Goal: Task Accomplishment & Management: Manage account settings

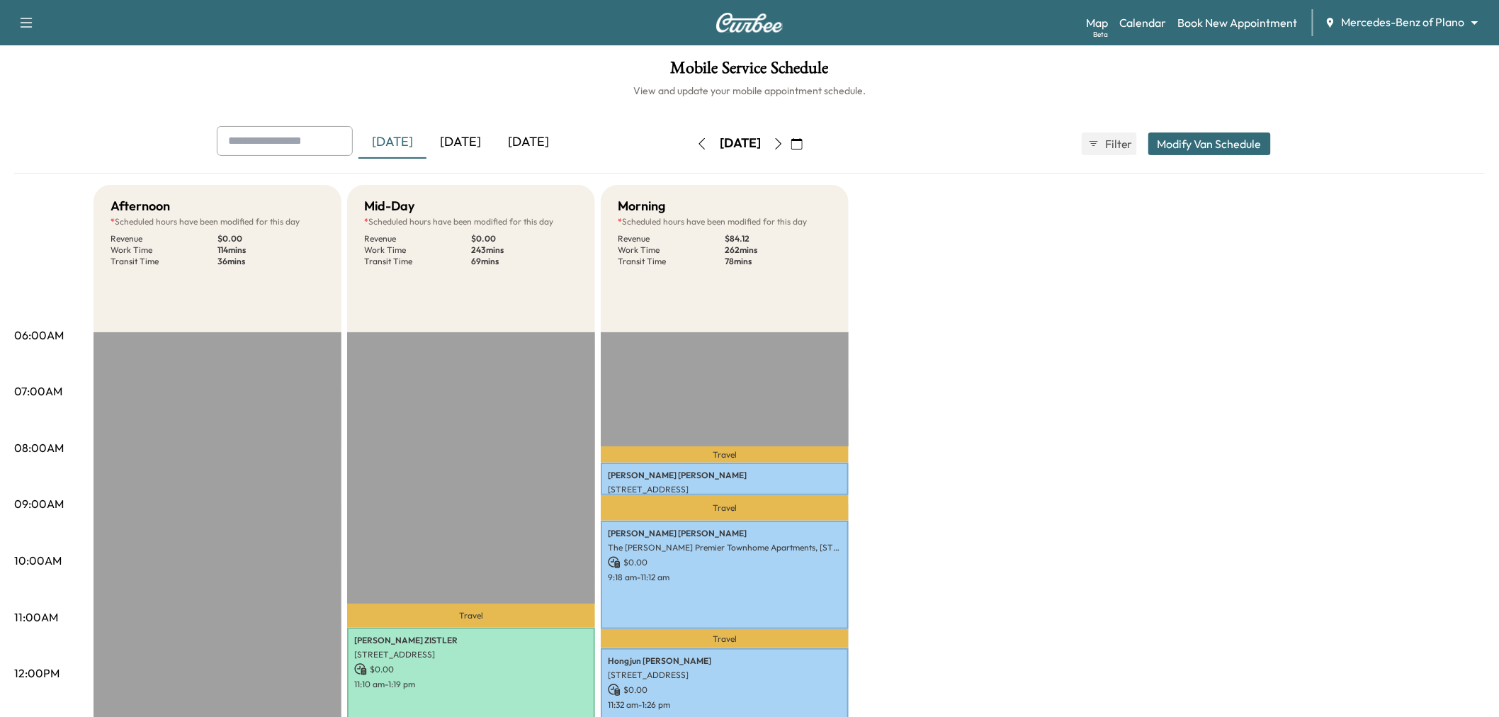
click at [803, 145] on icon "button" at bounding box center [796, 143] width 11 height 11
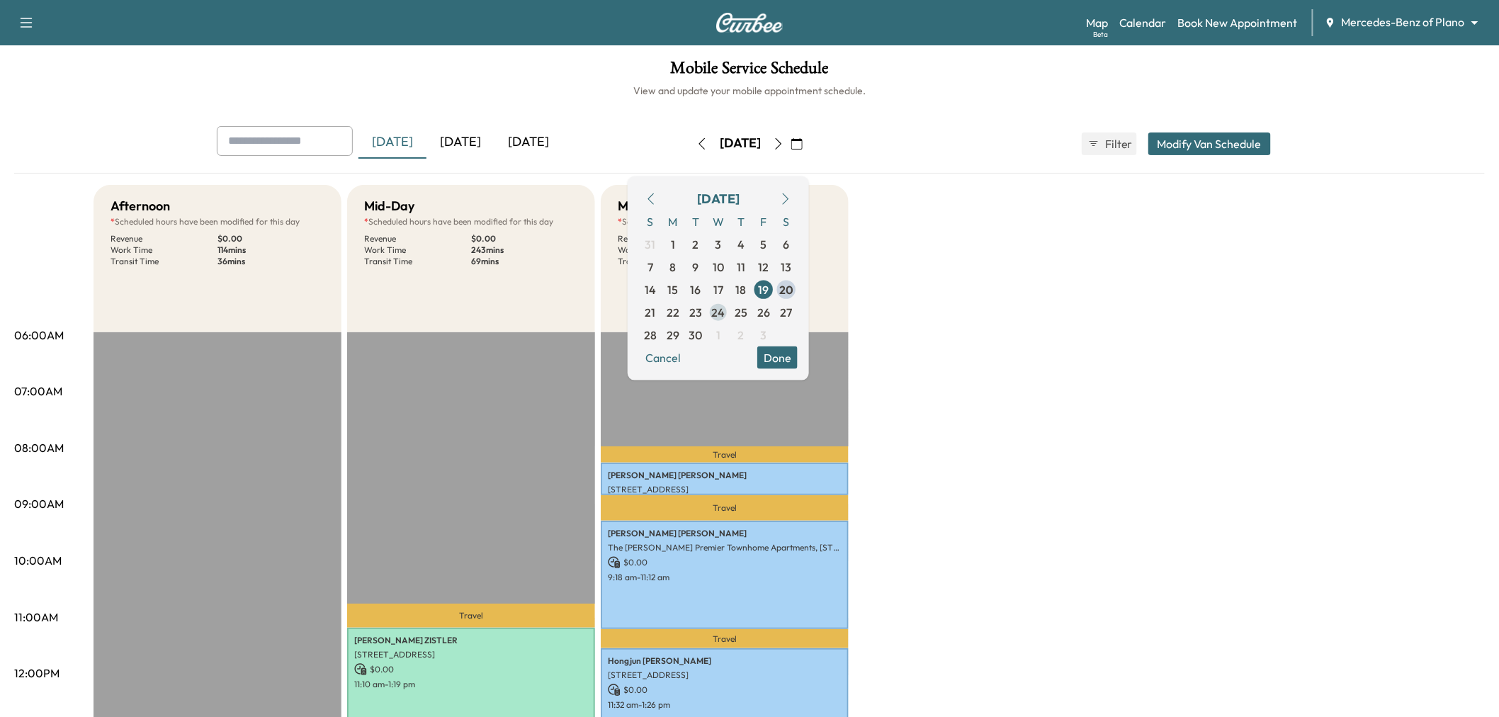
click at [726, 305] on span "24" at bounding box center [718, 311] width 13 height 17
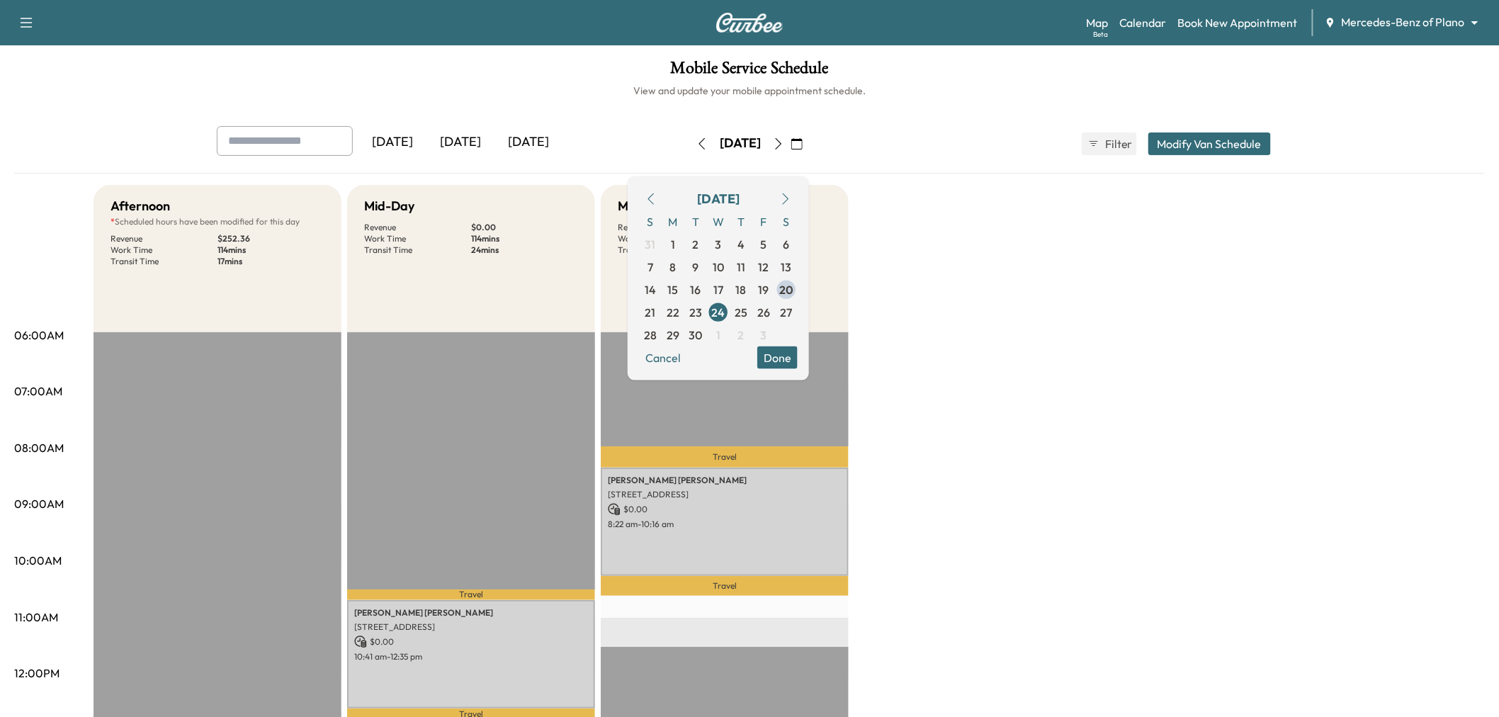
click at [798, 354] on button "Done" at bounding box center [777, 357] width 40 height 23
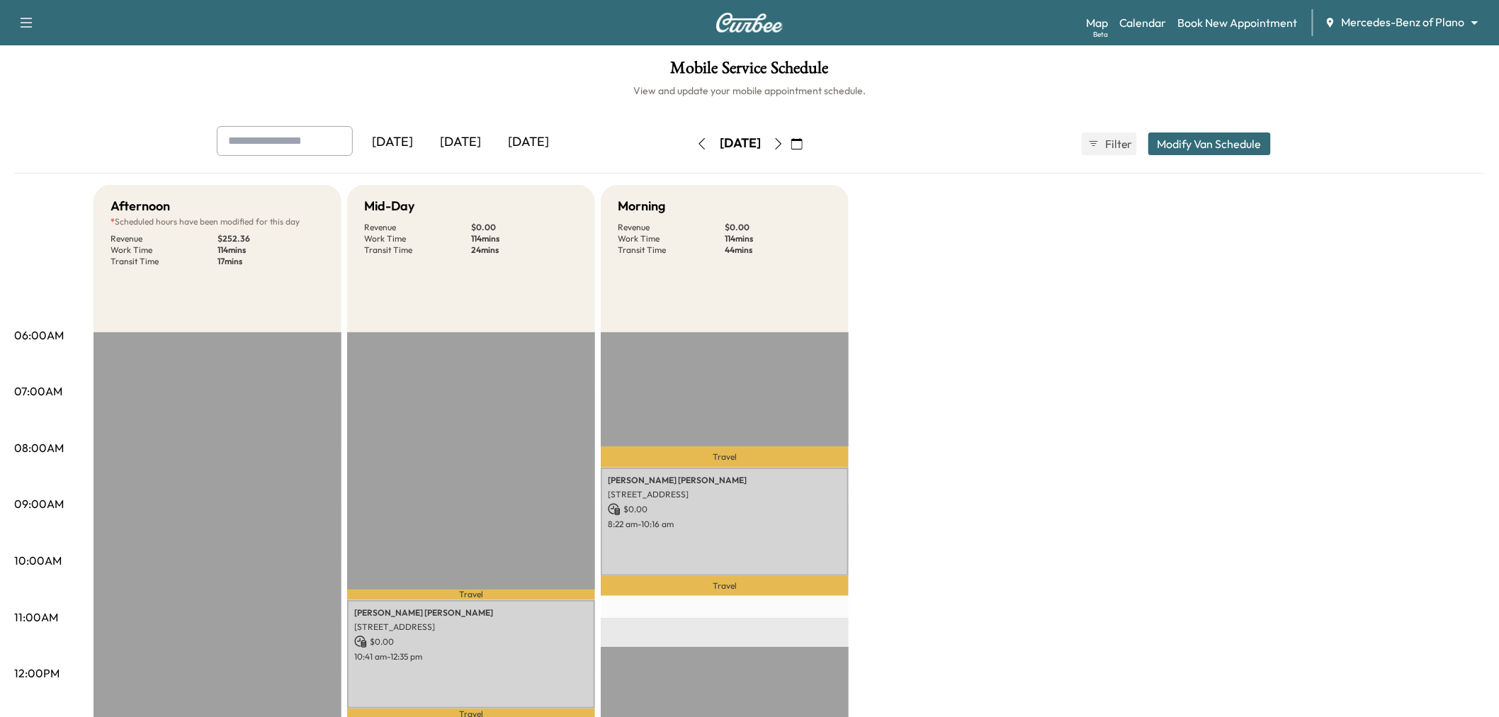
click at [784, 145] on icon "button" at bounding box center [778, 143] width 11 height 11
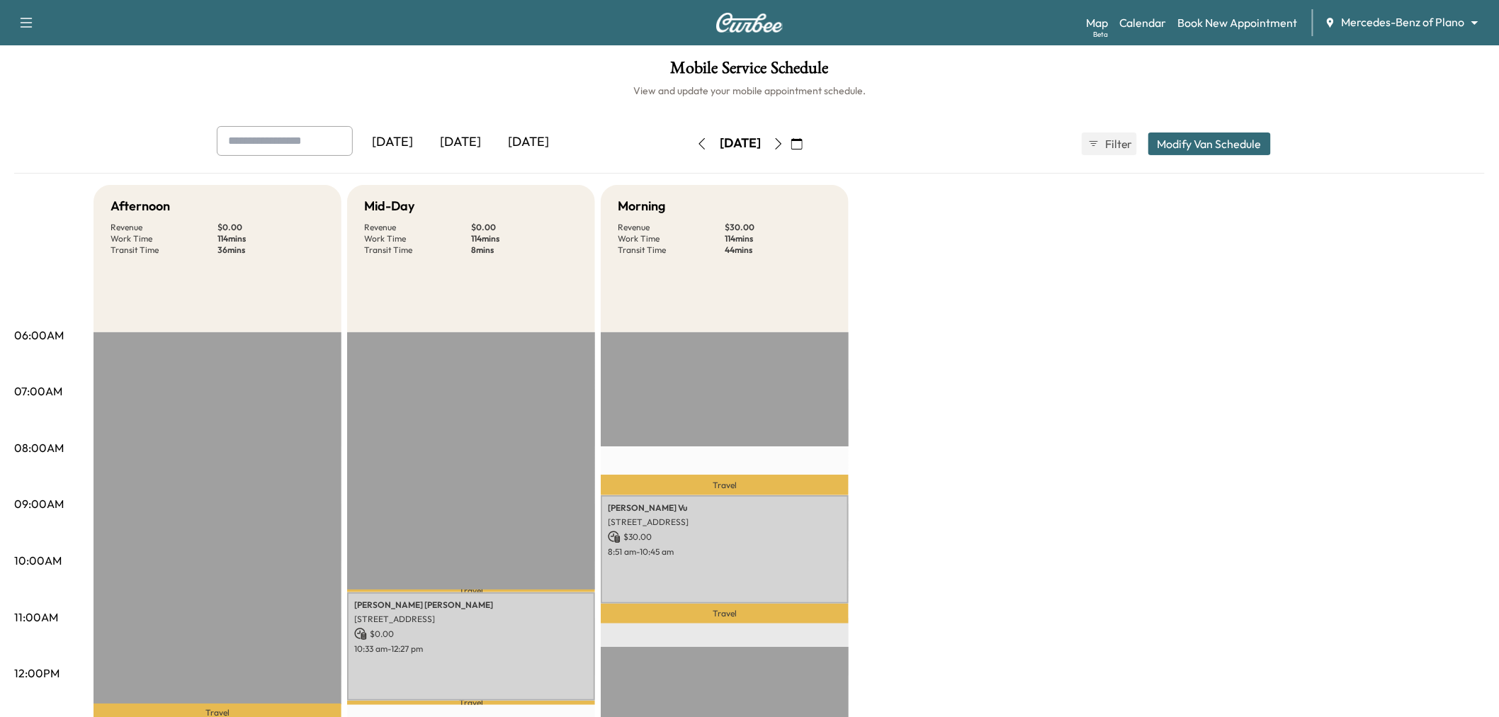
click at [784, 149] on icon "button" at bounding box center [778, 143] width 11 height 11
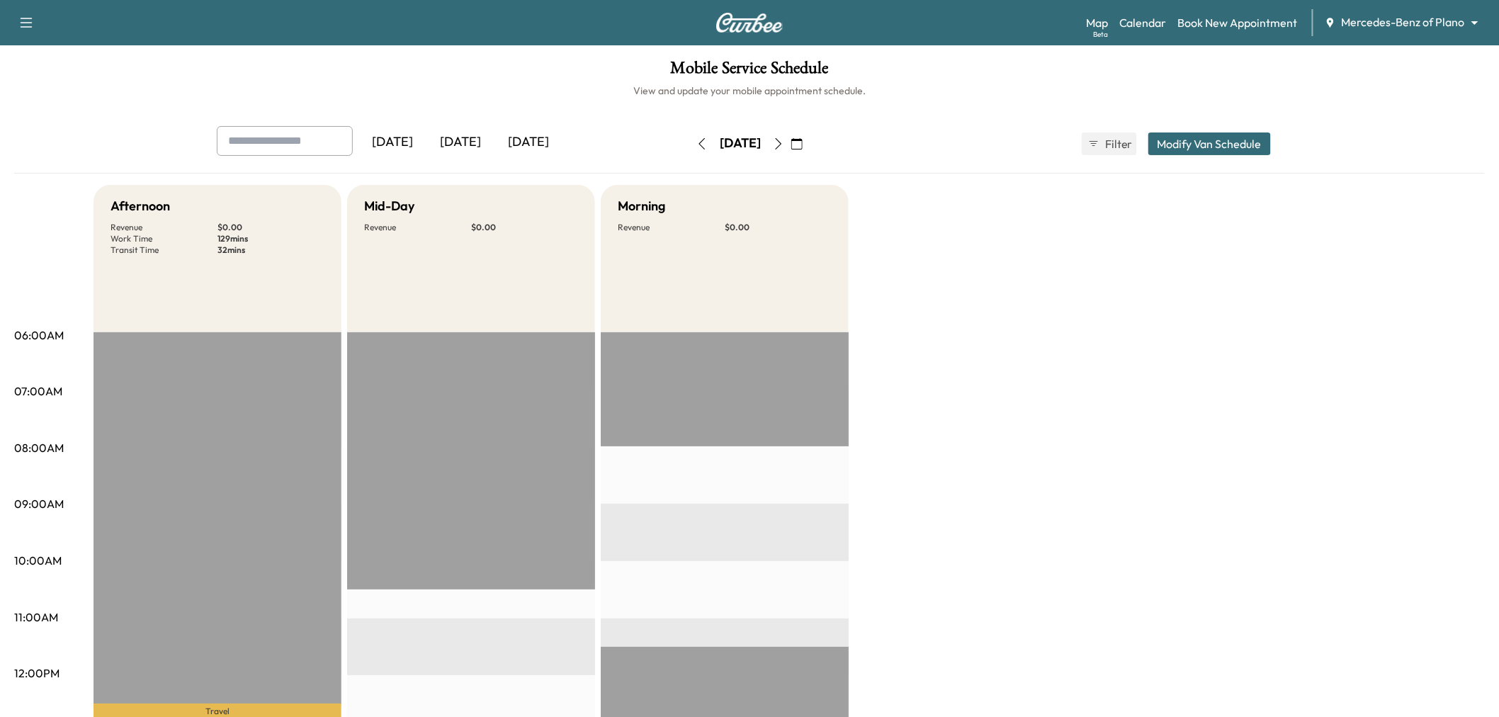
click at [696, 146] on icon "button" at bounding box center [701, 143] width 11 height 11
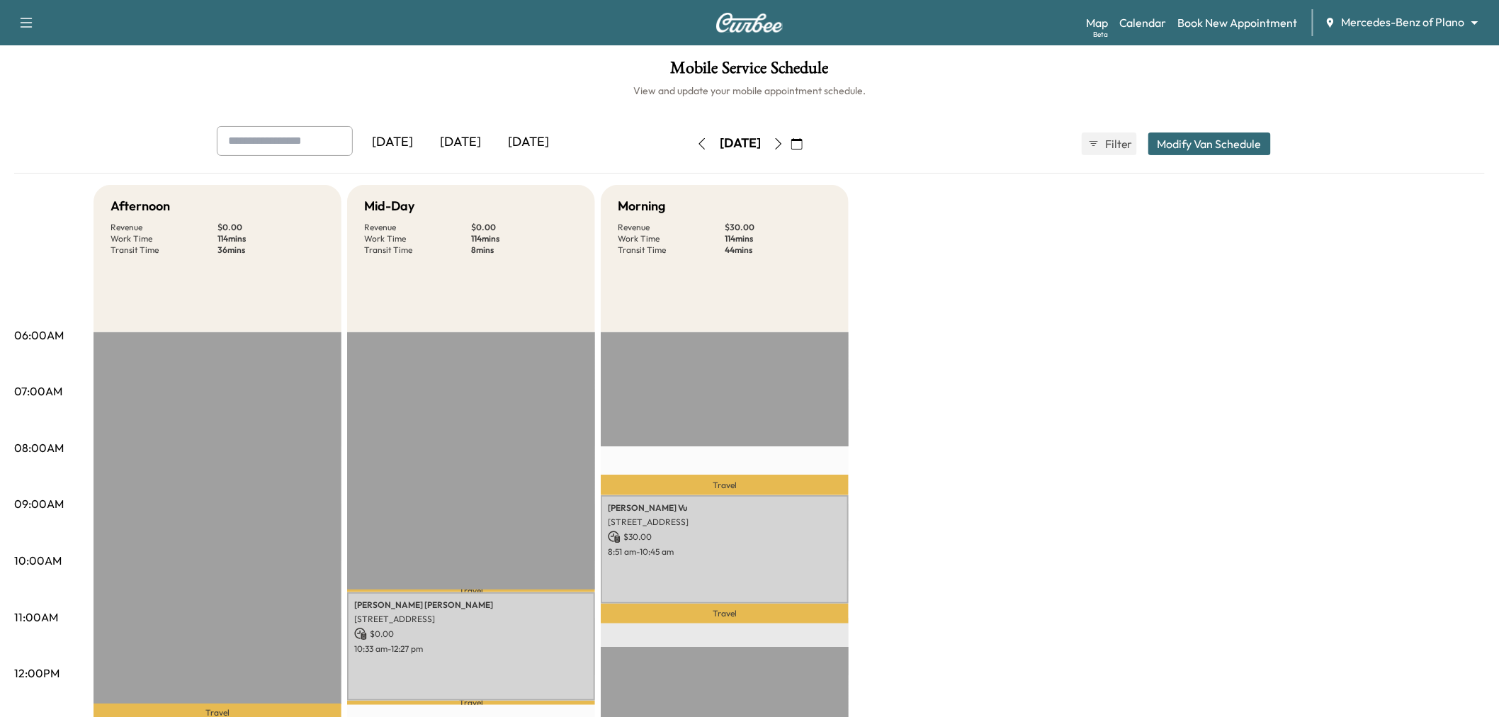
click at [696, 146] on icon "button" at bounding box center [701, 143] width 11 height 11
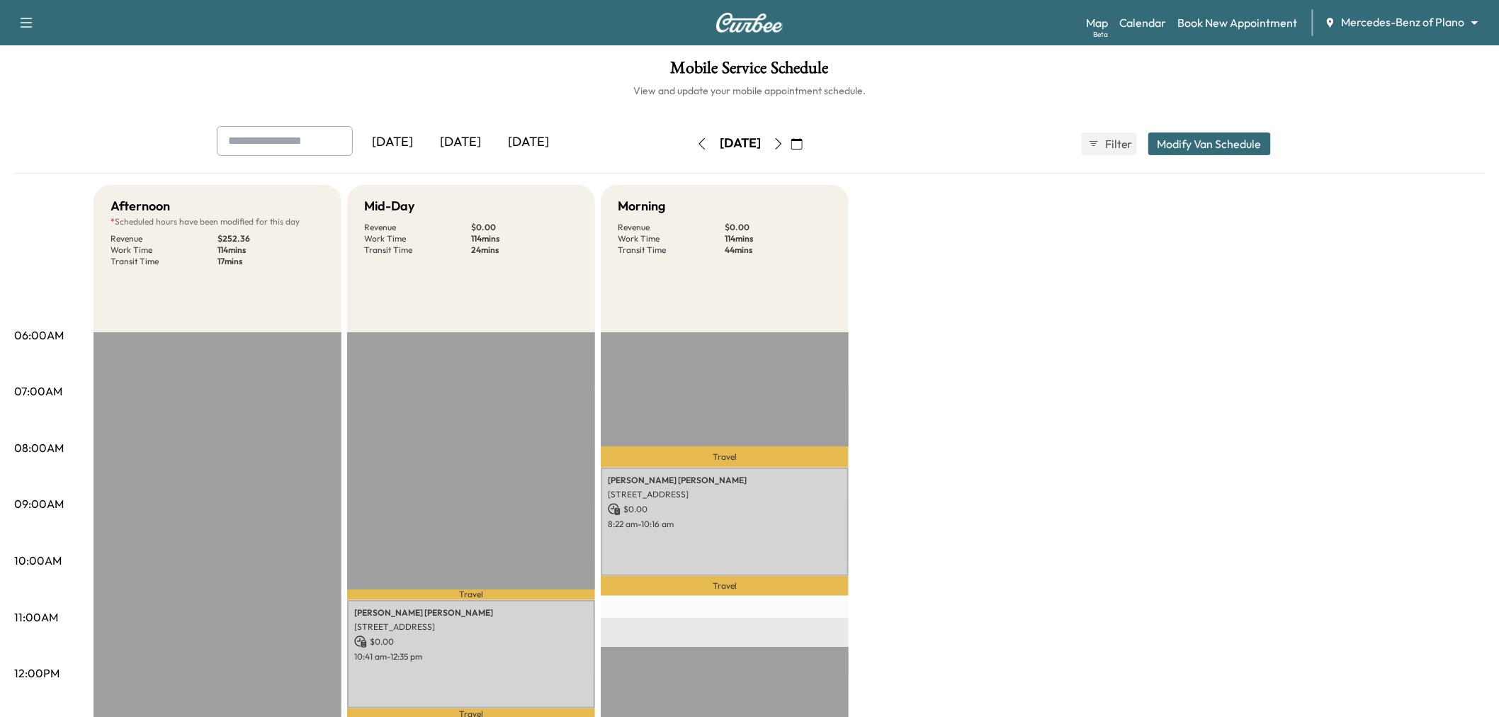
click at [696, 146] on icon "button" at bounding box center [701, 143] width 11 height 11
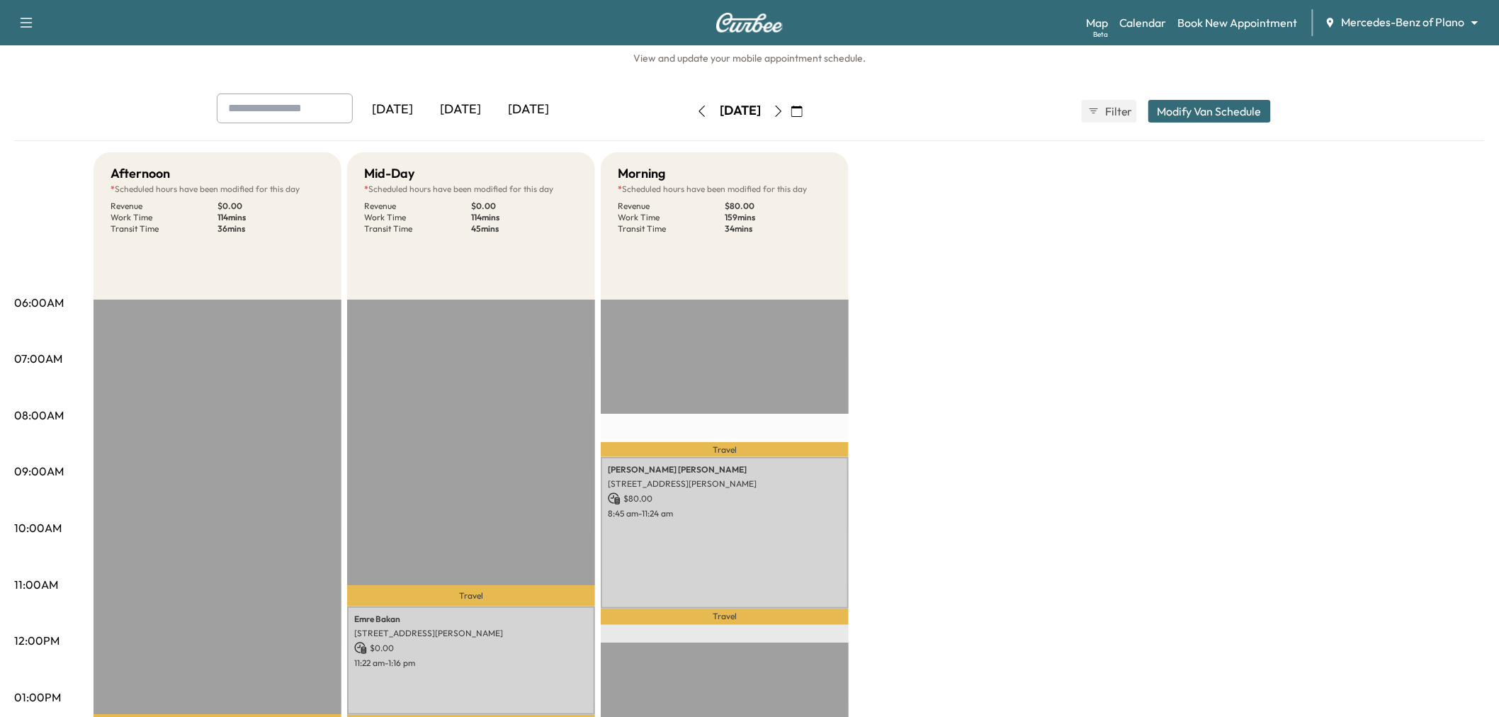
scroll to position [30, 0]
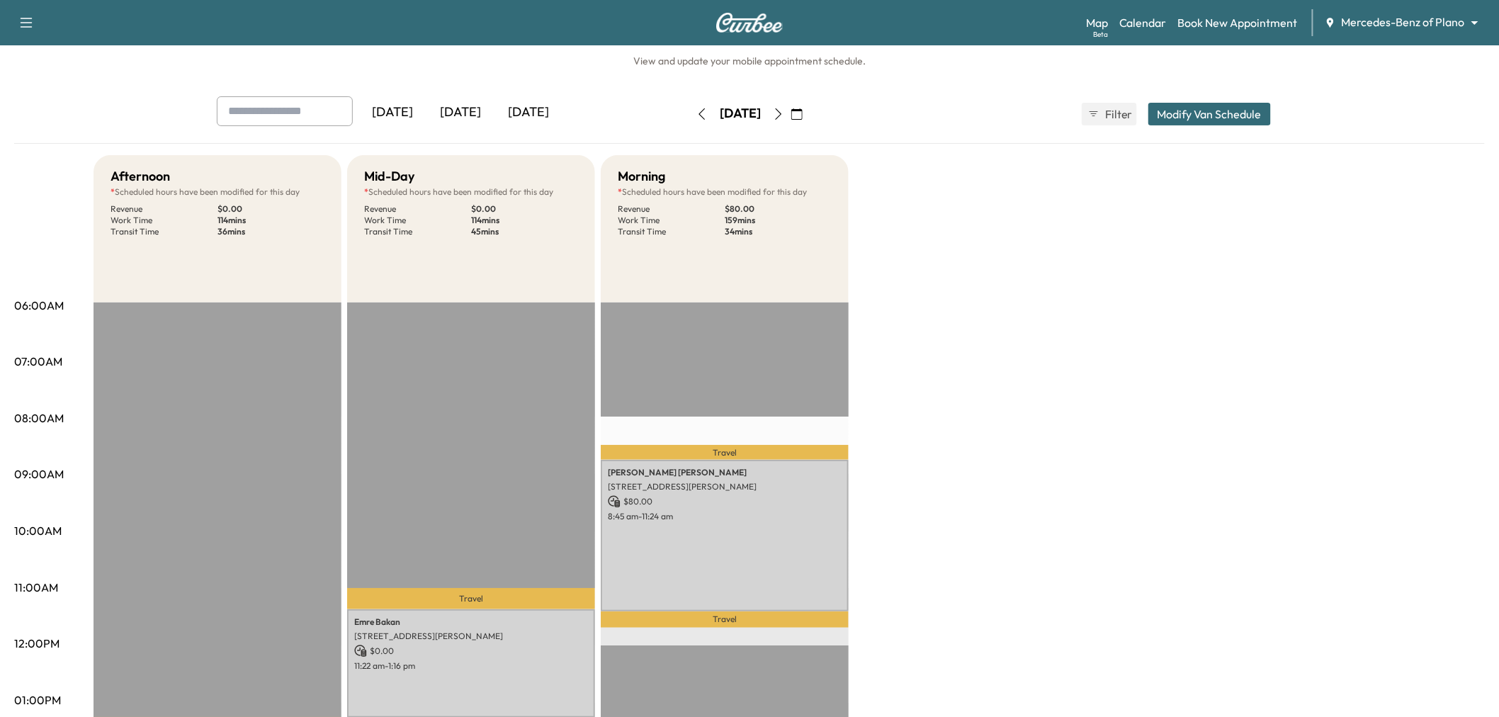
click at [696, 116] on icon "button" at bounding box center [701, 113] width 11 height 11
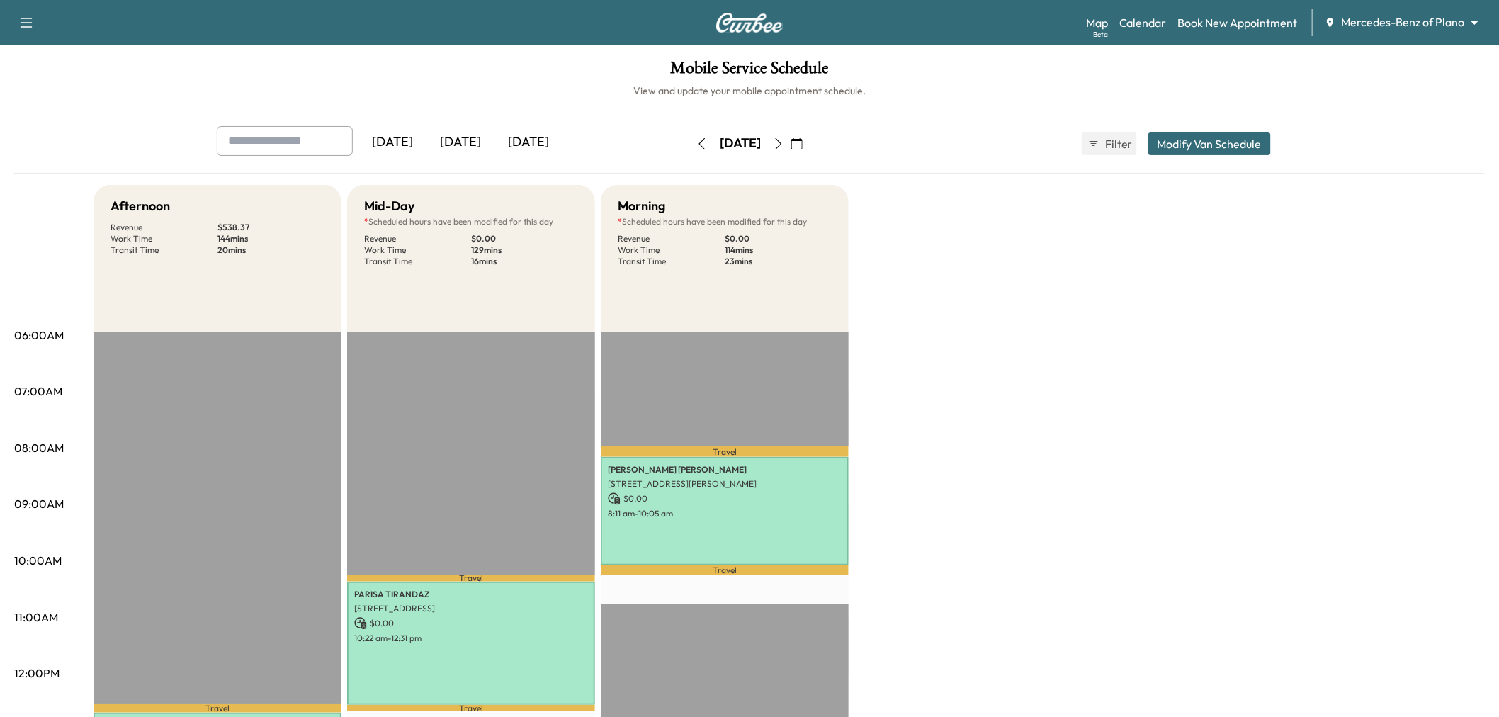
click at [791, 147] on button "button" at bounding box center [779, 143] width 24 height 23
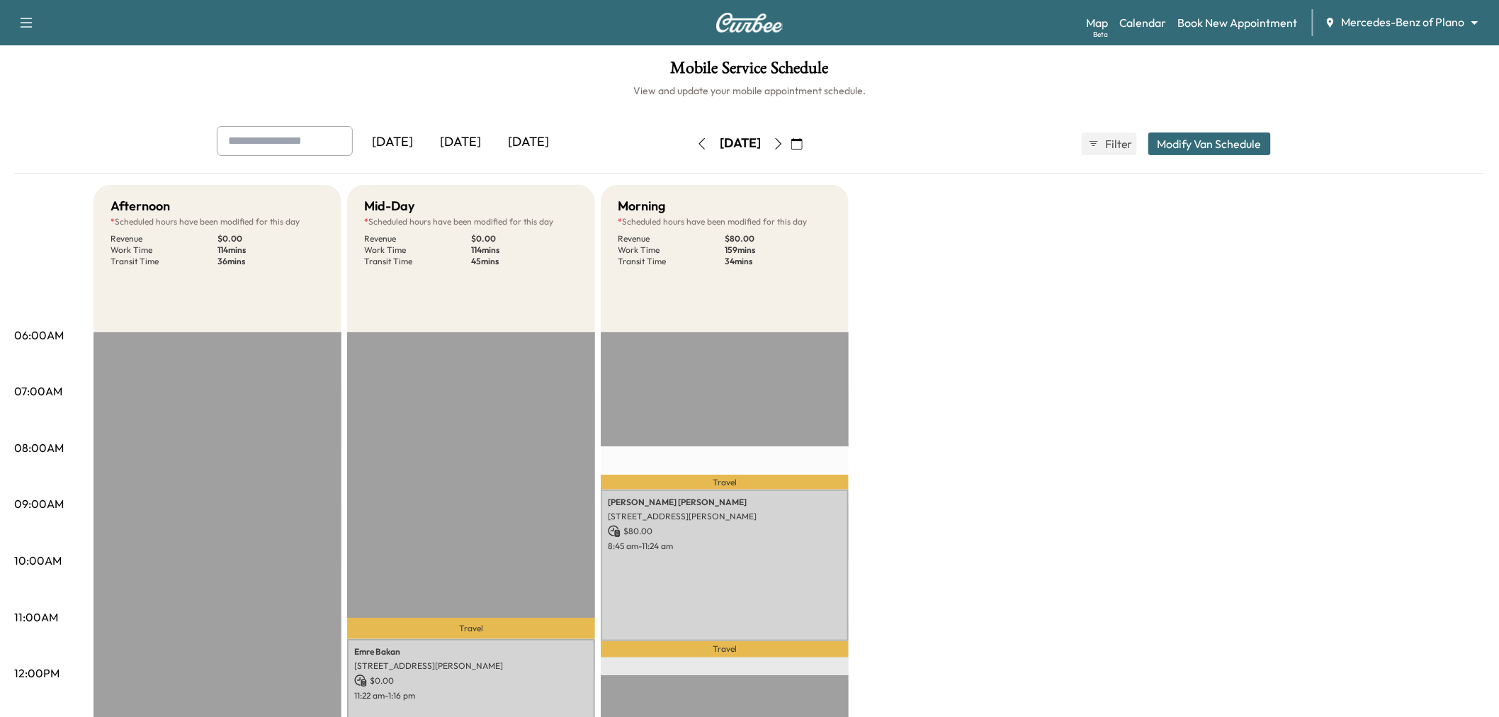
click at [784, 142] on icon "button" at bounding box center [778, 143] width 11 height 11
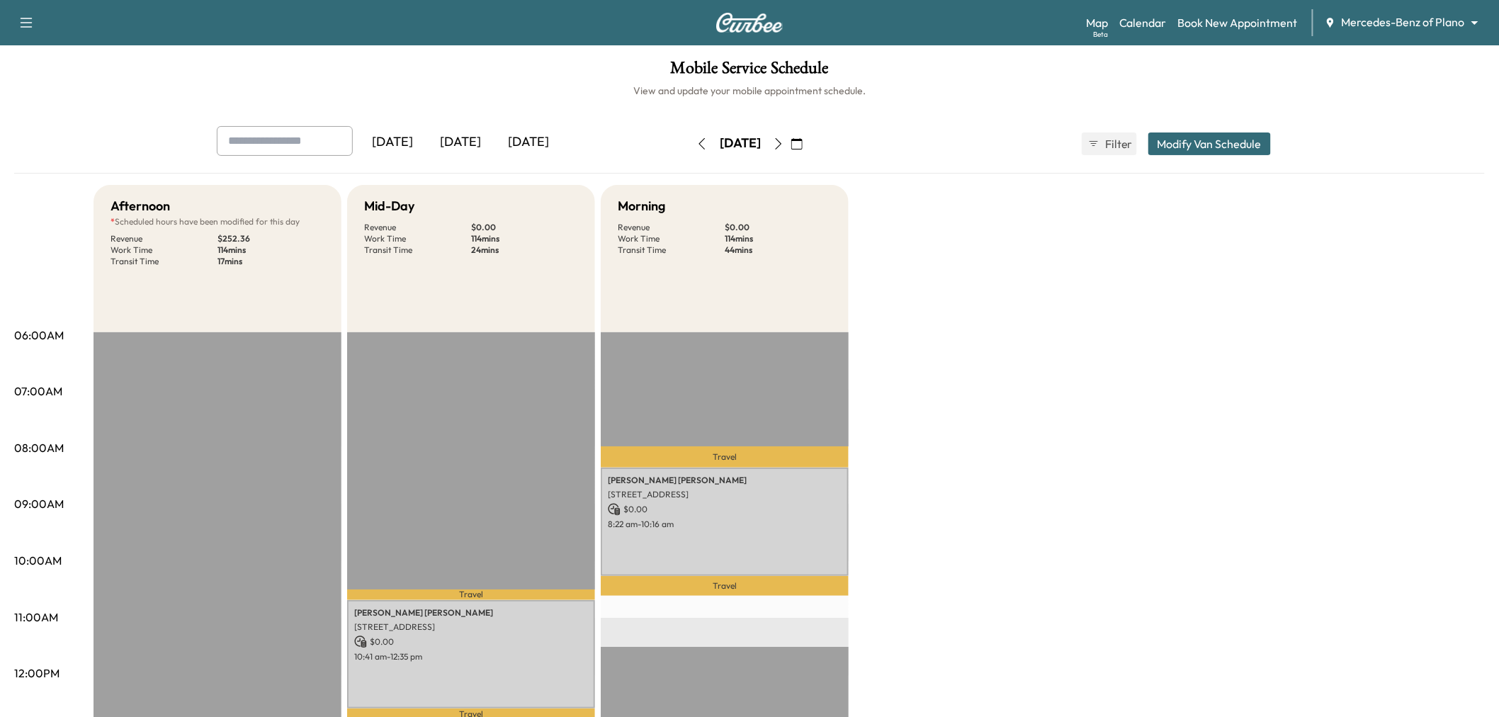
click at [791, 149] on button "button" at bounding box center [779, 143] width 24 height 23
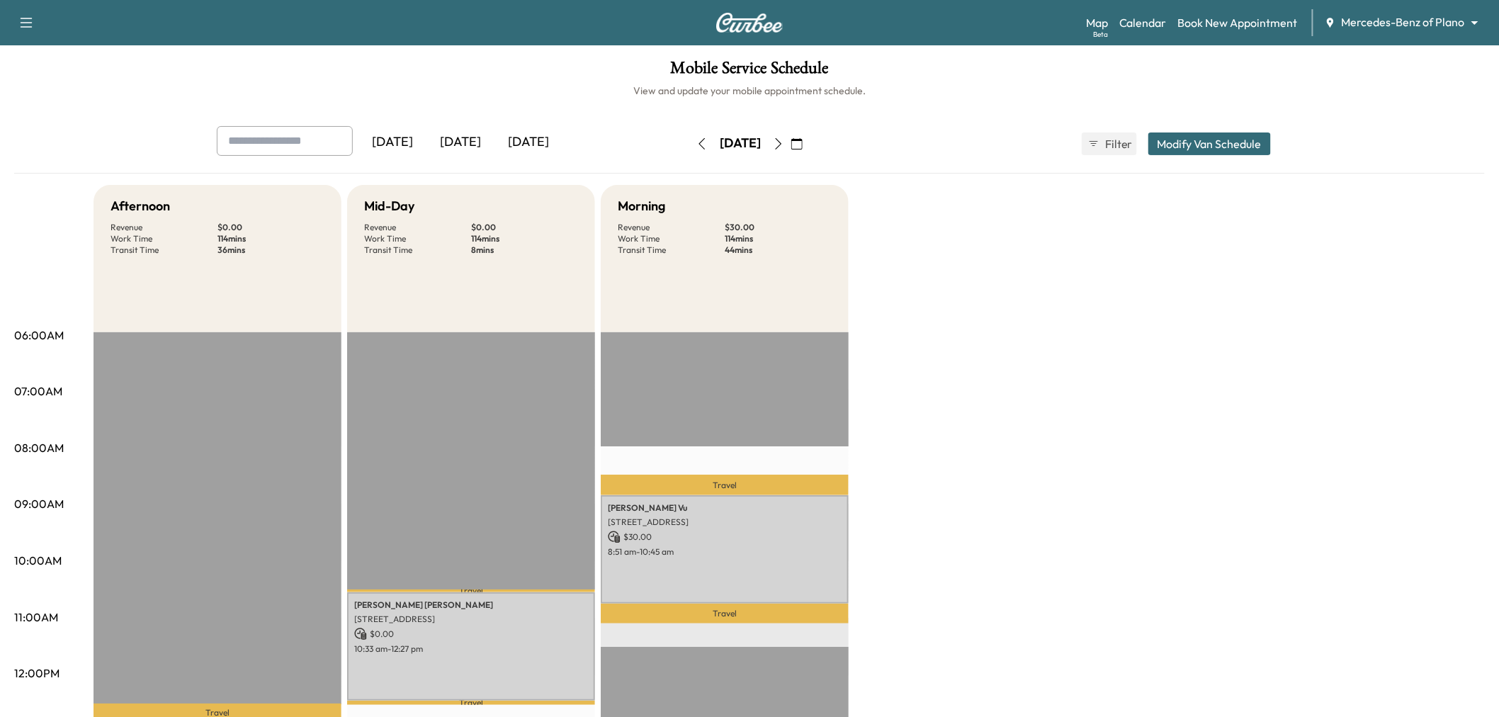
click at [784, 144] on icon "button" at bounding box center [778, 143] width 11 height 11
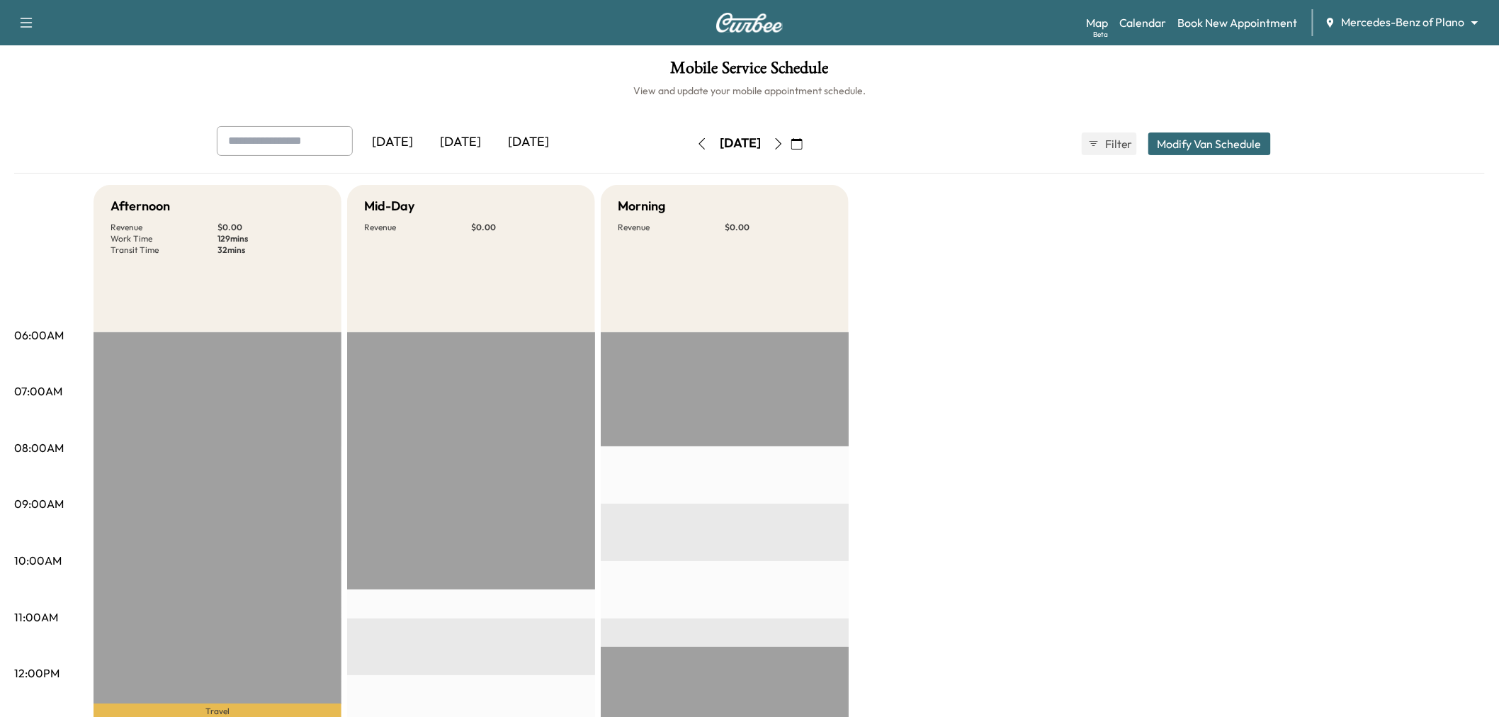
scroll to position [8, 0]
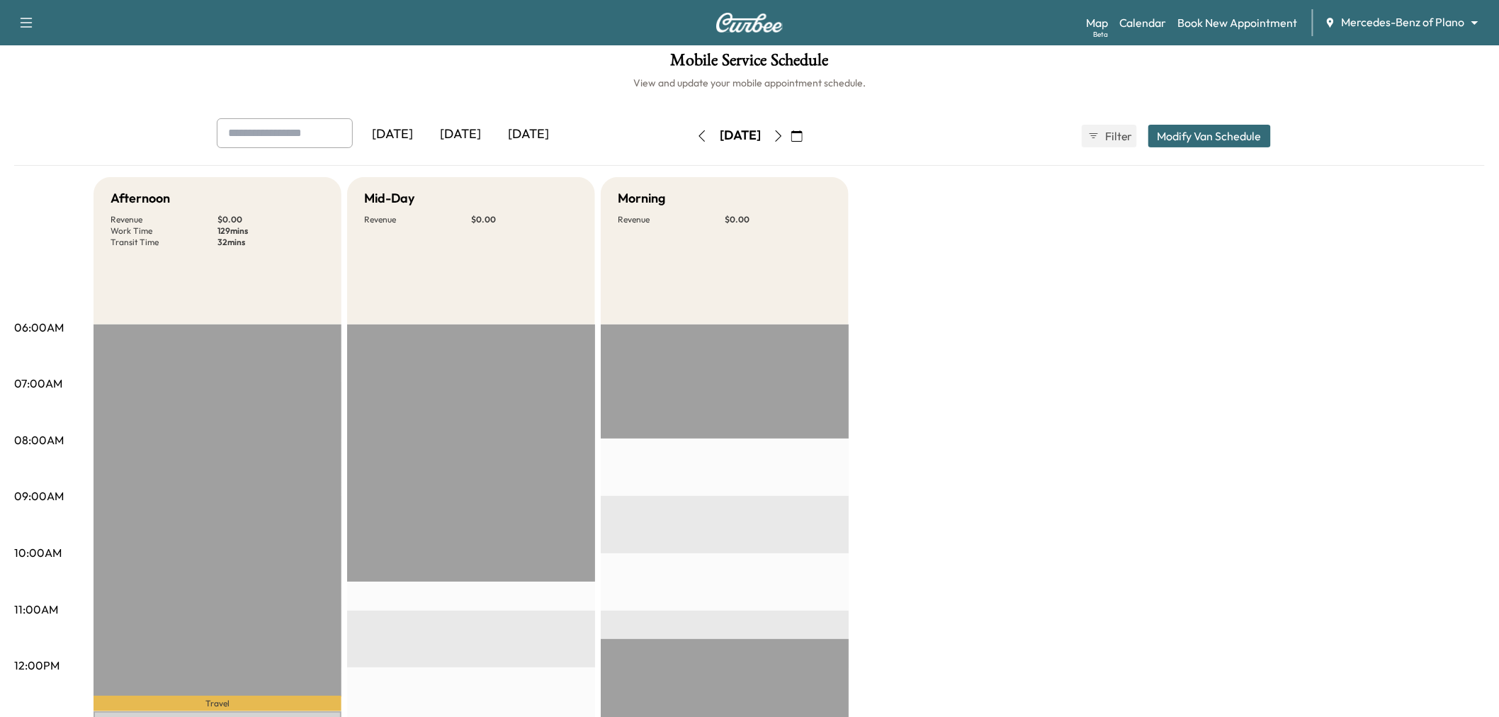
click at [803, 136] on icon "button" at bounding box center [796, 135] width 11 height 11
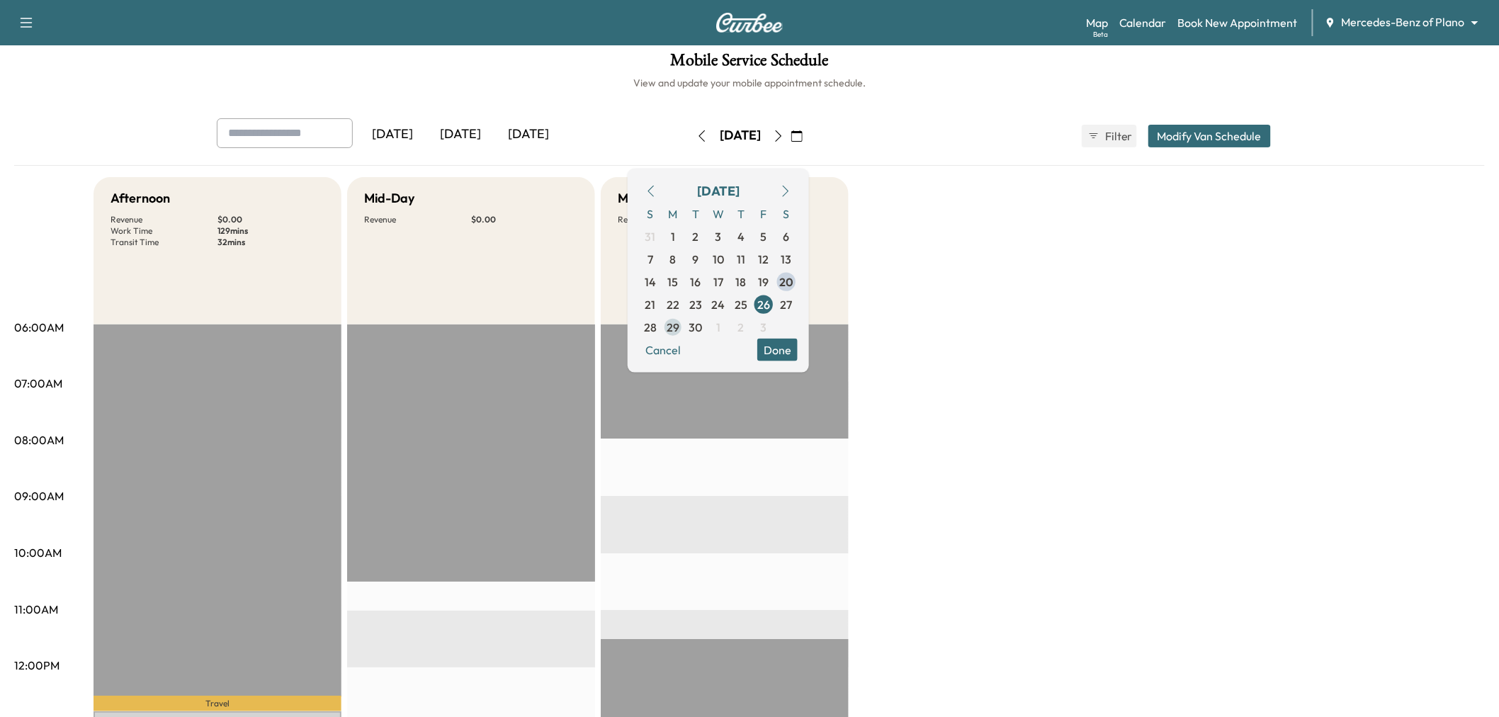
click at [679, 331] on span "29" at bounding box center [673, 326] width 13 height 17
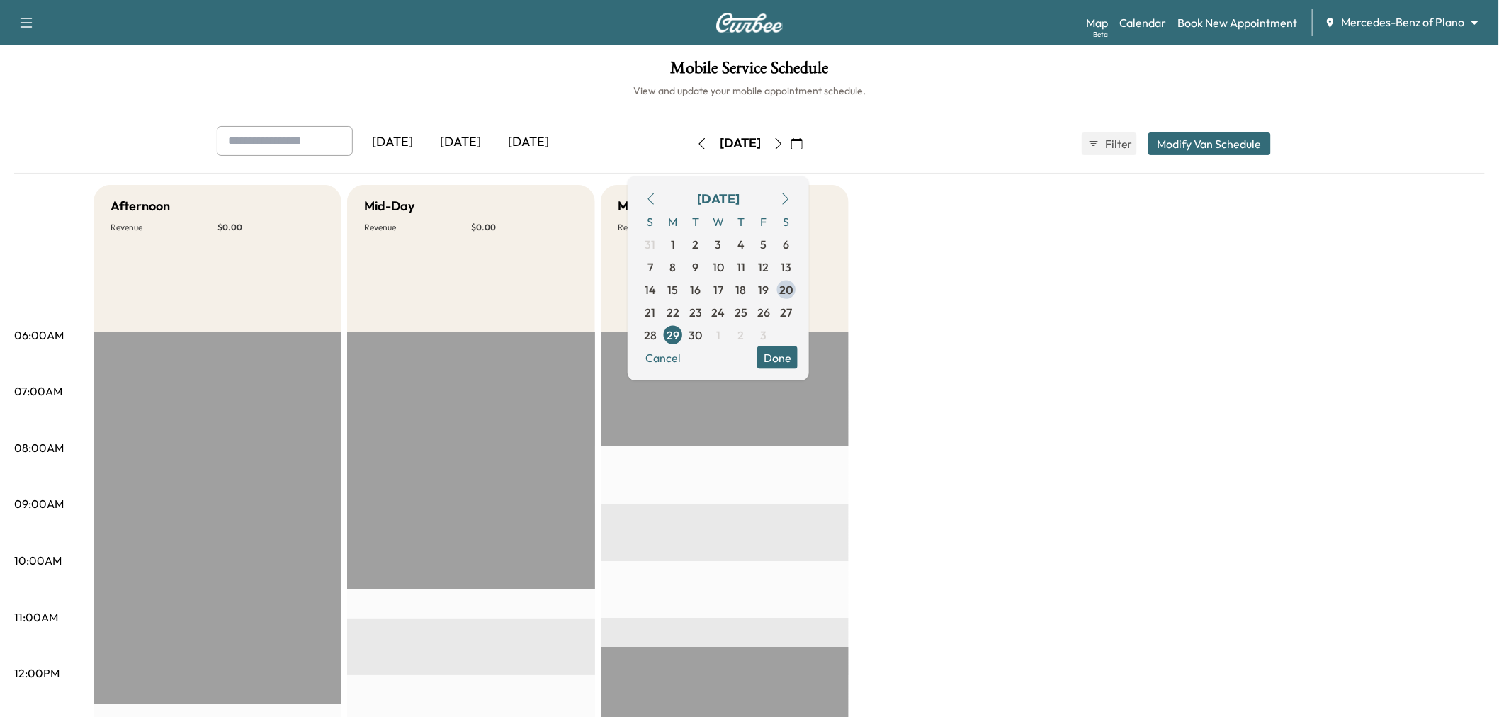
click at [798, 367] on button "Done" at bounding box center [777, 357] width 40 height 23
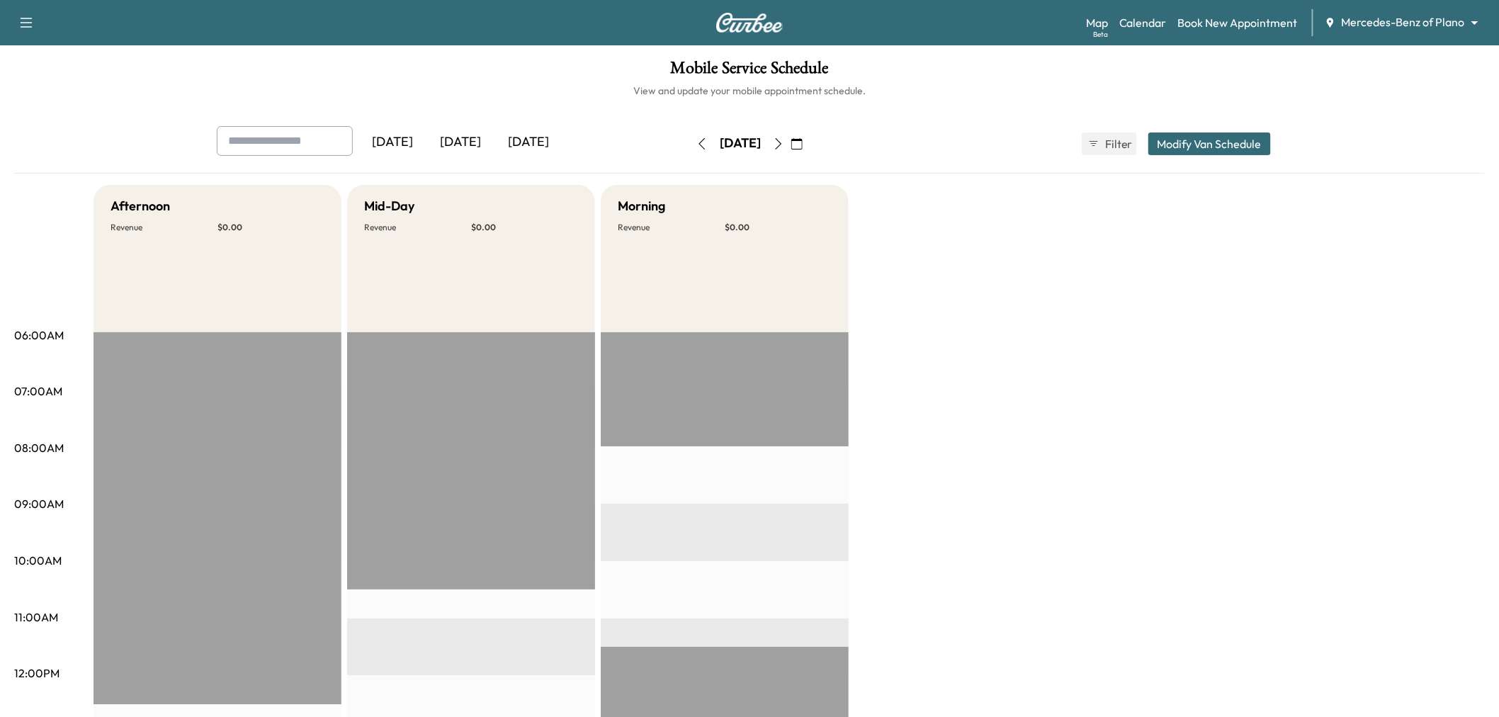
click at [803, 147] on icon "button" at bounding box center [796, 143] width 11 height 11
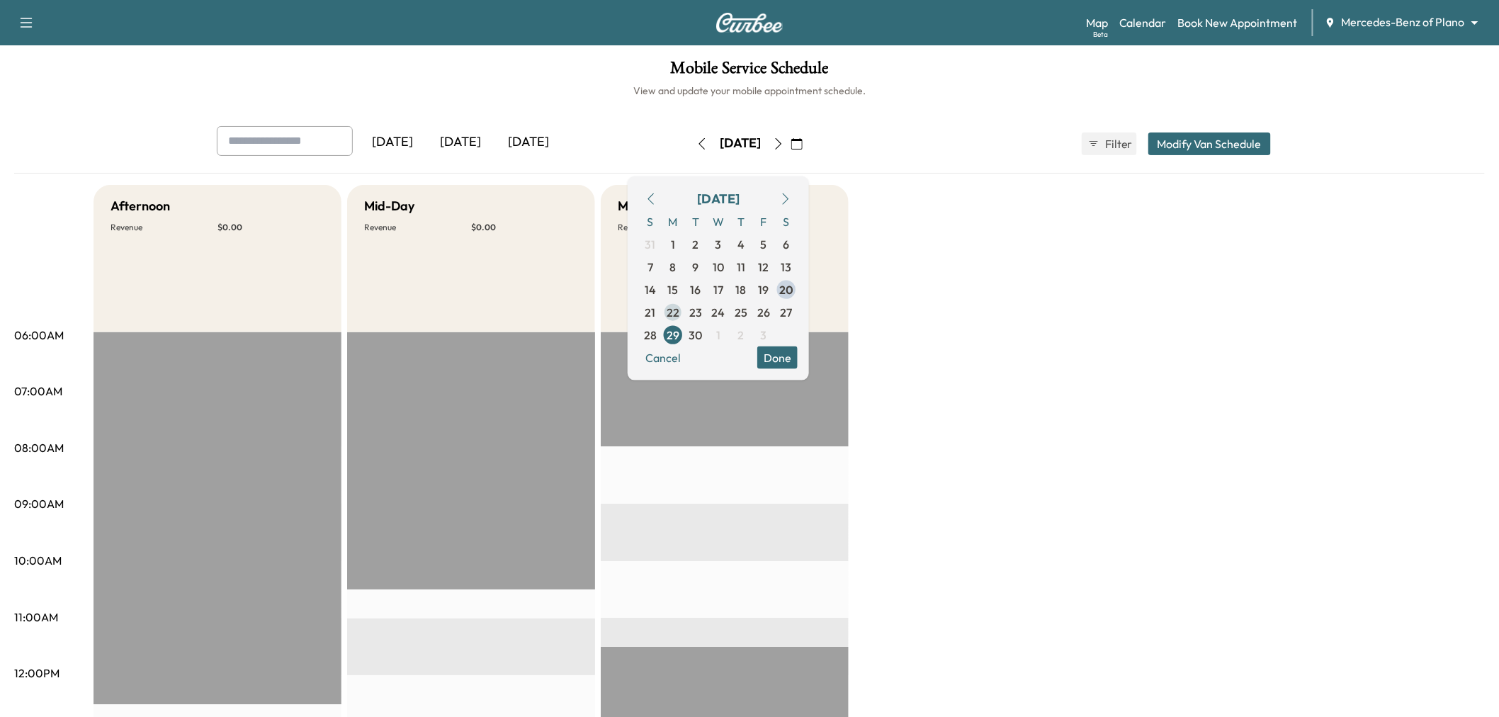
click at [679, 310] on span "22" at bounding box center [673, 311] width 13 height 17
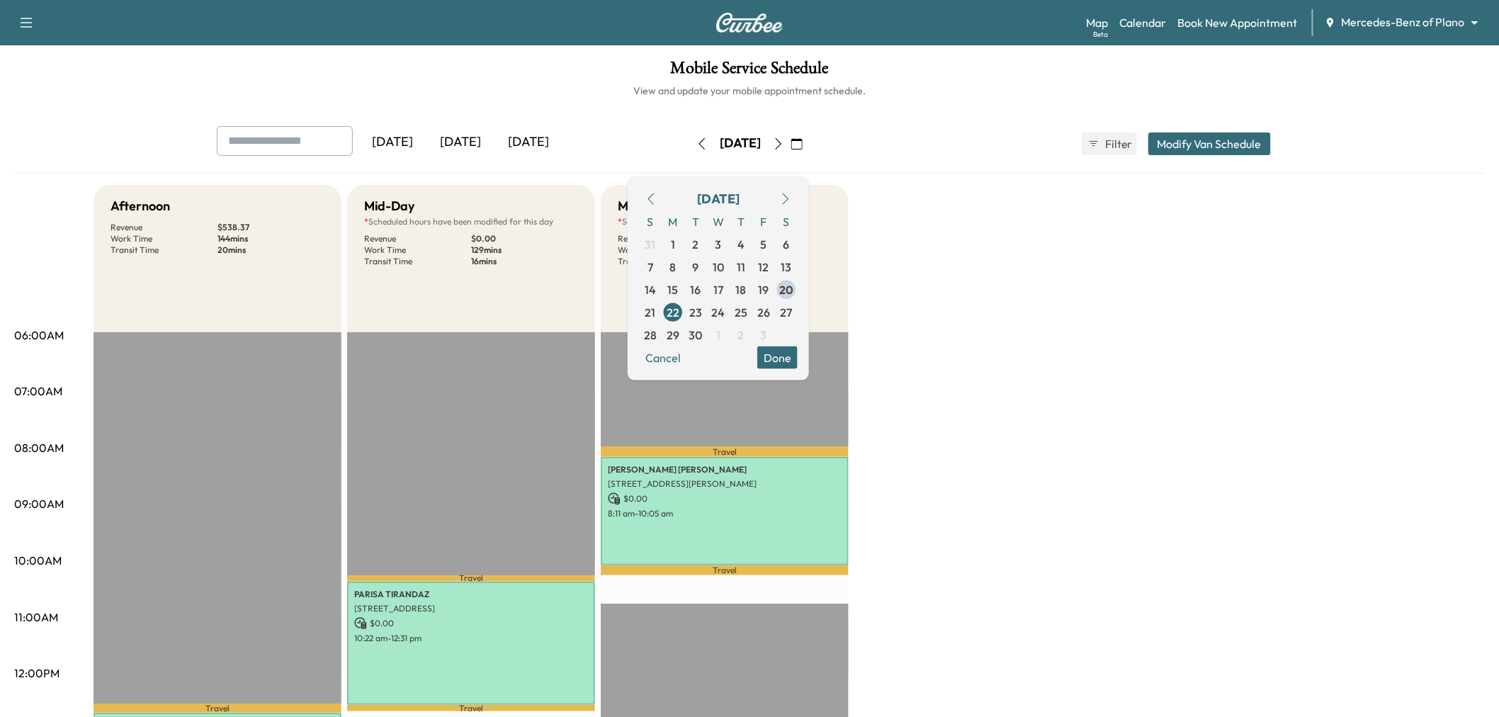
click at [798, 351] on button "Done" at bounding box center [777, 357] width 40 height 23
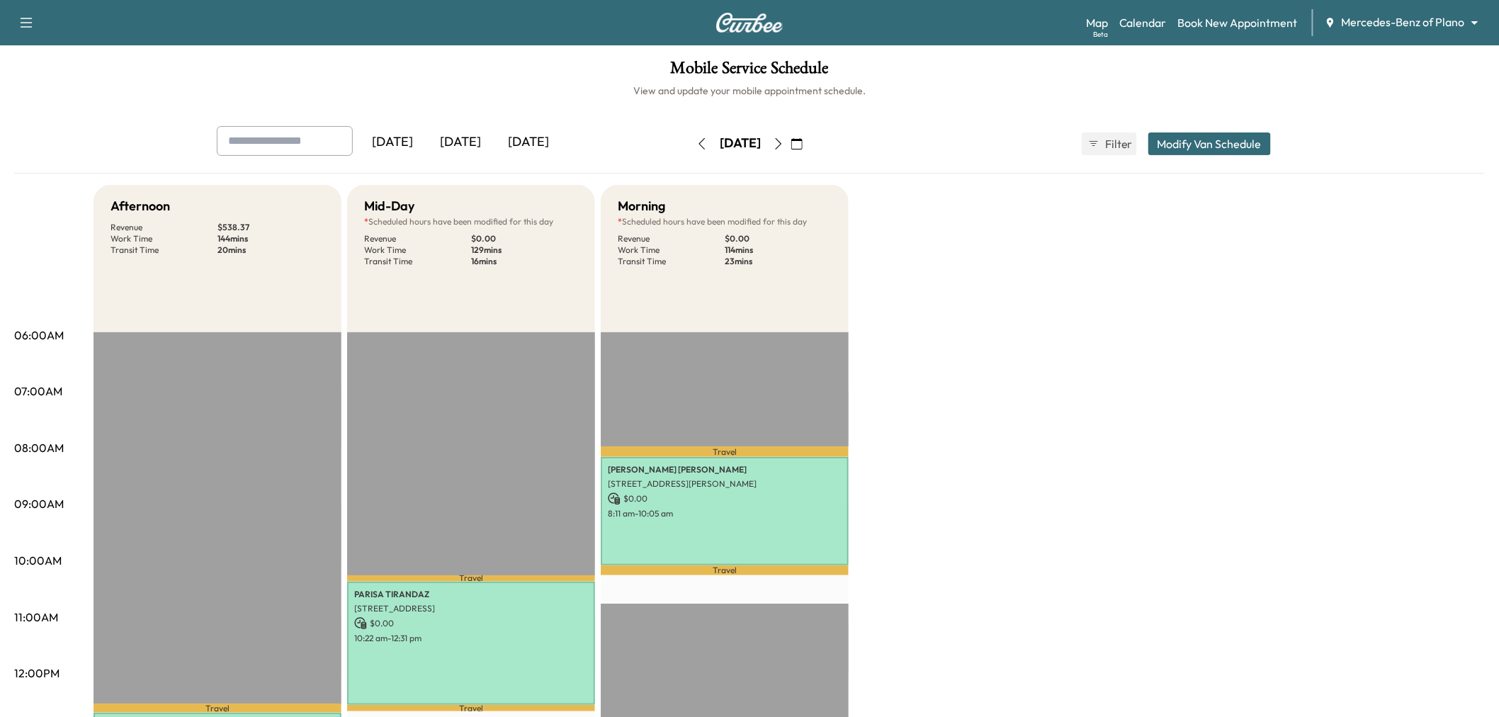
click at [782, 147] on icon "button" at bounding box center [779, 143] width 6 height 11
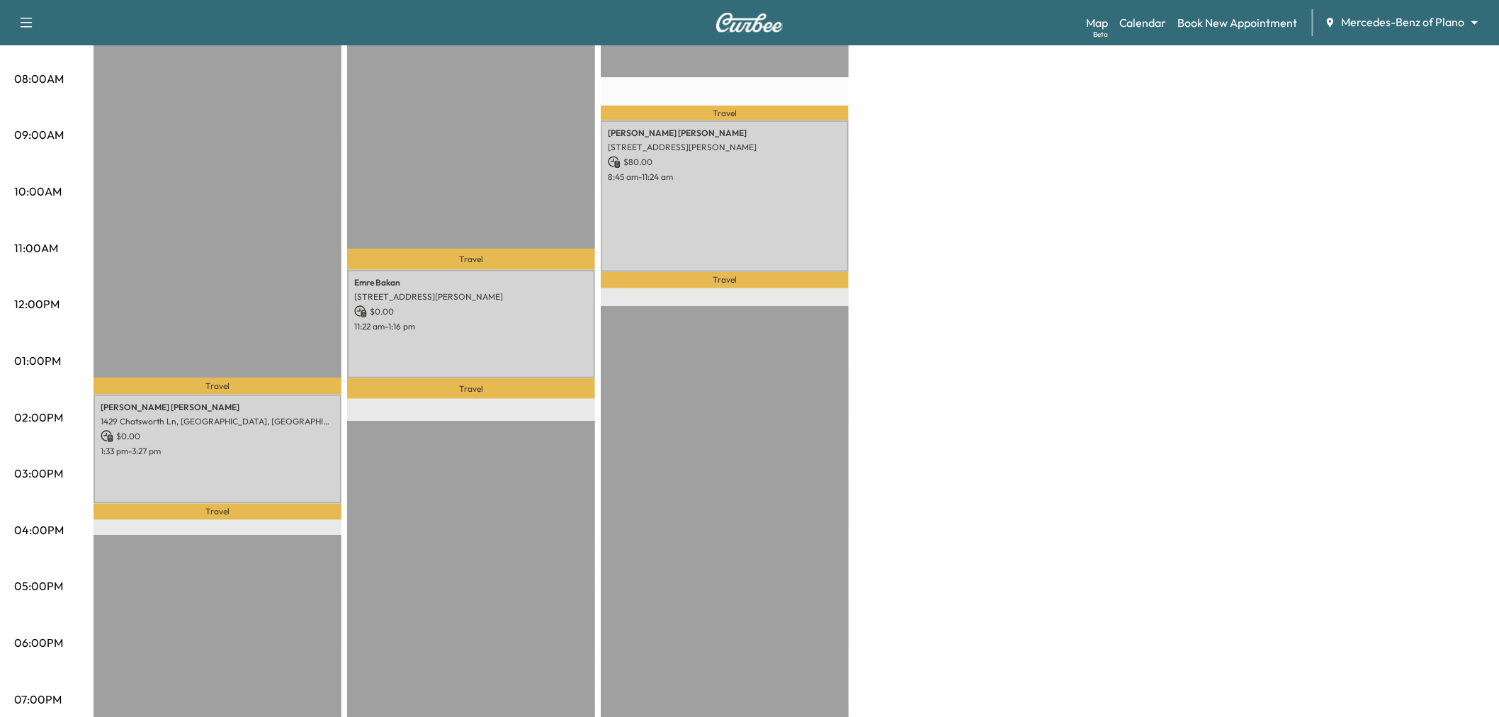
scroll to position [370, 0]
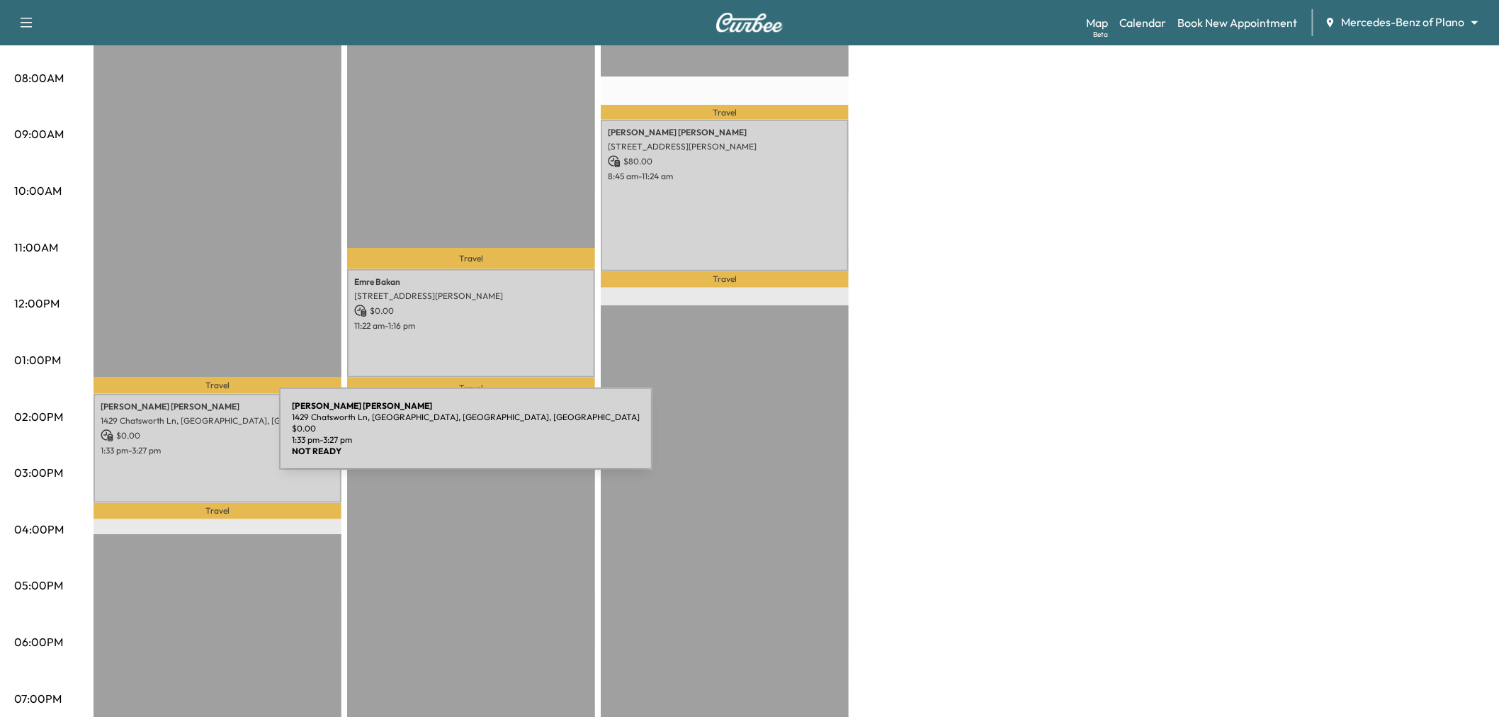
click at [173, 437] on div "jimmy rolan 1429 Chatsworth Ln, Plano, TX 75075, USA $ 0.00 1:33 pm - 3:27 pm" at bounding box center [218, 448] width 248 height 108
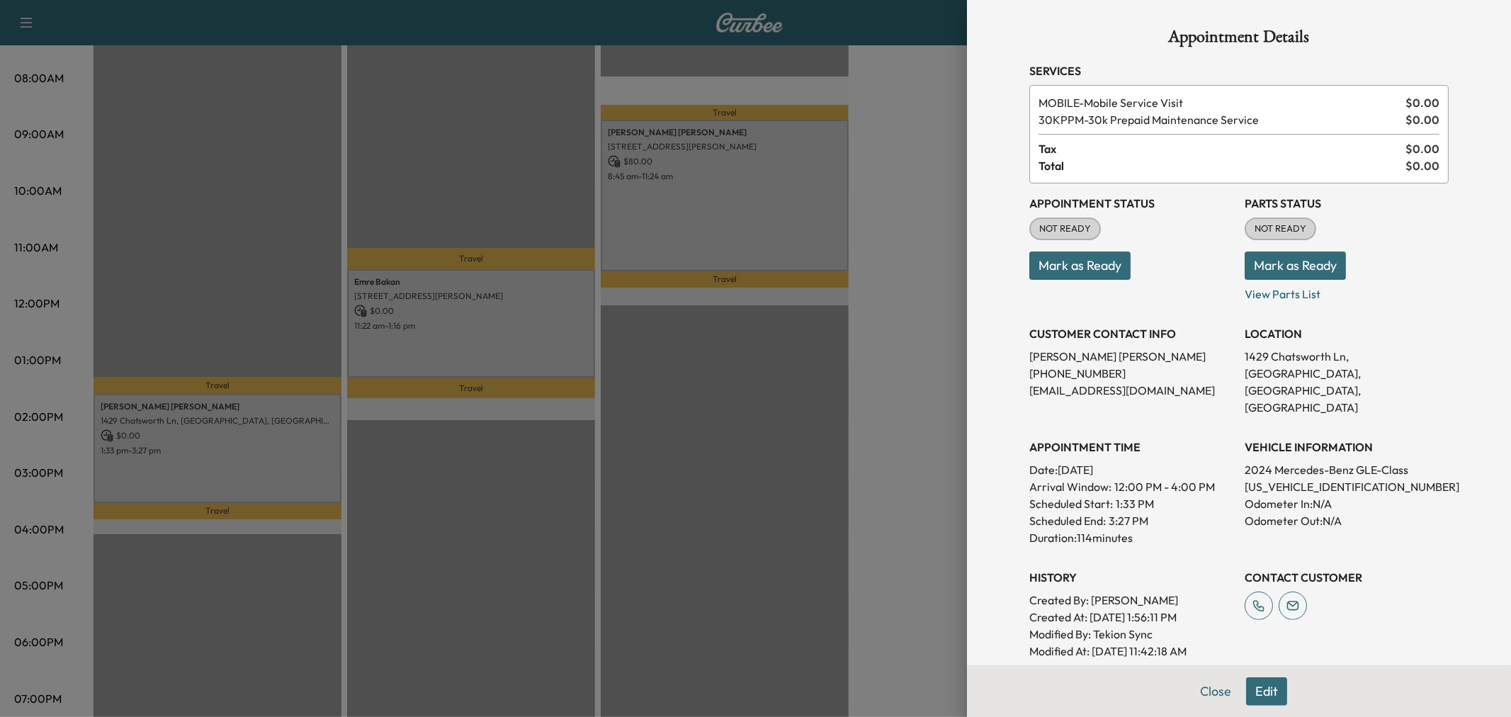
click at [173, 437] on div at bounding box center [755, 358] width 1511 height 717
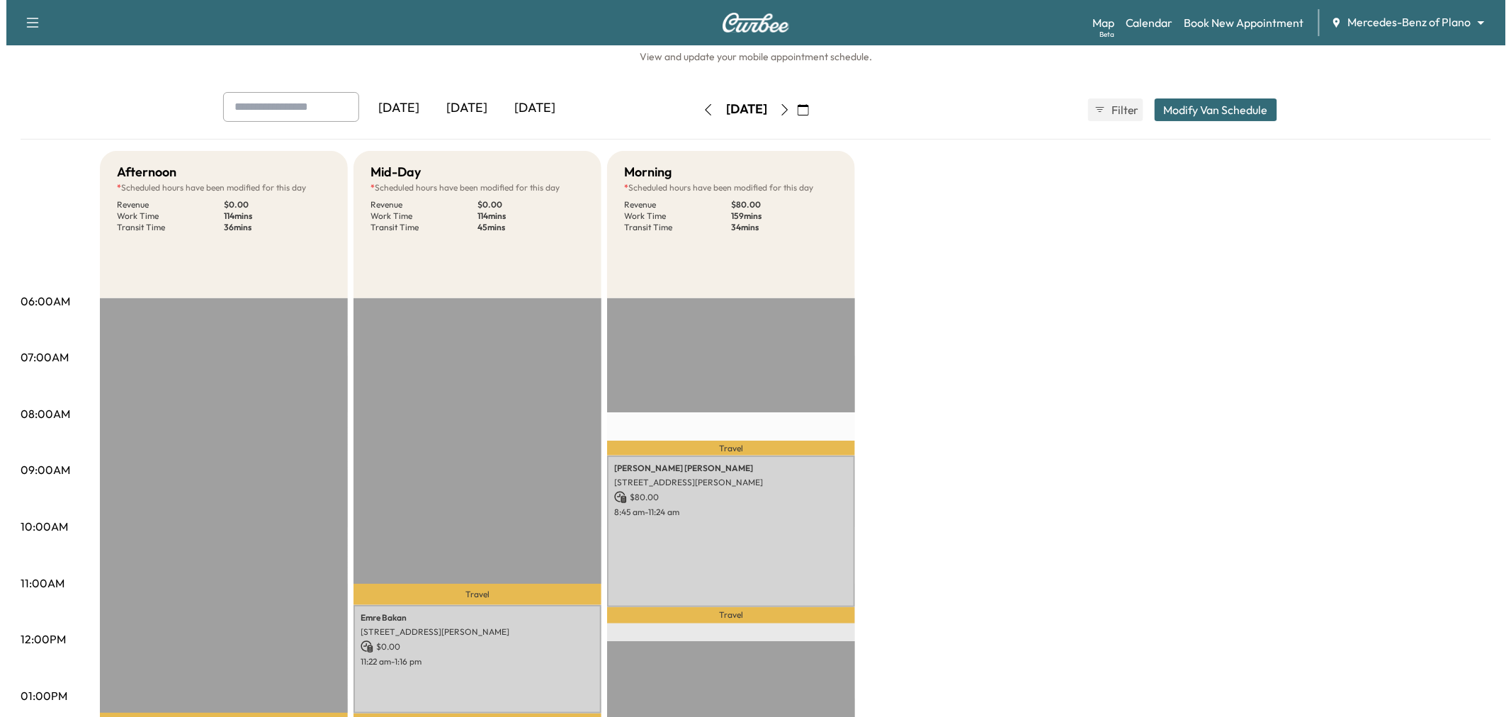
scroll to position [0, 0]
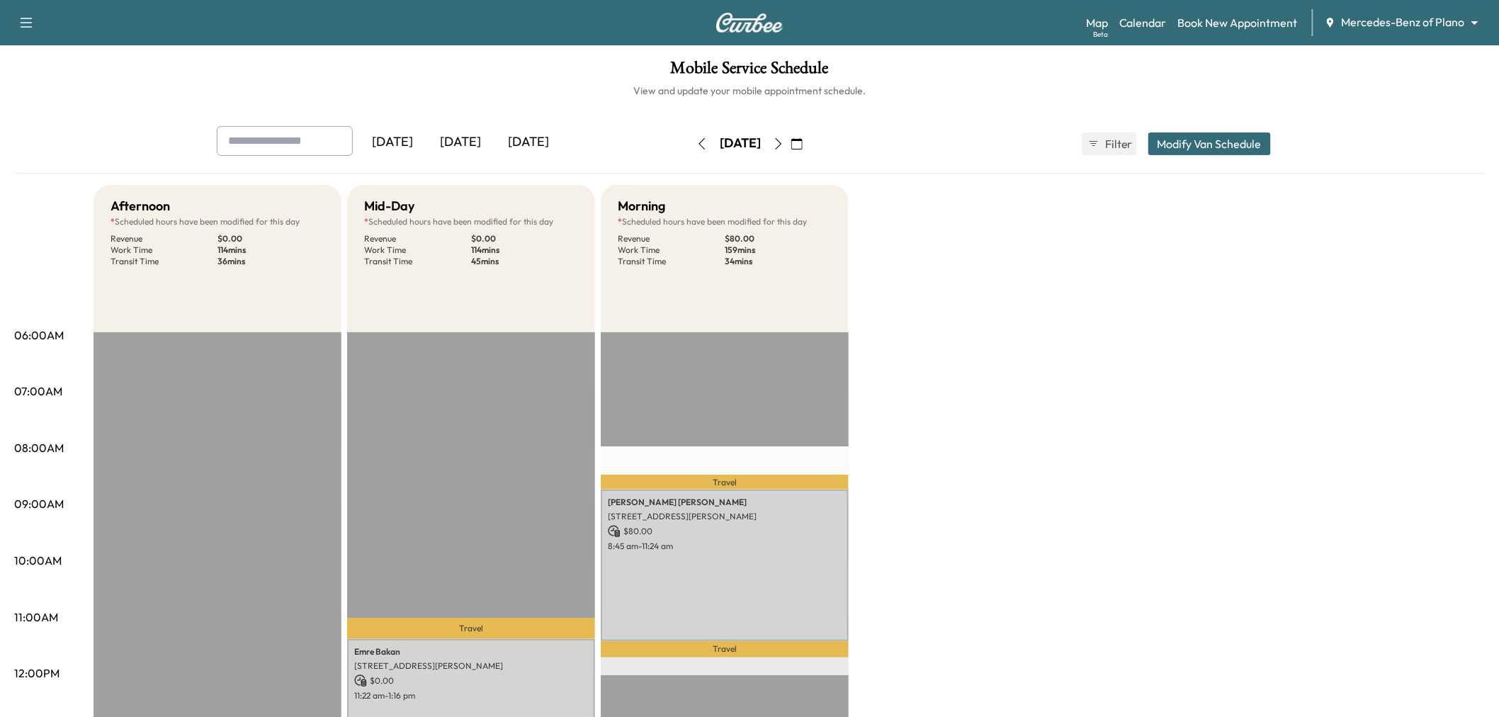
click at [1219, 139] on button "Modify Van Schedule" at bounding box center [1210, 143] width 123 height 23
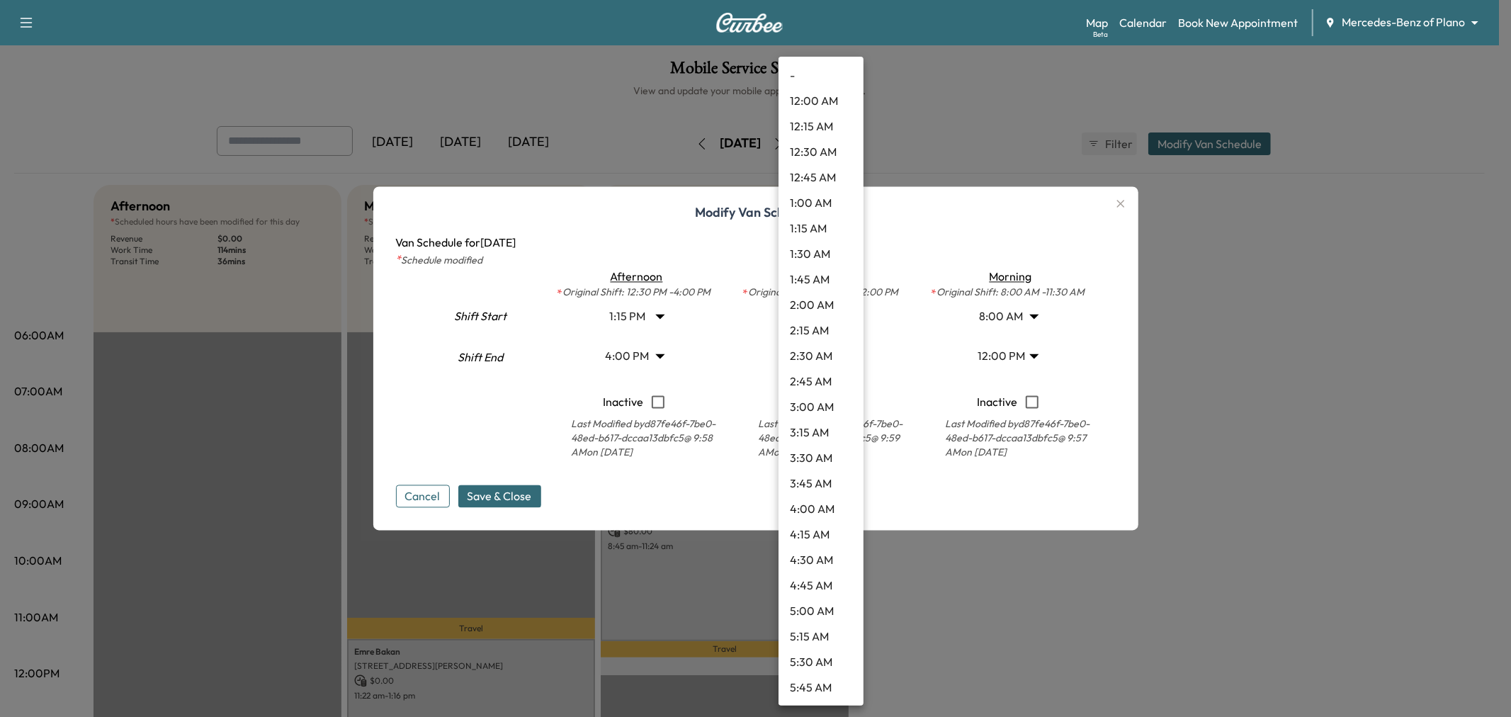
click at [825, 356] on body "Support Log Out Map Beta Calendar Book New Appointment Mercedes-Benz of Plano *…" at bounding box center [755, 358] width 1511 height 717
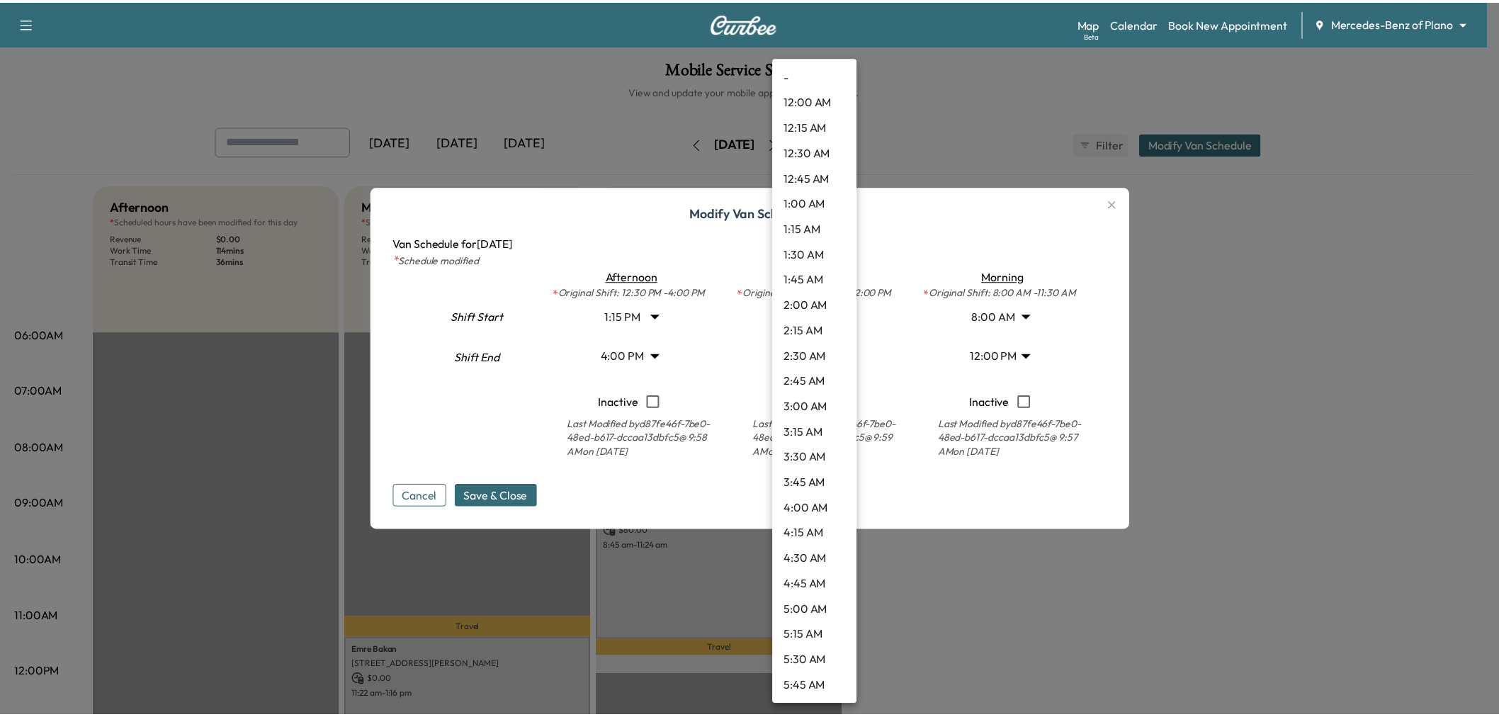
scroll to position [1146, 0]
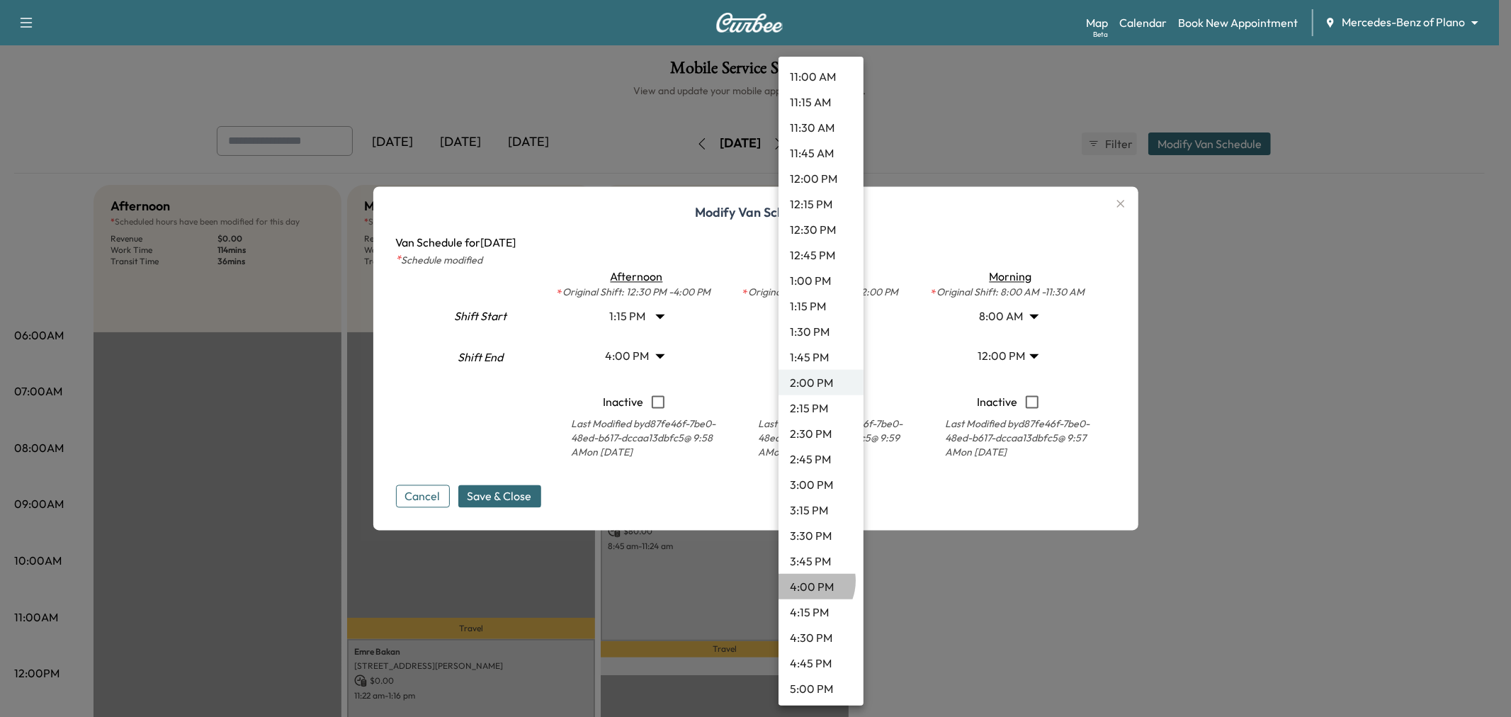
click at [801, 580] on li "4:00 PM" at bounding box center [821, 587] width 85 height 26
type input "**"
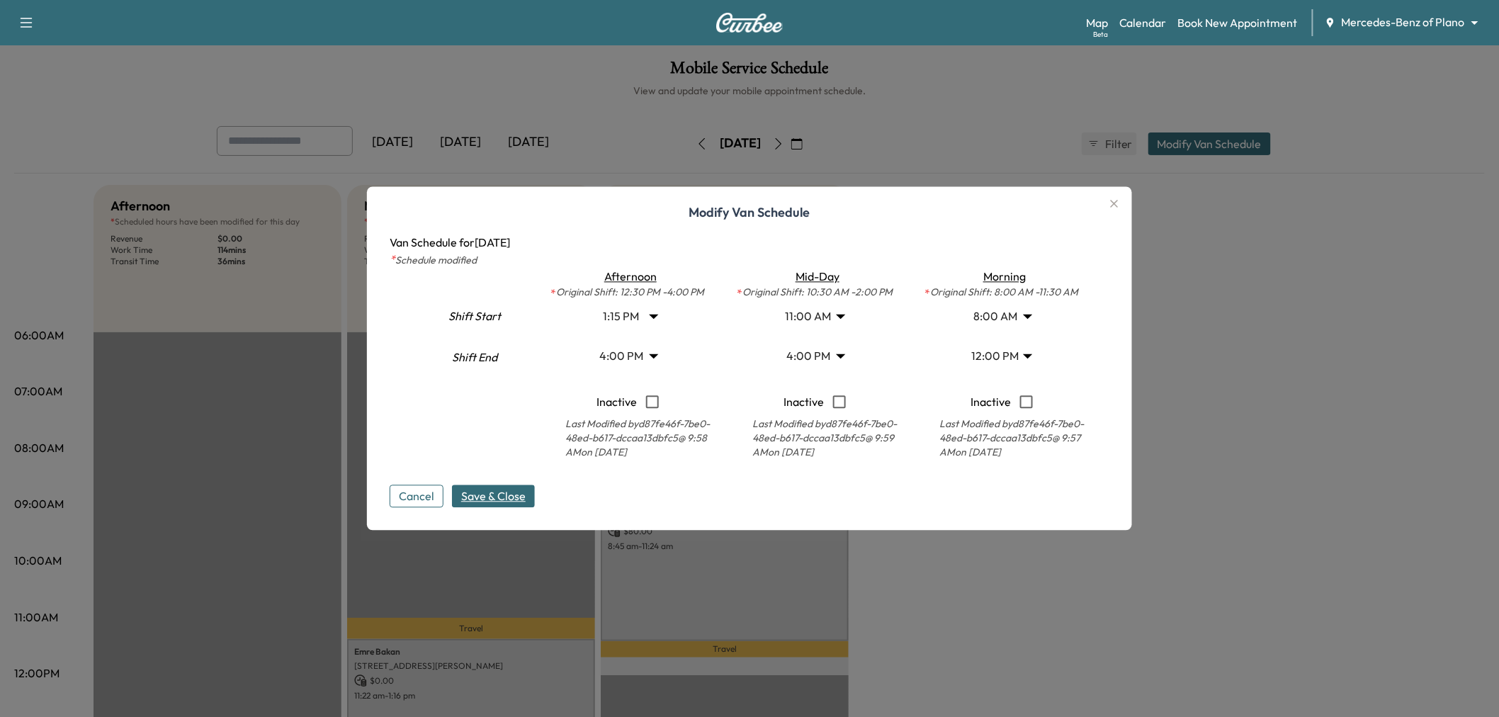
click at [508, 498] on span "Save & Close" at bounding box center [493, 496] width 64 height 17
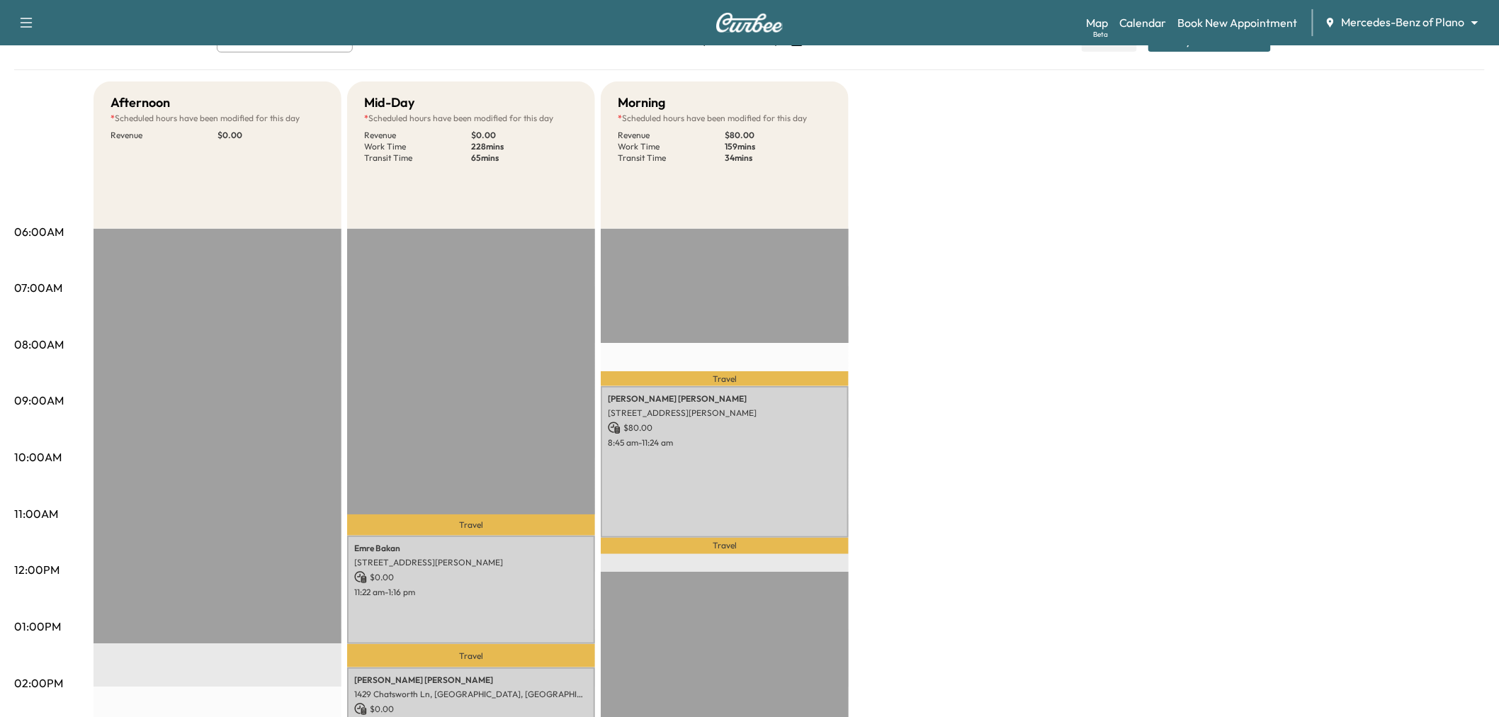
scroll to position [0, 0]
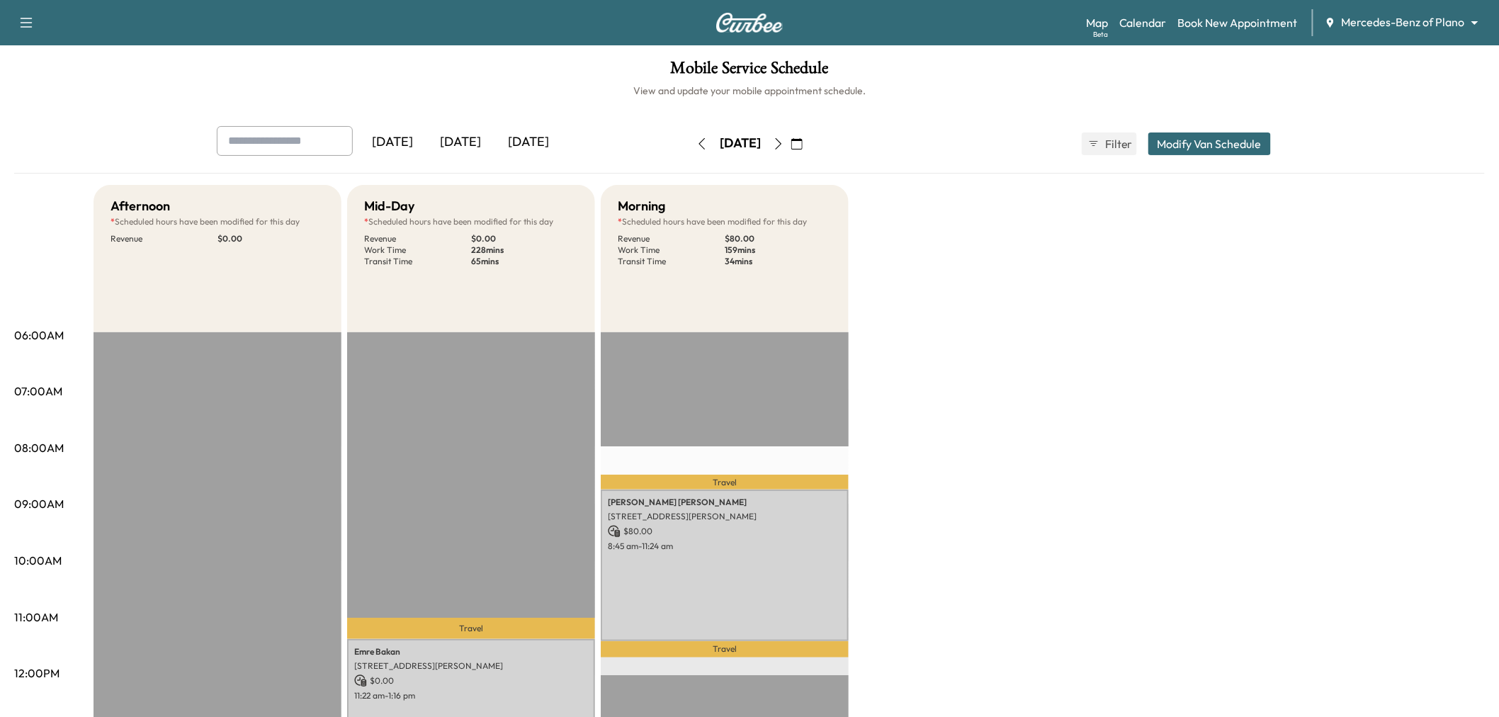
click at [784, 144] on icon "button" at bounding box center [778, 143] width 11 height 11
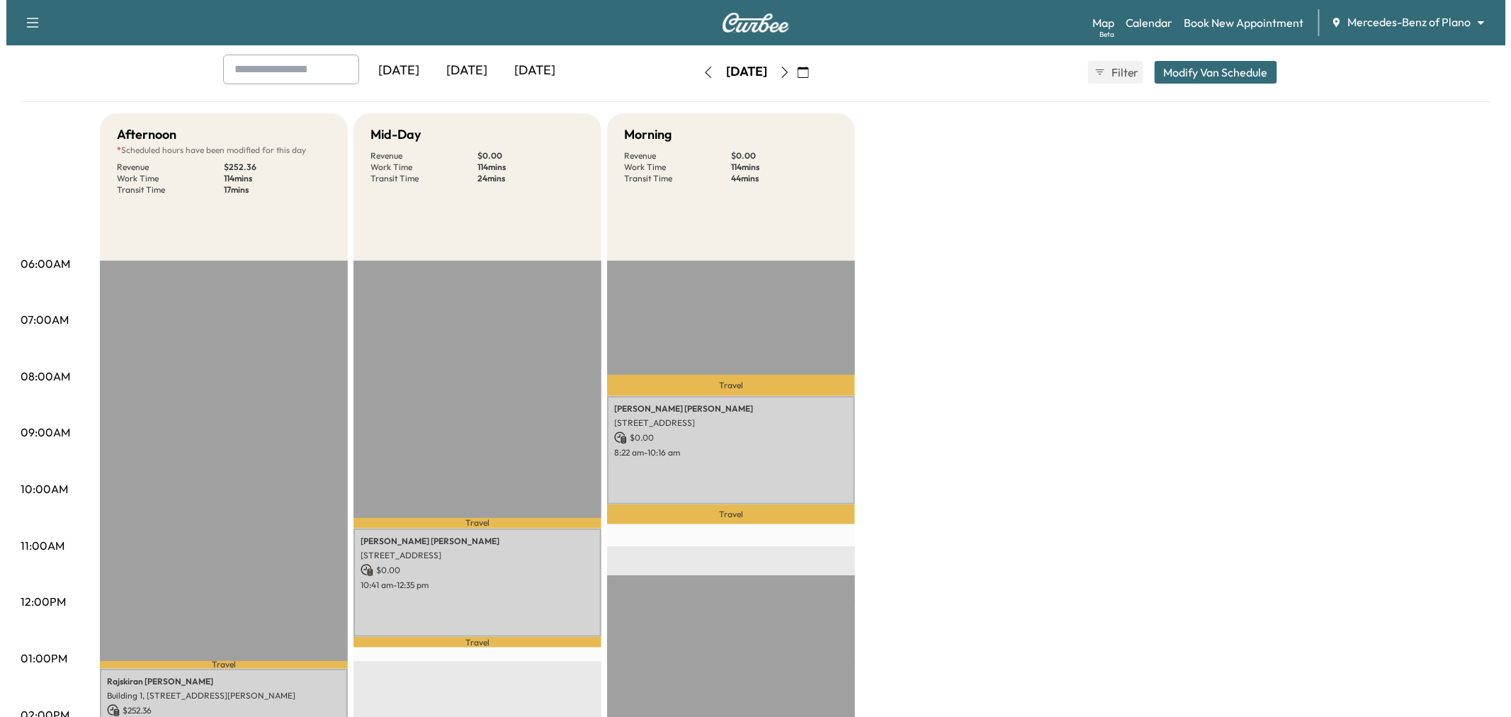
scroll to position [26, 0]
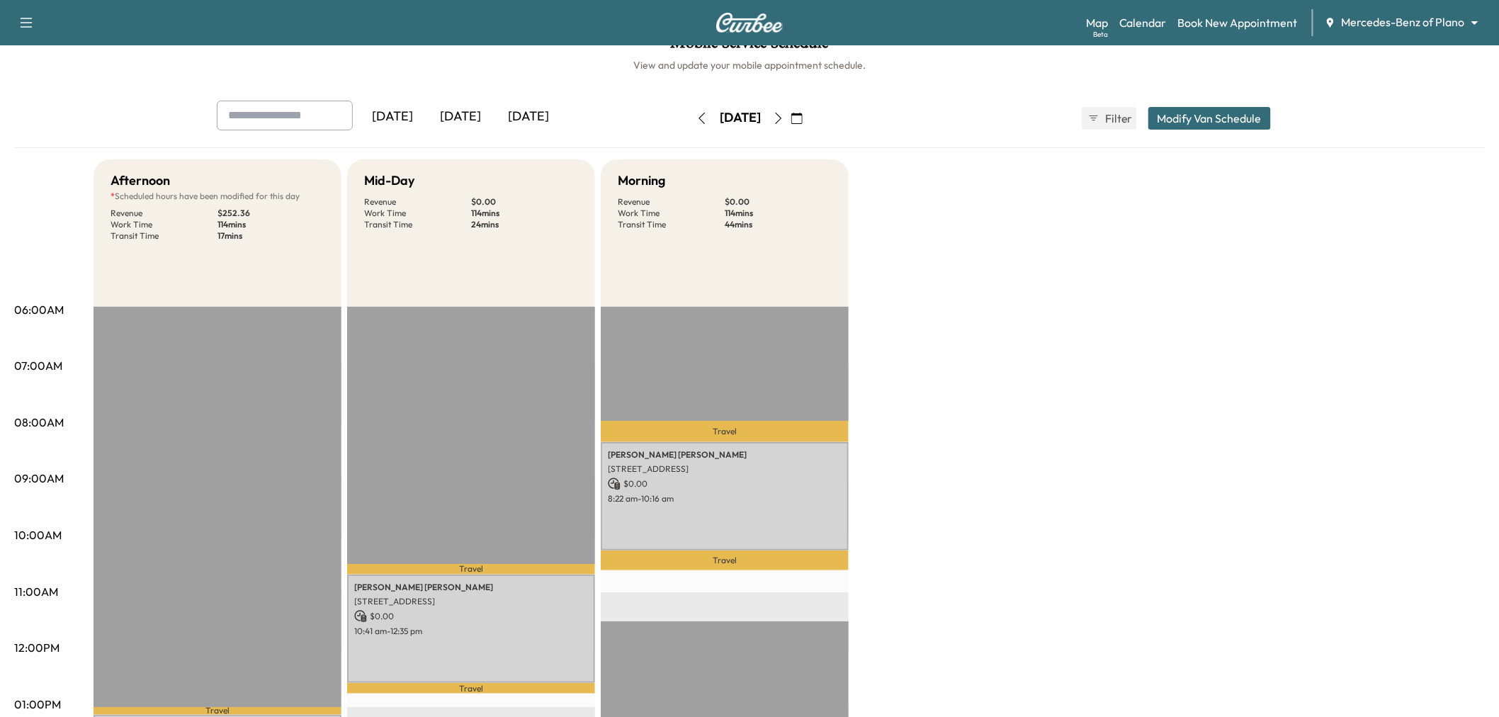
click at [1186, 121] on button "Modify Van Schedule" at bounding box center [1210, 118] width 123 height 23
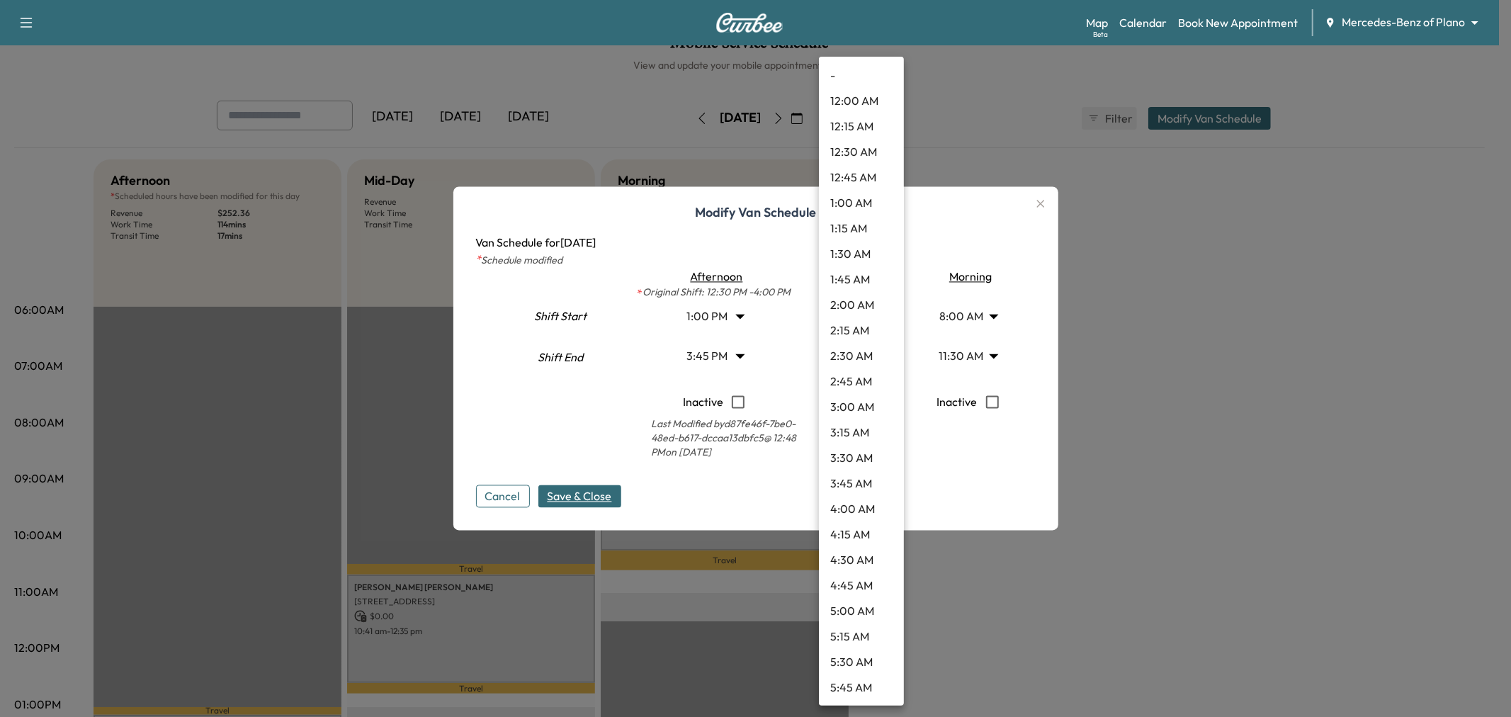
click at [872, 312] on body "Support Log Out Map Beta Calendar Book New Appointment Mercedes-Benz of Plano *…" at bounding box center [755, 332] width 1511 height 717
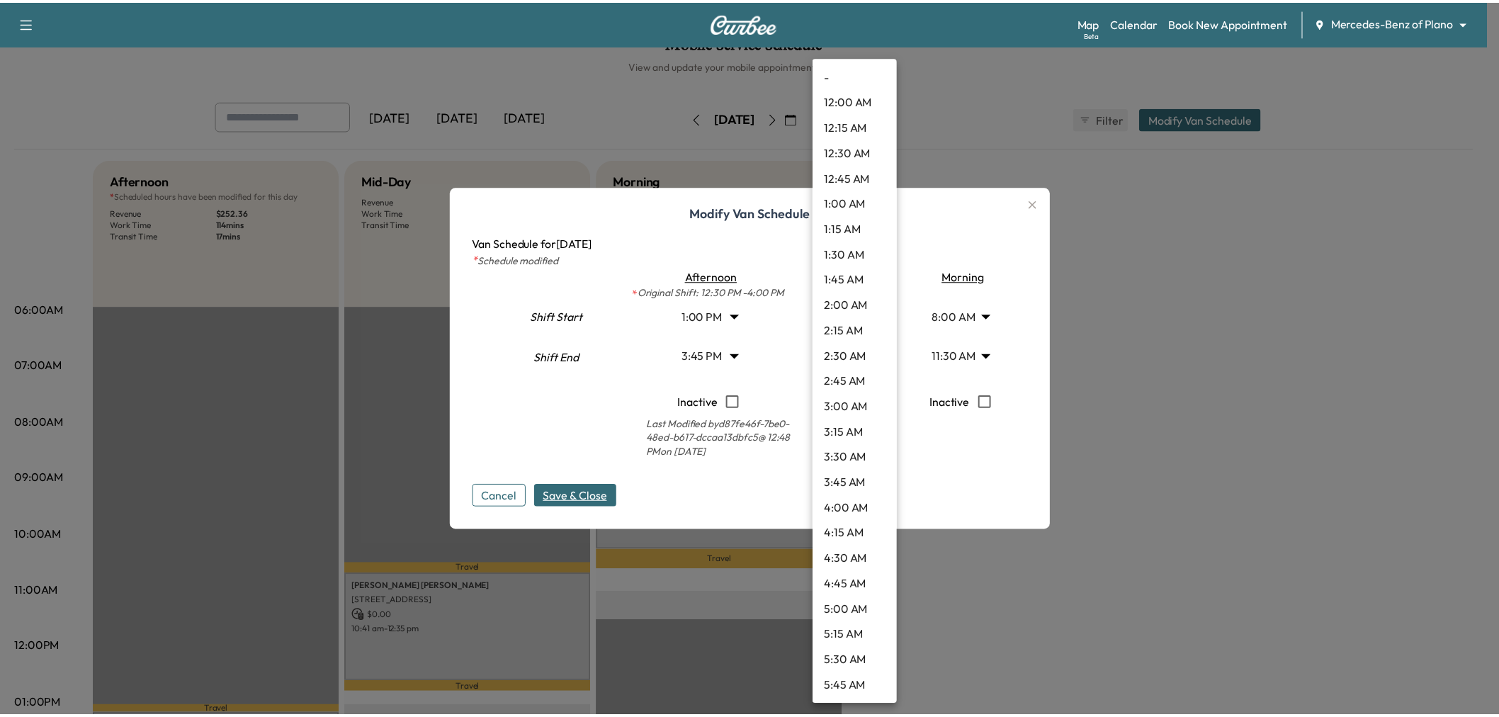
scroll to position [790, 0]
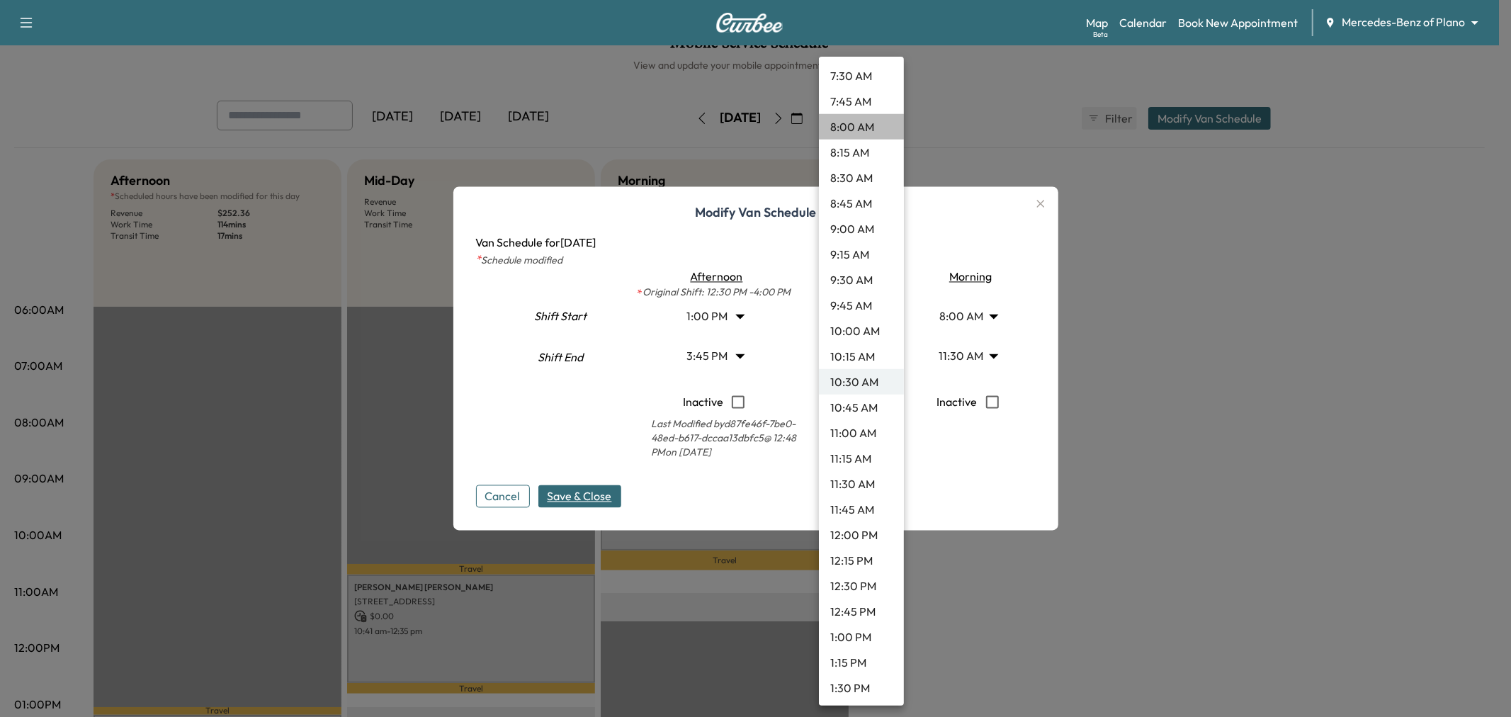
click at [871, 129] on li "8:00 AM" at bounding box center [861, 127] width 85 height 26
type input "*"
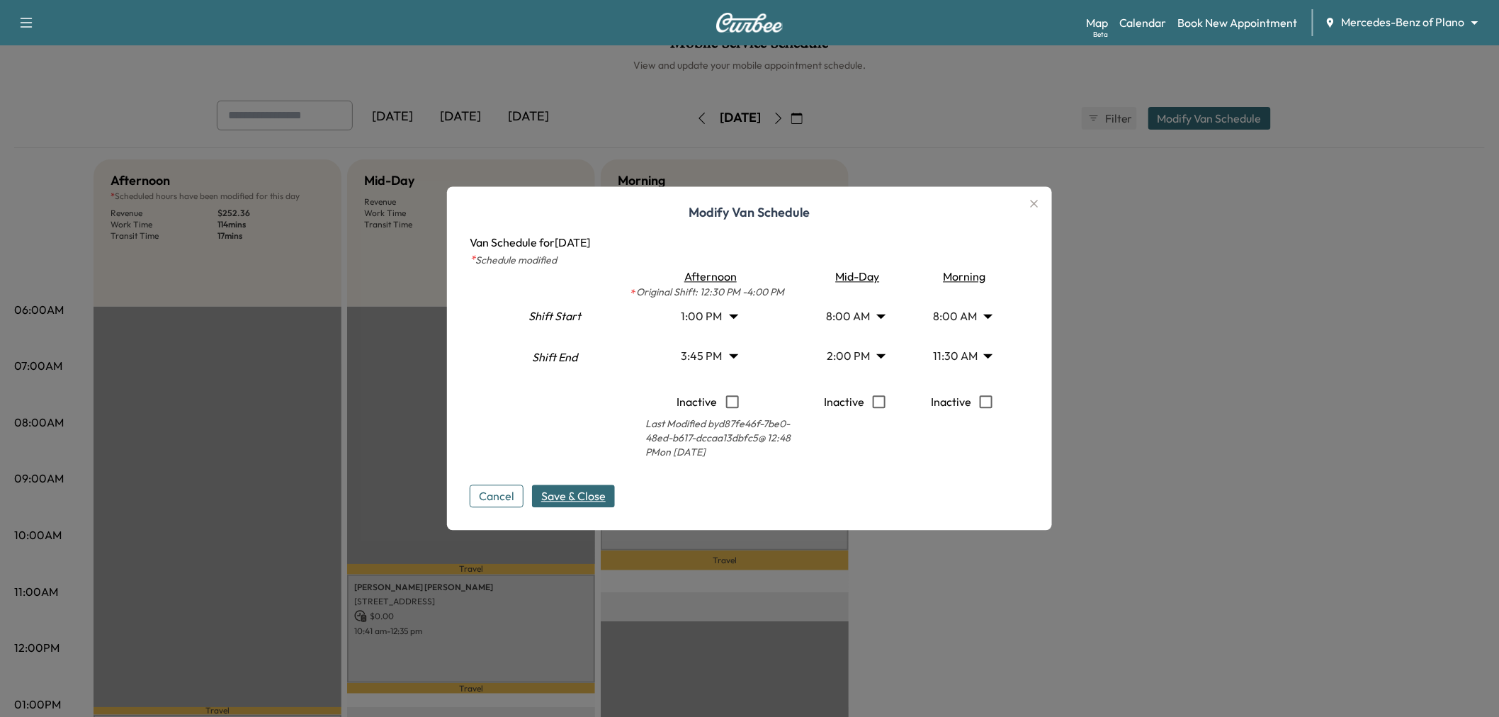
click at [590, 495] on span "Save & Close" at bounding box center [573, 496] width 64 height 17
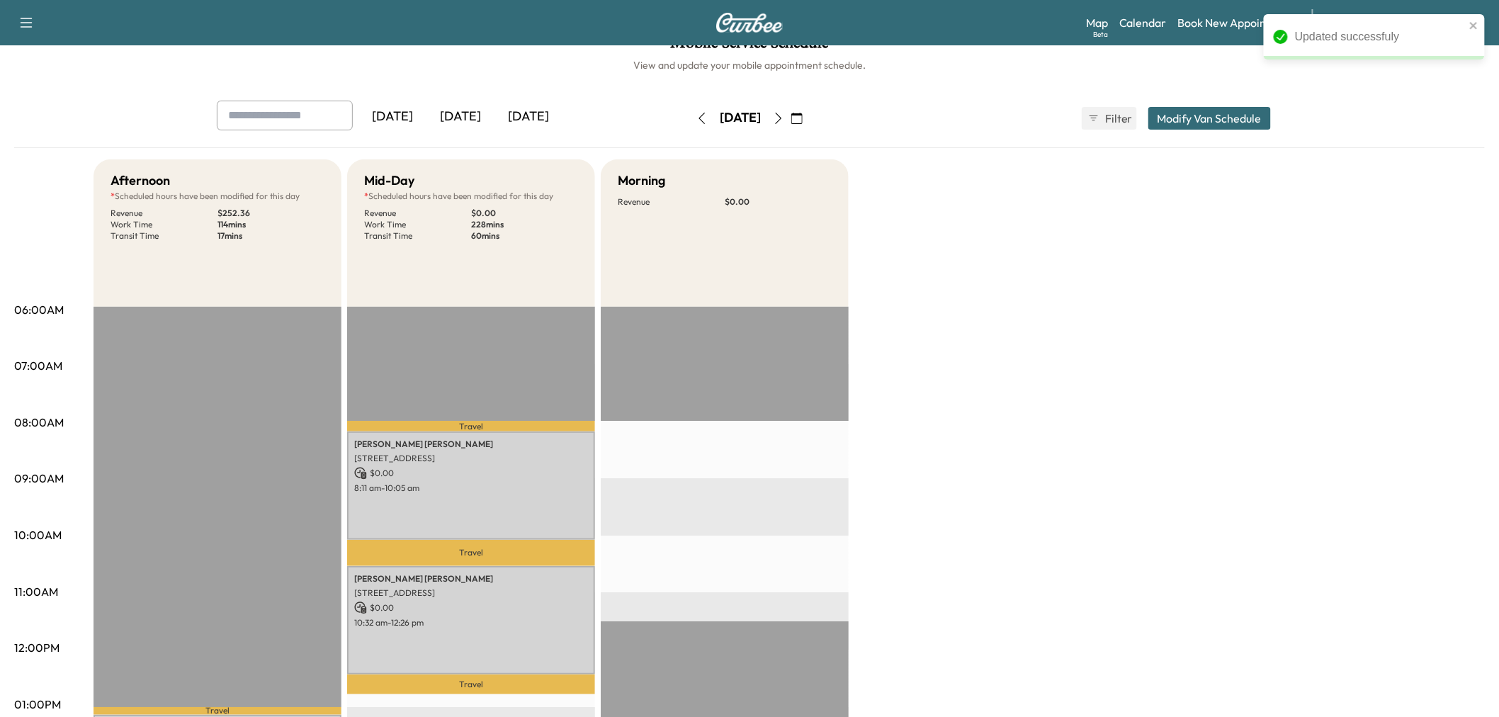
click at [960, 582] on div "Afternoon * Scheduled hours have been modified for this day Revenue $ 252.36 Wo…" at bounding box center [790, 690] width 1392 height 1063
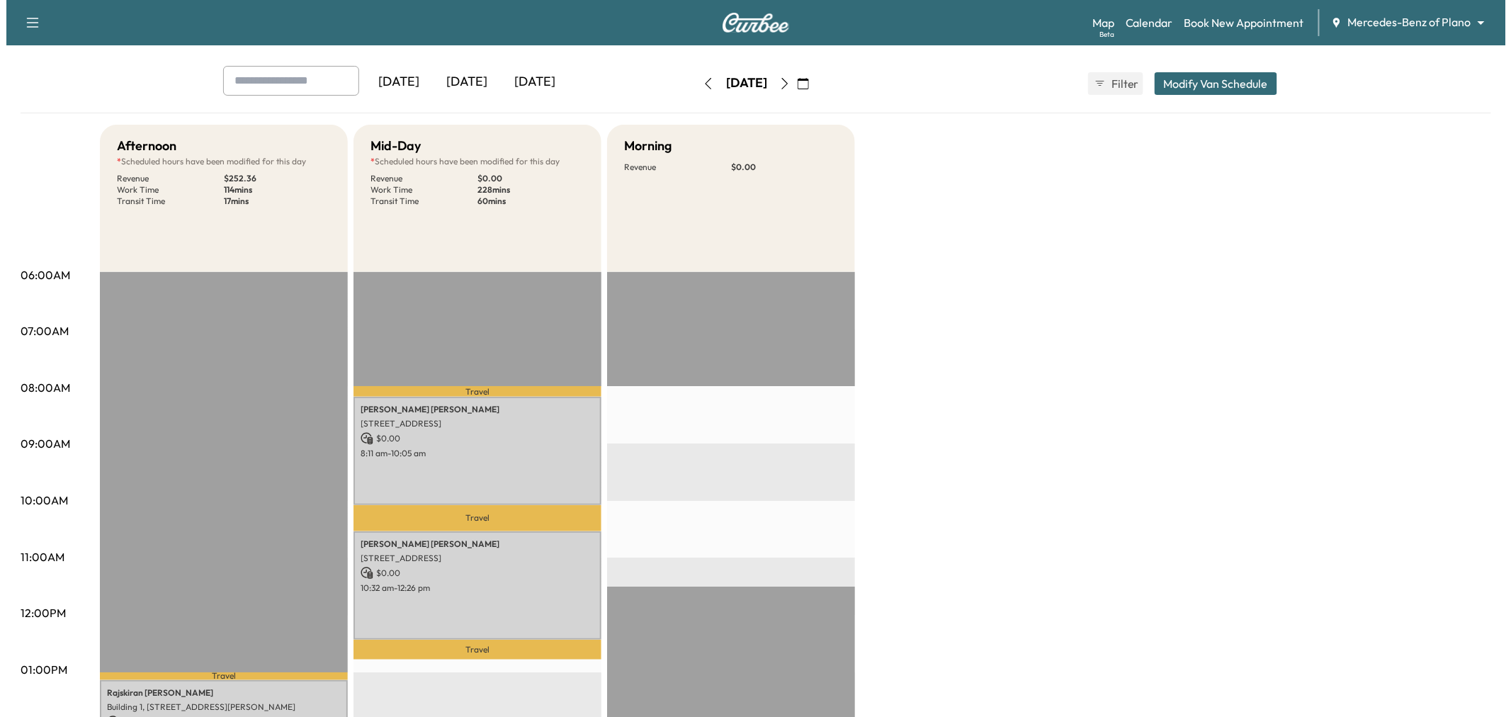
scroll to position [59, 0]
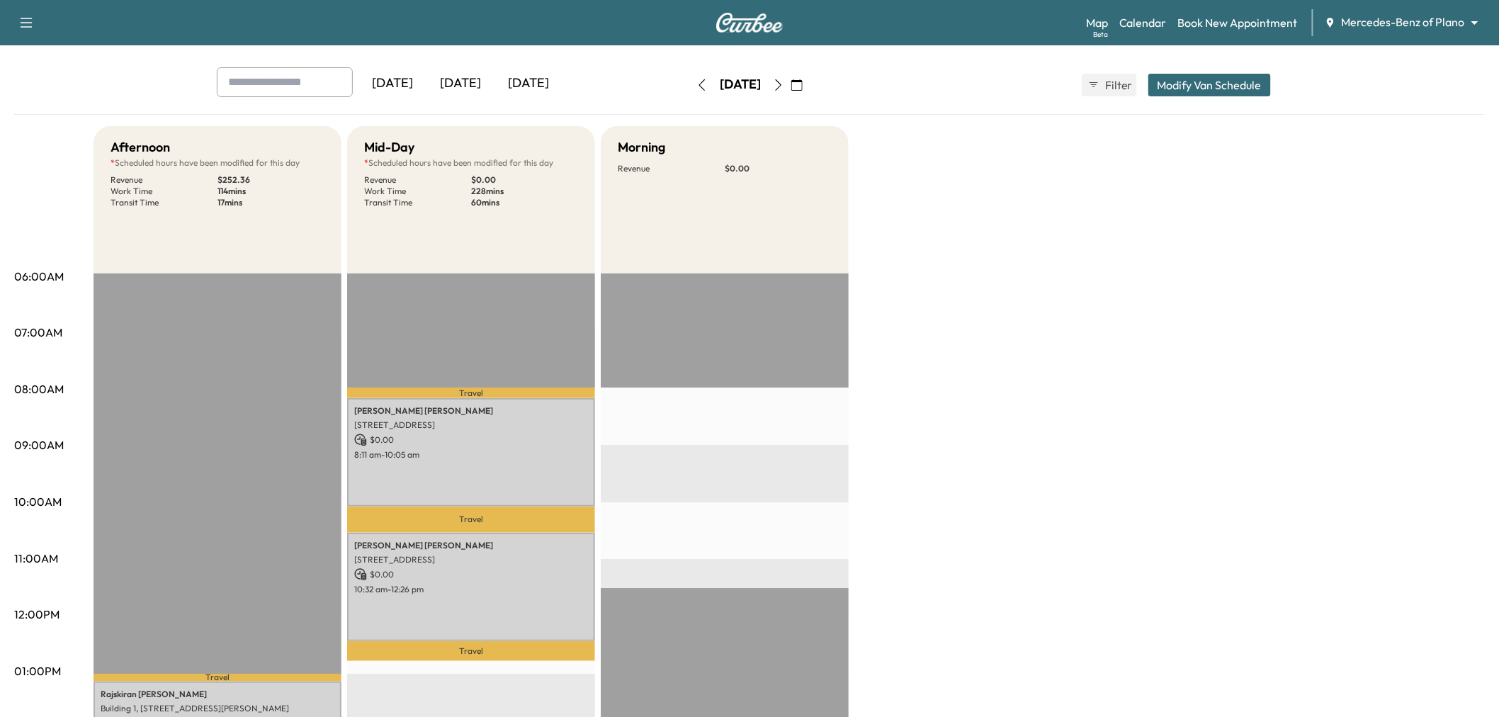
click at [1198, 86] on button "Modify Van Schedule" at bounding box center [1210, 85] width 123 height 23
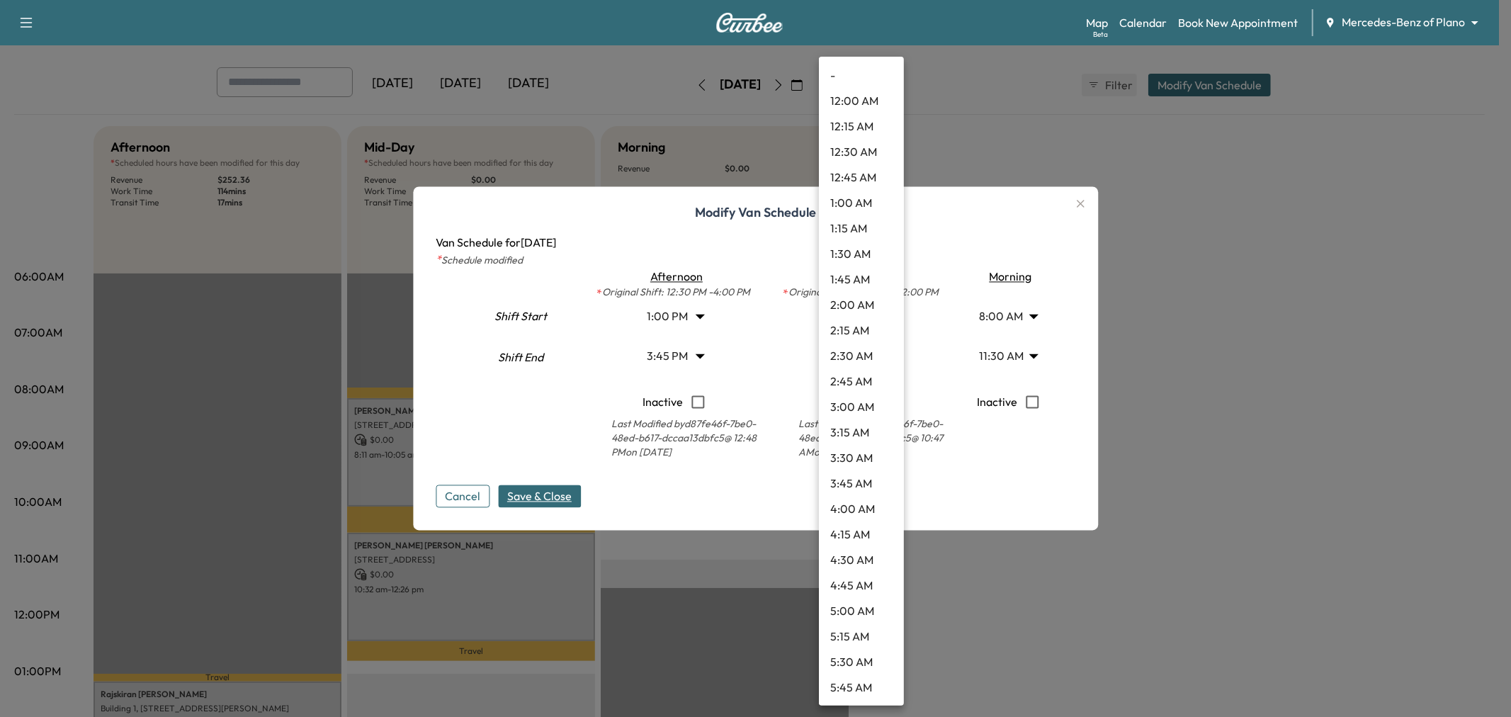
scroll to position [1146, 0]
click at [873, 366] on body "Support Log Out Map Beta Calendar Book New Appointment Mercedes-Benz of Plano *…" at bounding box center [755, 299] width 1511 height 717
click at [855, 334] on li "1:30 PM" at bounding box center [861, 332] width 85 height 26
type input "****"
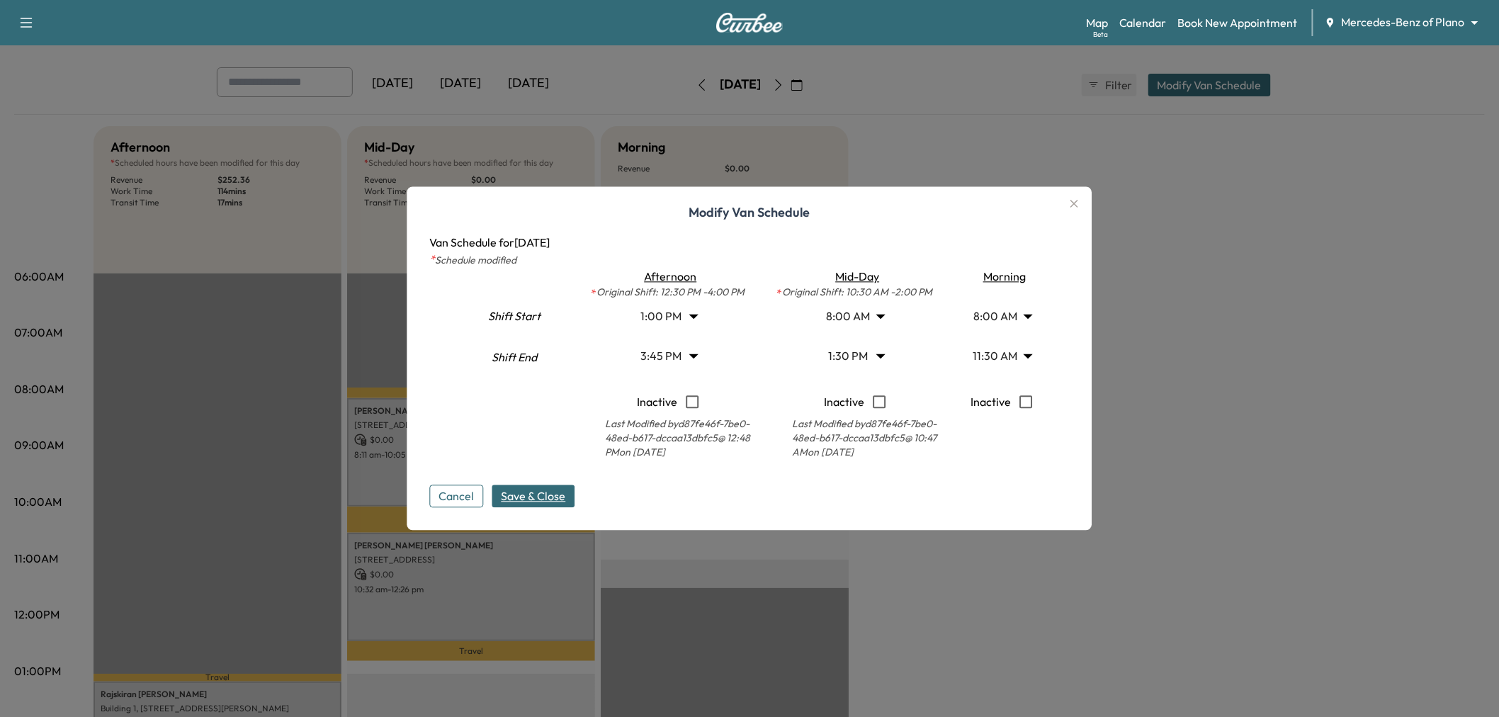
click at [555, 493] on span "Save & Close" at bounding box center [534, 496] width 64 height 17
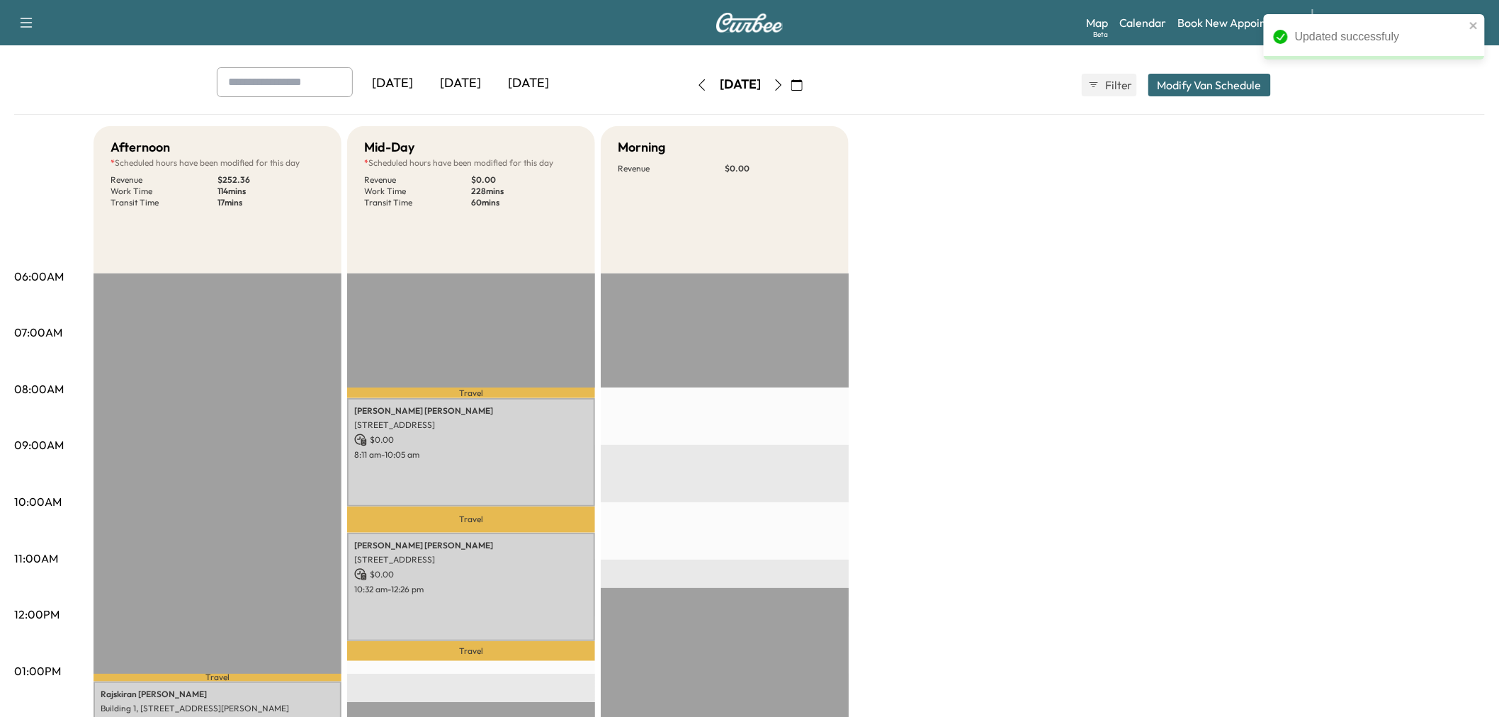
click at [1180, 79] on button "Modify Van Schedule" at bounding box center [1210, 85] width 123 height 23
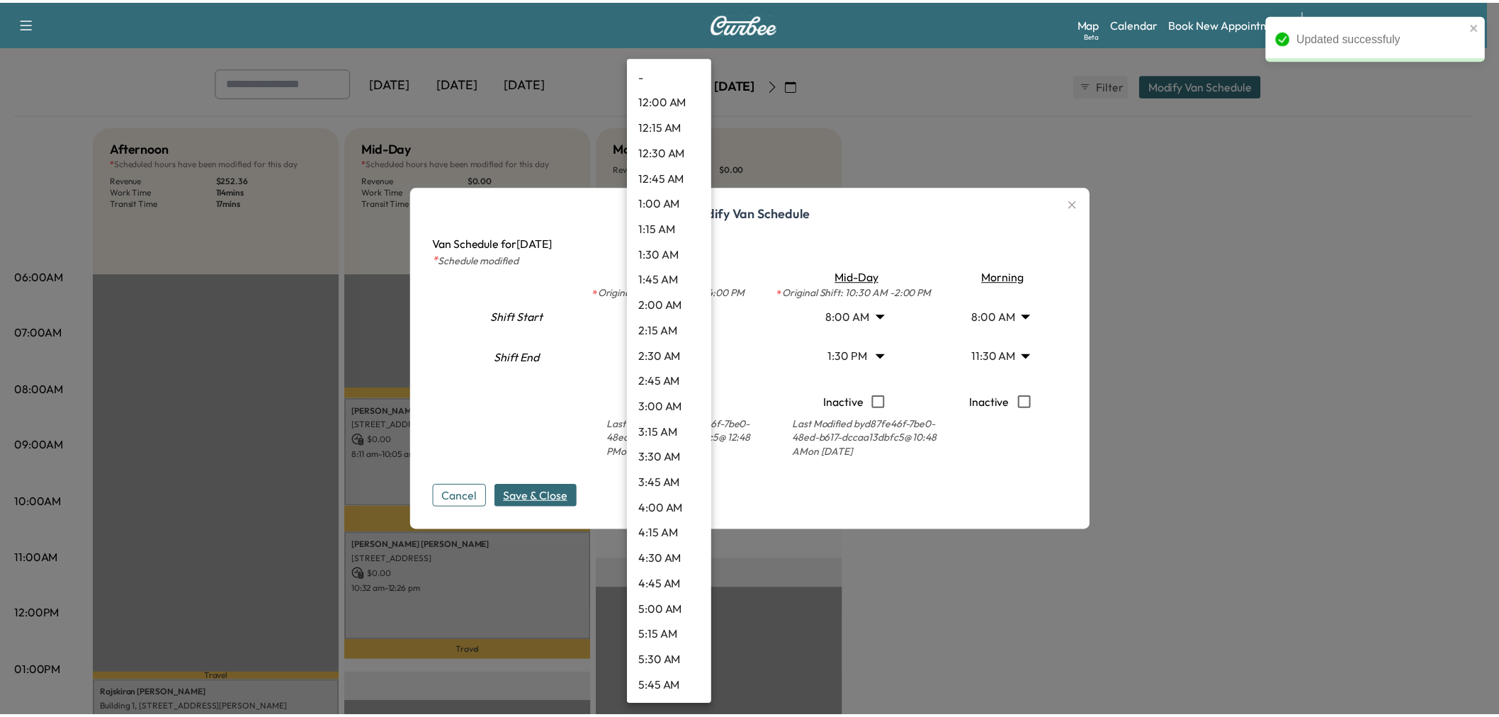
scroll to position [1045, 0]
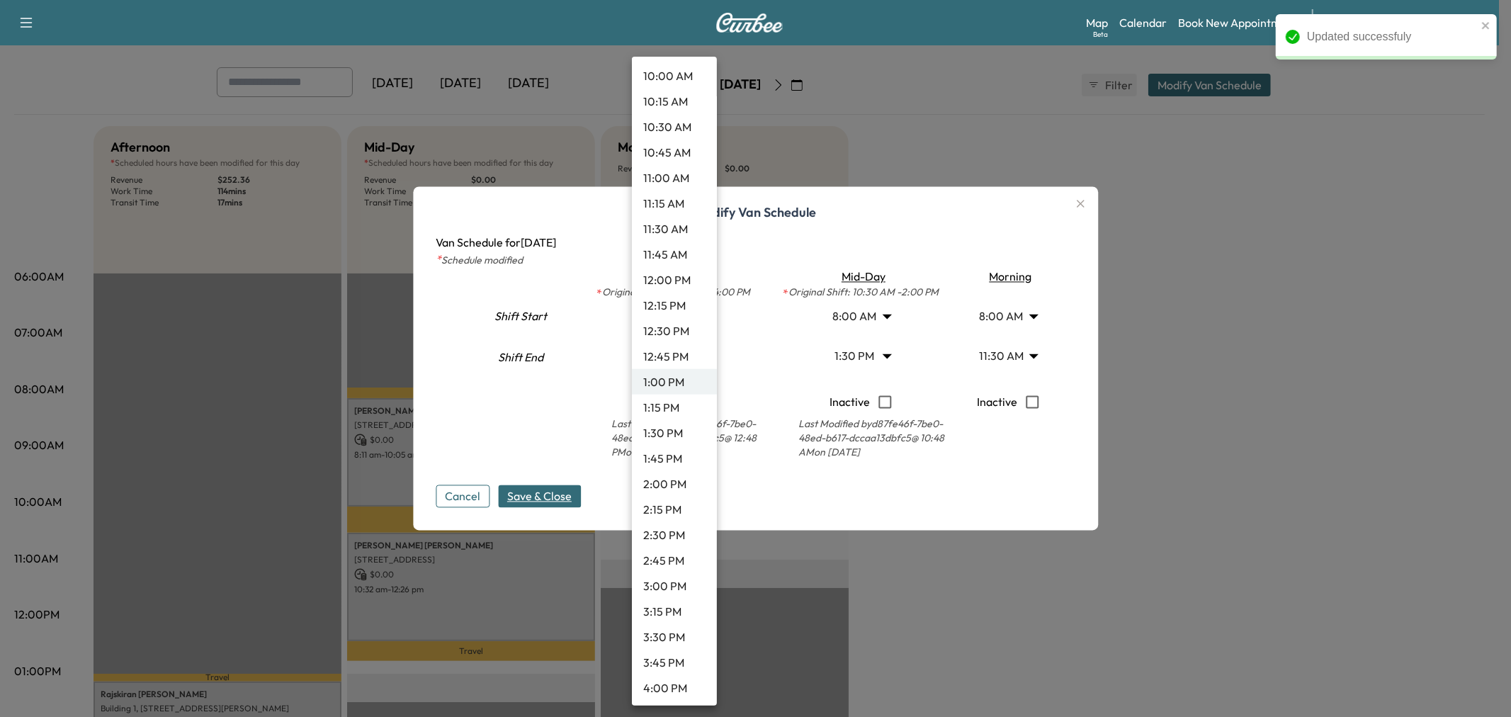
click at [684, 322] on body "Updated successfuly Support Log Out Map Beta Calendar Book New Appointment Merc…" at bounding box center [755, 299] width 1511 height 717
click at [671, 345] on li "12:45 PM" at bounding box center [674, 357] width 85 height 26
type input "*****"
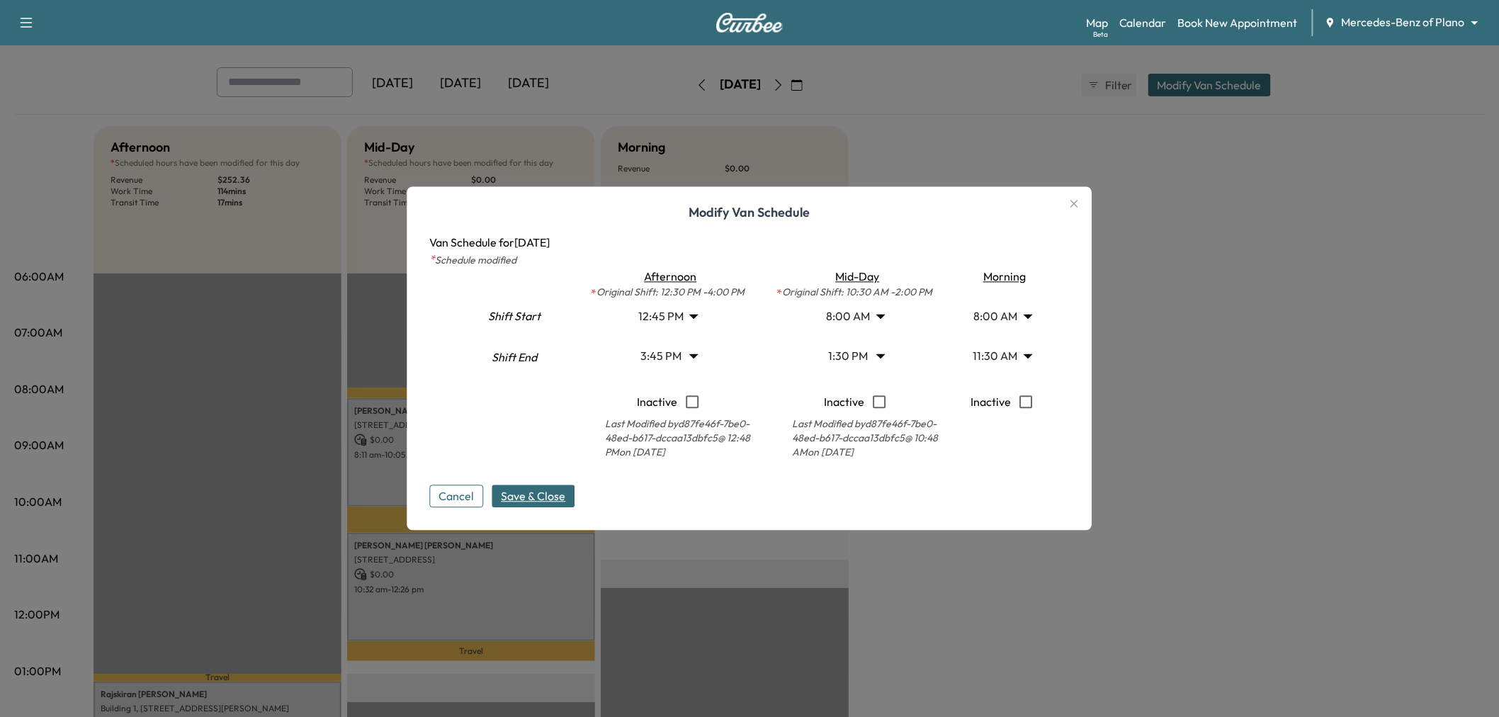
click at [542, 504] on span "Save & Close" at bounding box center [534, 496] width 64 height 17
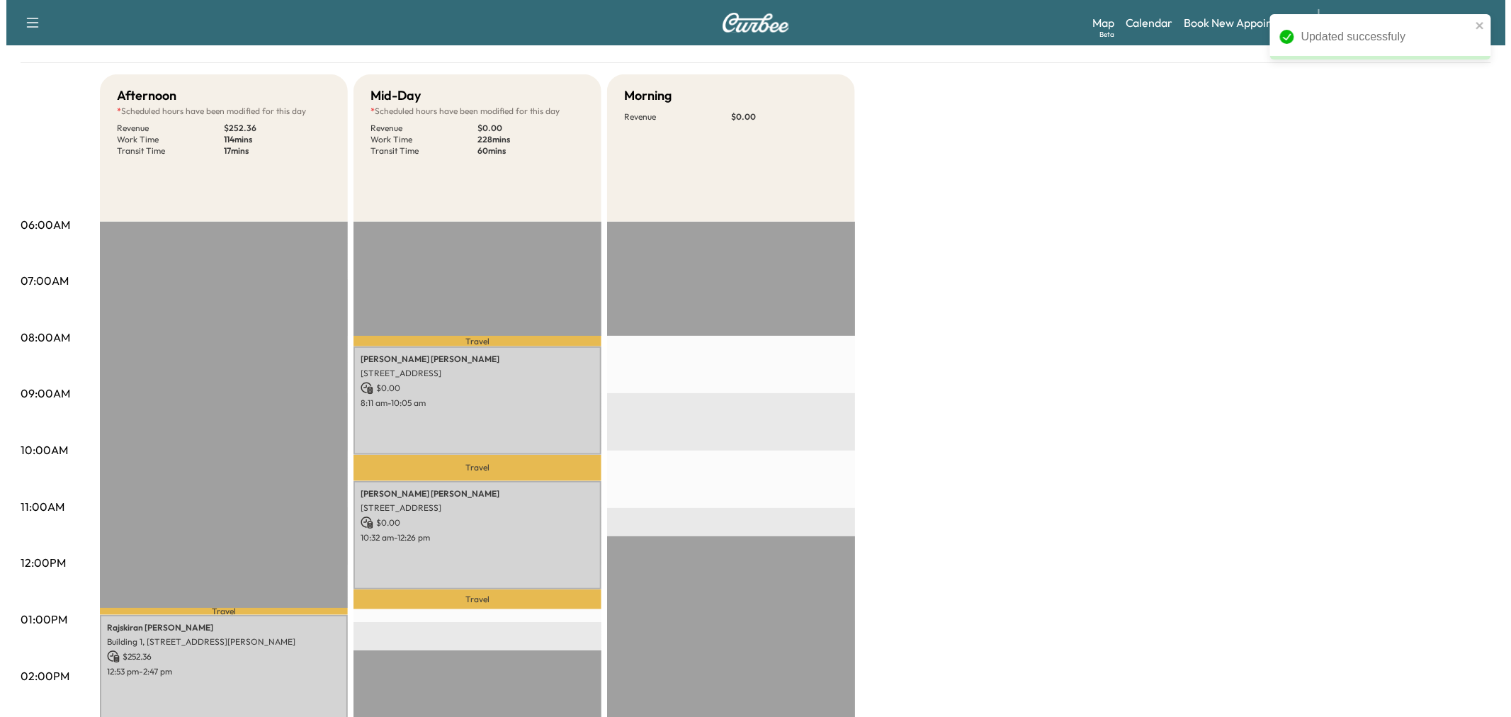
scroll to position [0, 0]
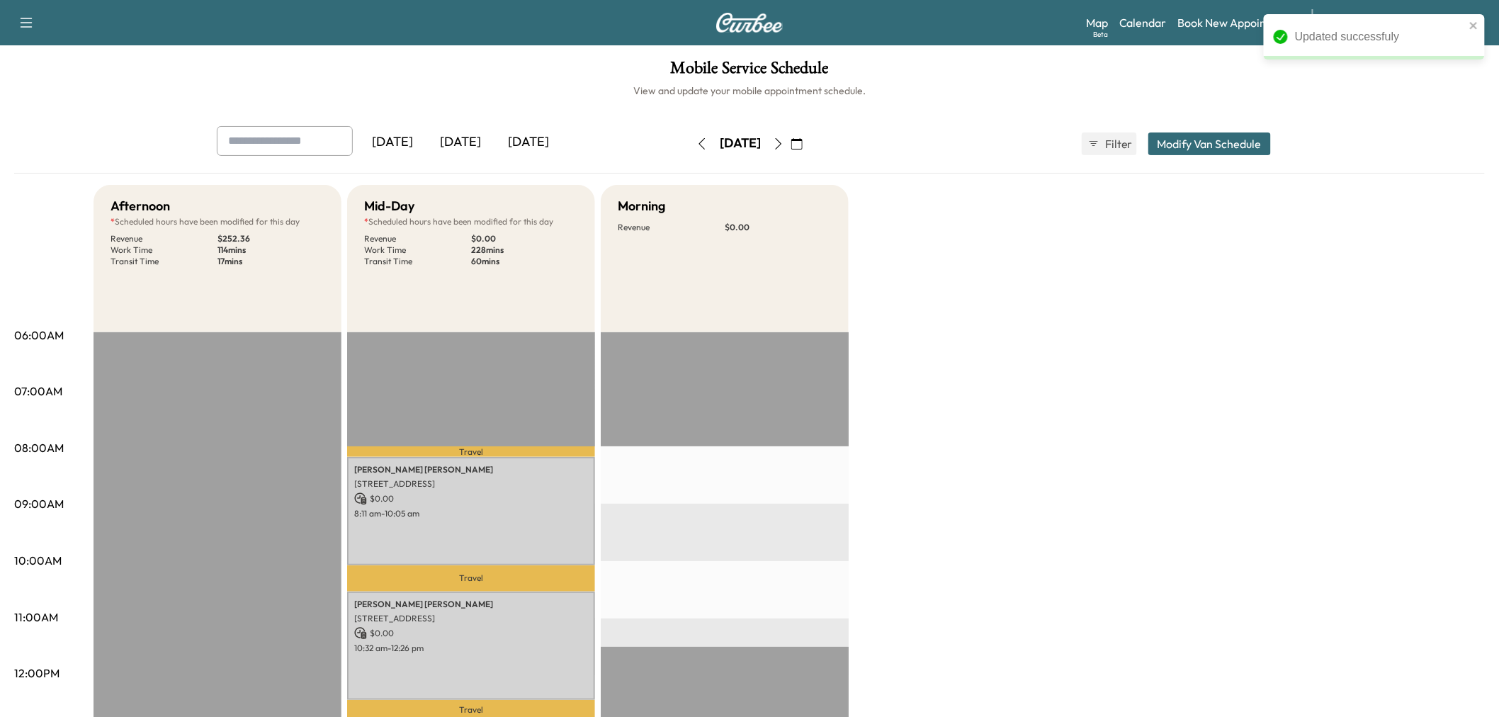
click at [1205, 133] on button "Modify Van Schedule" at bounding box center [1210, 143] width 123 height 23
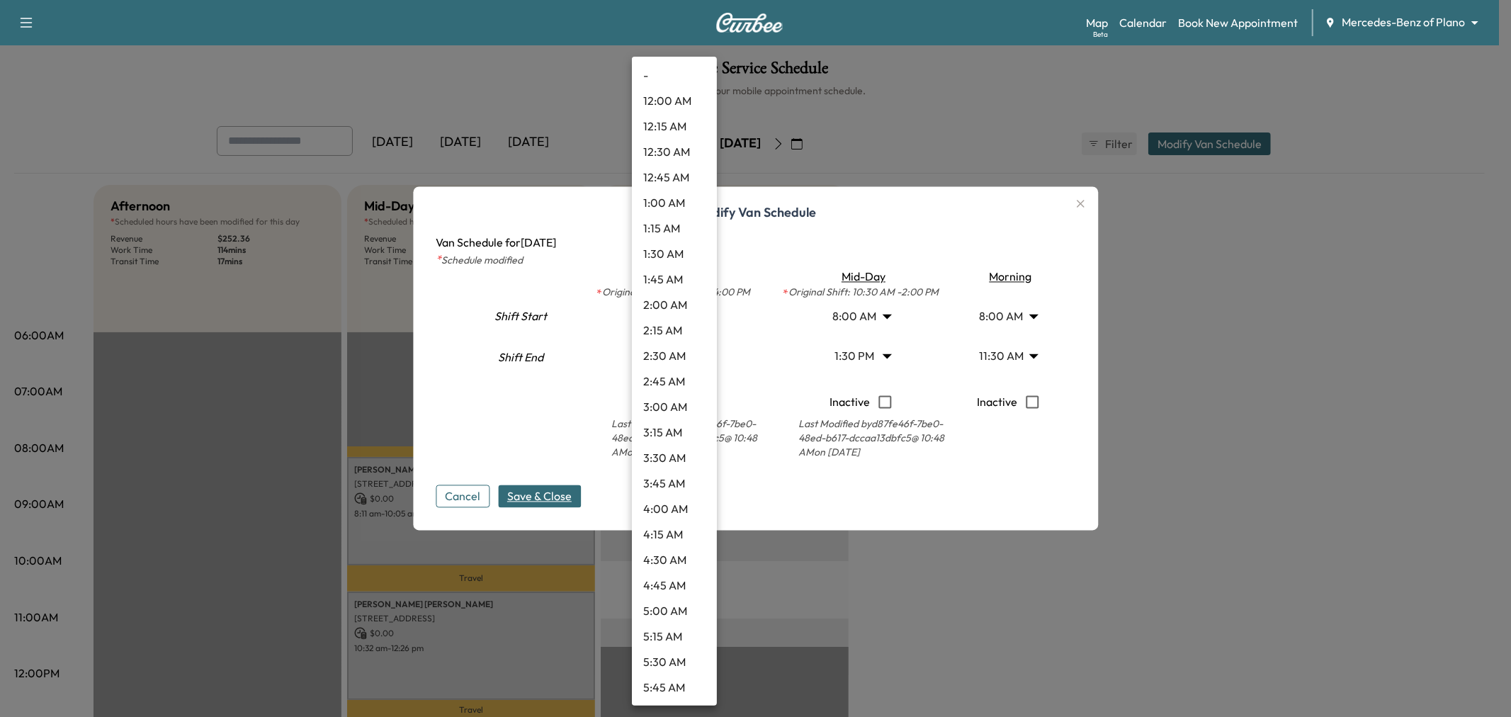
click at [678, 362] on body "Support Log Out Map Beta Calendar Book New Appointment Mercedes-Benz of Plano *…" at bounding box center [755, 358] width 1511 height 717
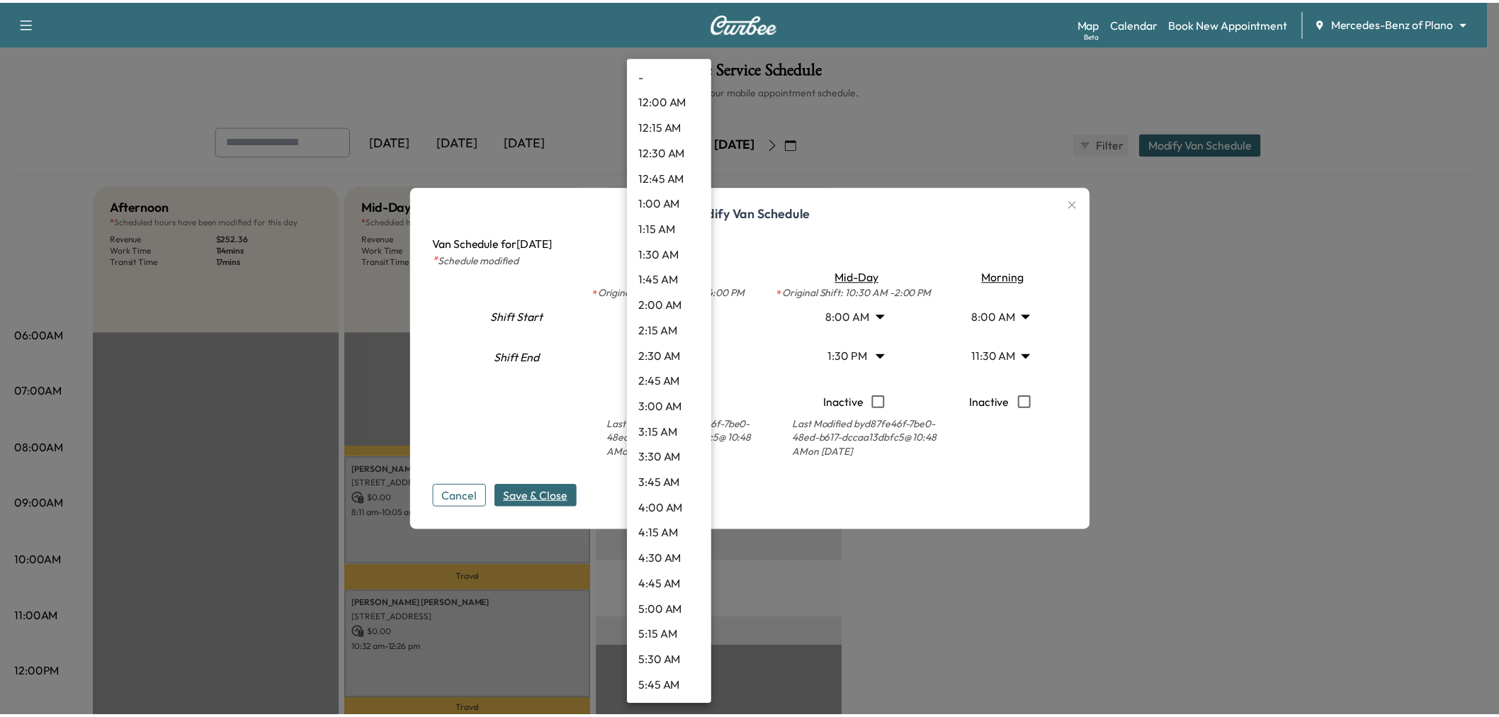
scroll to position [1326, 0]
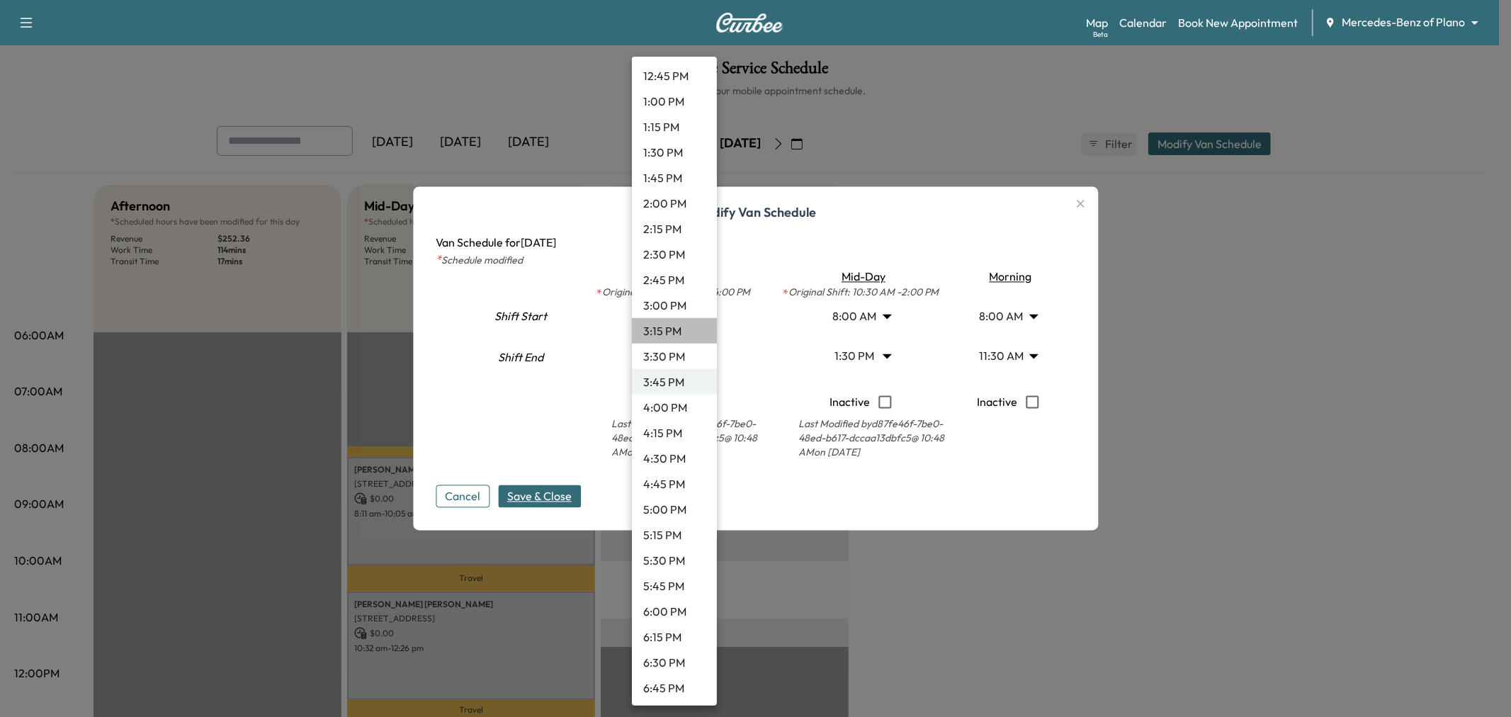
click at [674, 332] on li "3:15 PM" at bounding box center [674, 331] width 85 height 26
type input "*****"
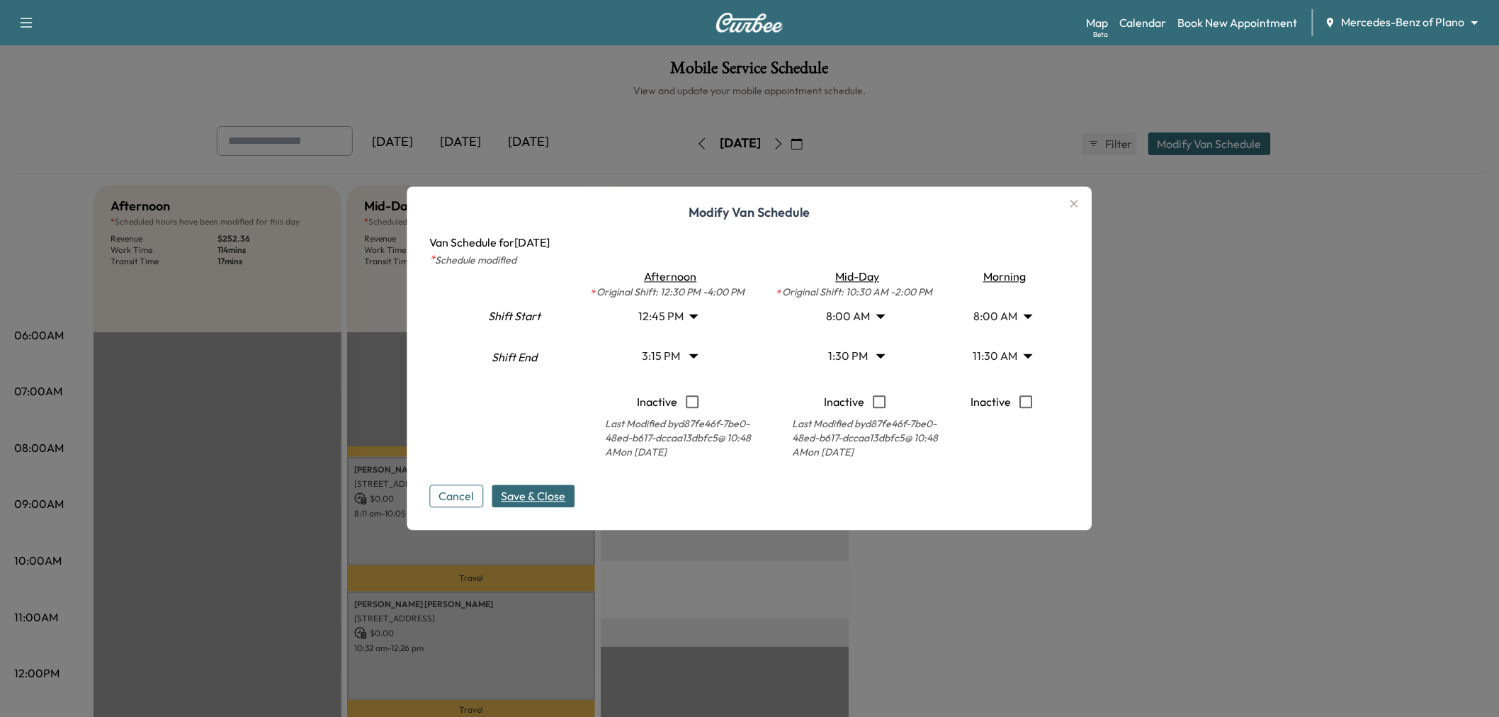
click at [553, 492] on span "Save & Close" at bounding box center [534, 496] width 64 height 17
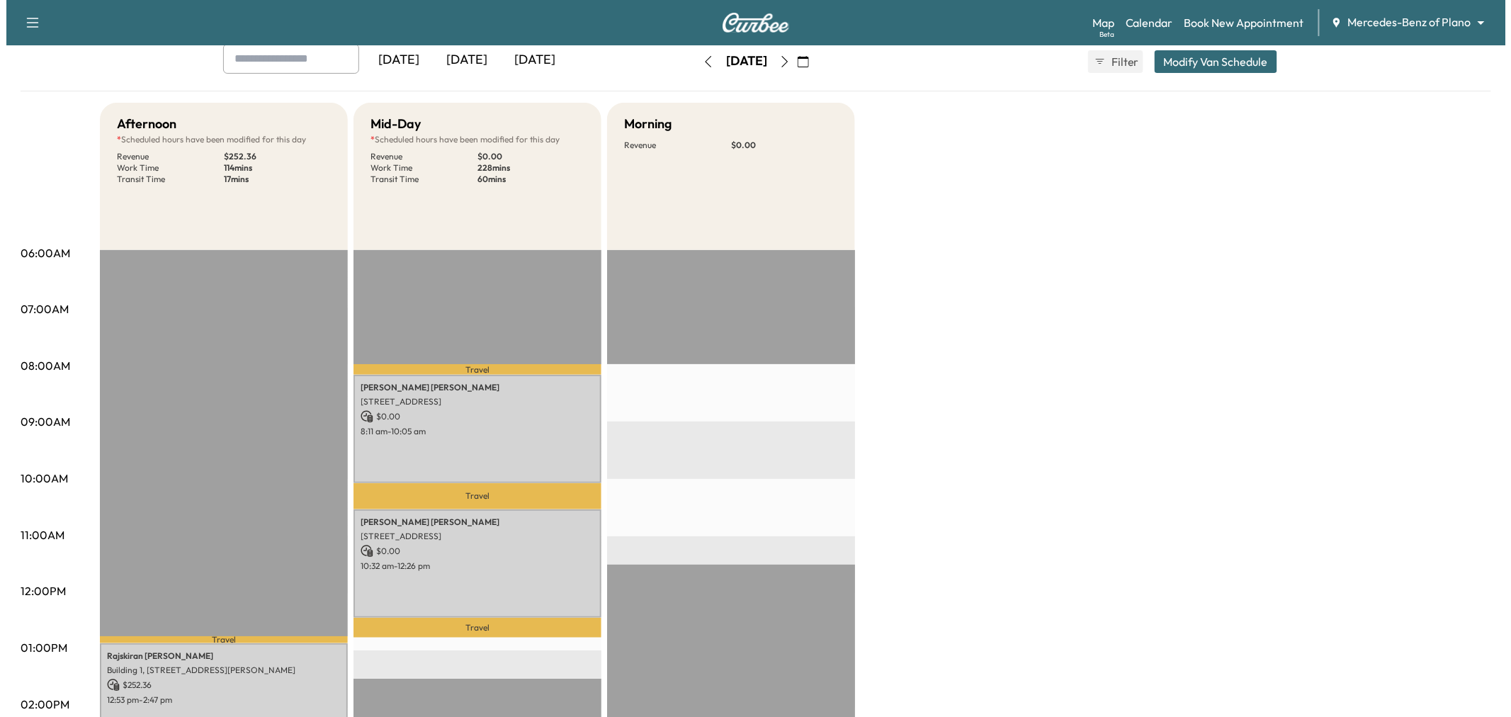
scroll to position [57, 0]
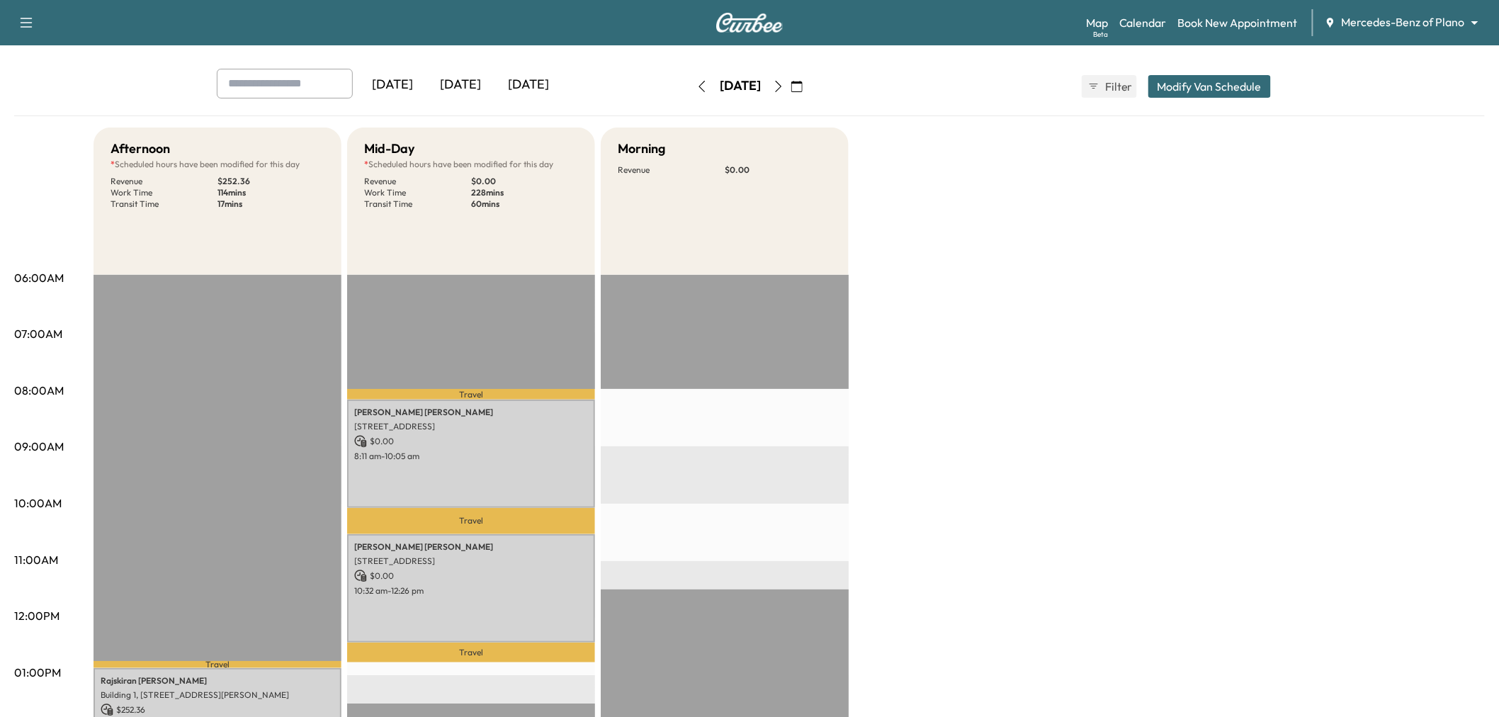
click at [1219, 91] on button "Modify Van Schedule" at bounding box center [1210, 86] width 123 height 23
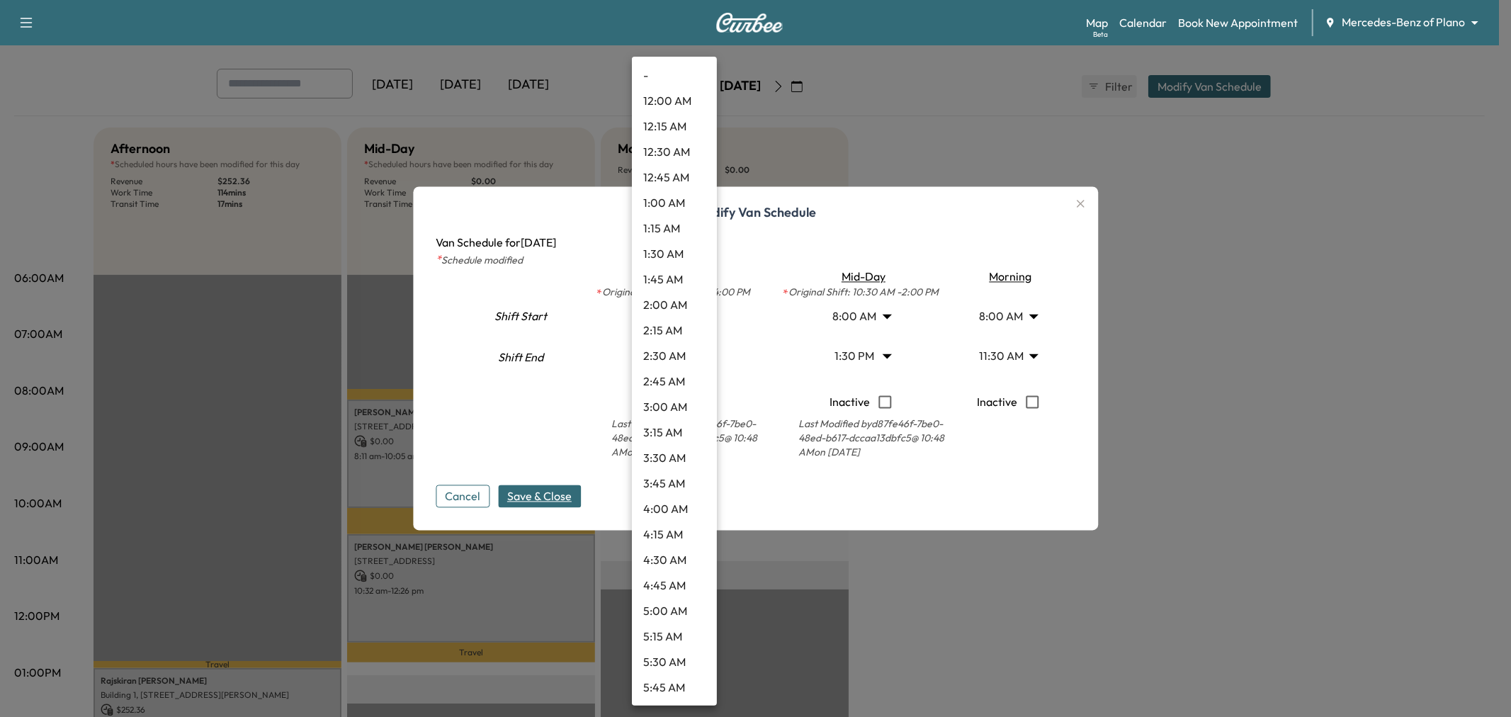
scroll to position [1019, 0]
click at [684, 315] on body "Support Log Out Map Beta Calendar Book New Appointment Mercedes-Benz of Plano *…" at bounding box center [755, 301] width 1511 height 717
click at [662, 349] on li "12:30 PM" at bounding box center [674, 357] width 85 height 26
type input "****"
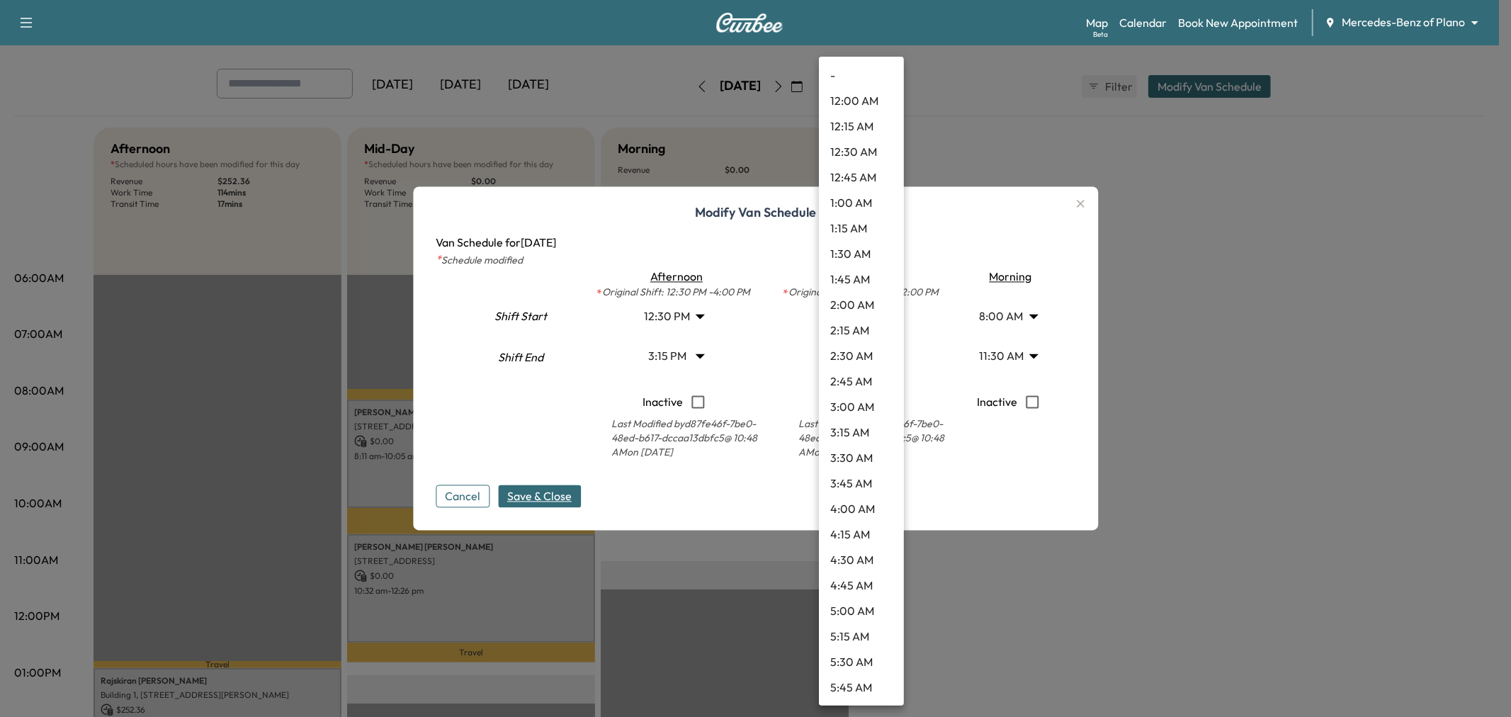
click at [847, 359] on body "Support Log Out Map Beta Calendar Book New Appointment Mercedes-Benz of Plano *…" at bounding box center [755, 301] width 1511 height 717
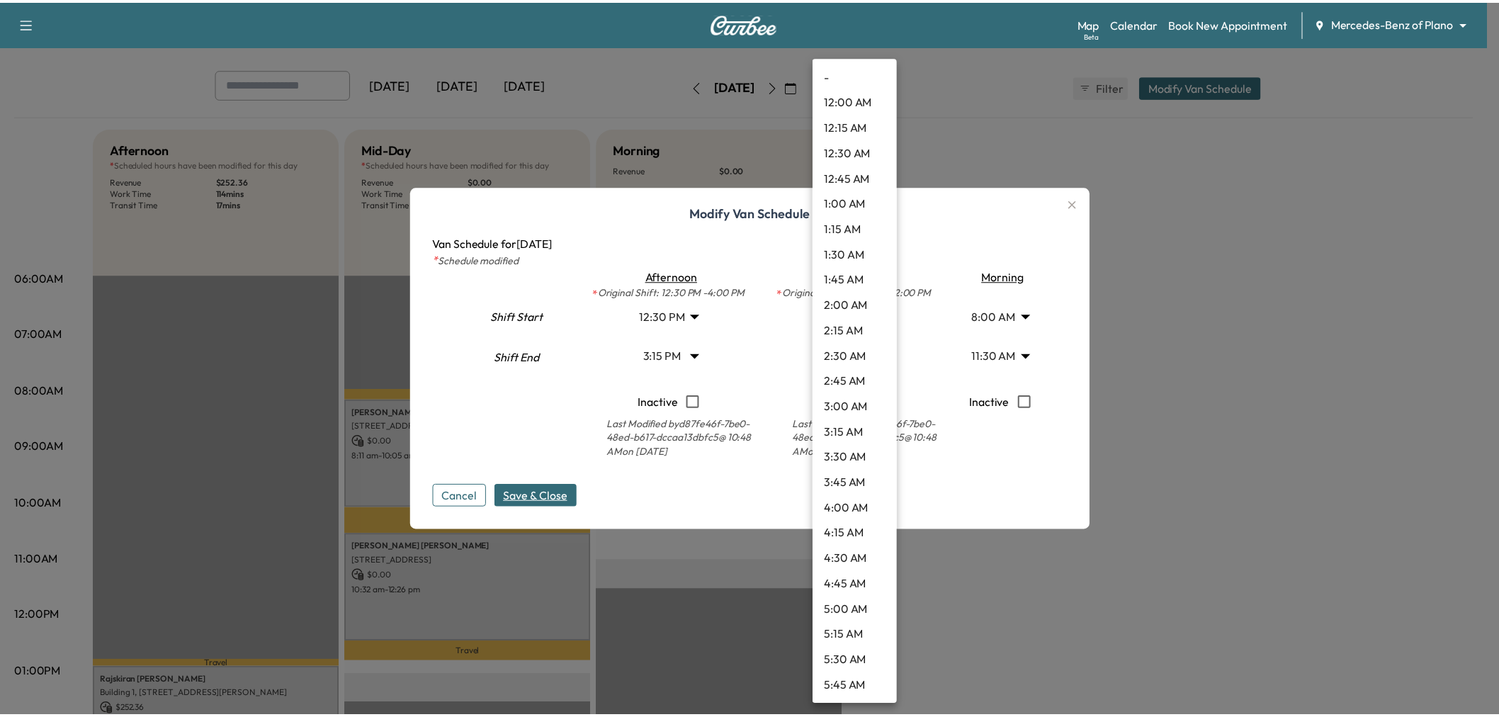
scroll to position [1096, 0]
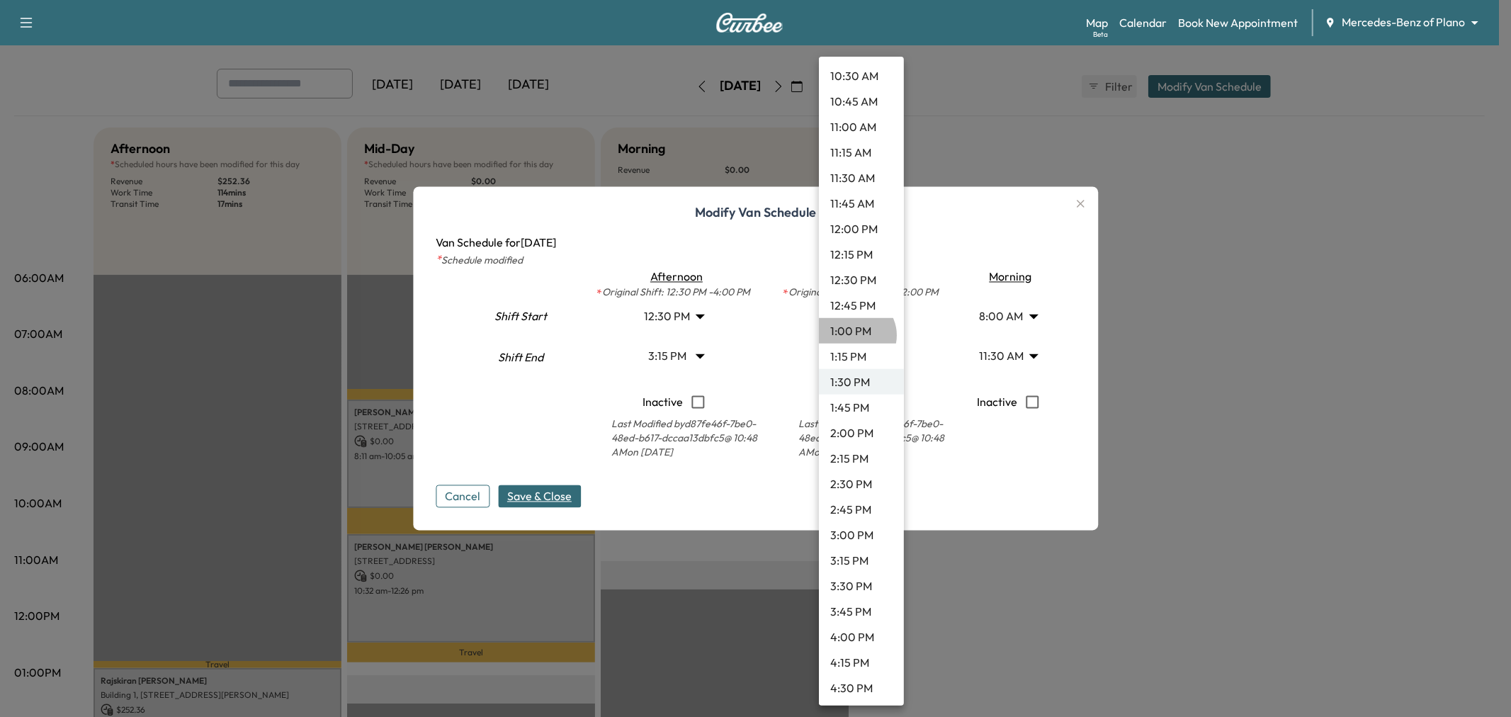
click at [854, 334] on li "1:00 PM" at bounding box center [861, 331] width 85 height 26
type input "**"
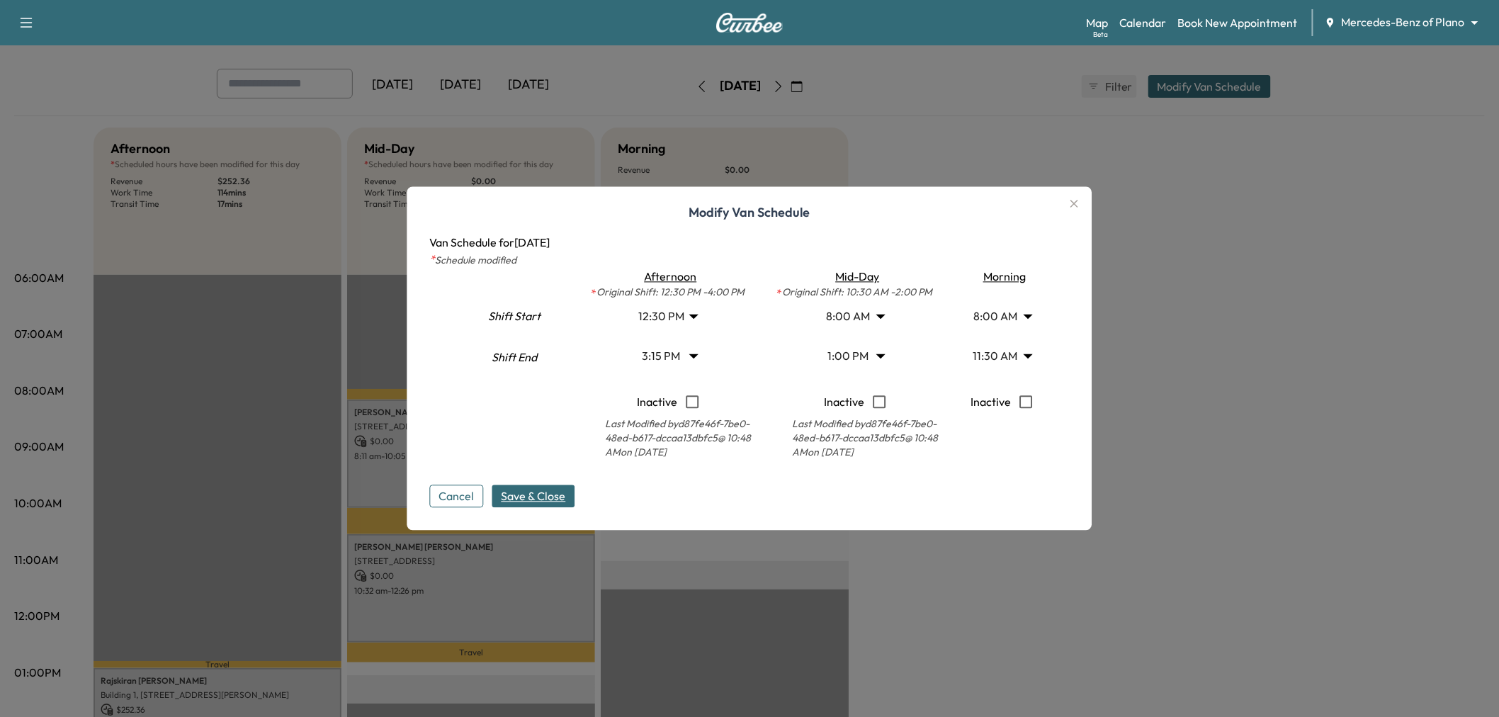
click at [530, 503] on span "Save & Close" at bounding box center [534, 496] width 64 height 17
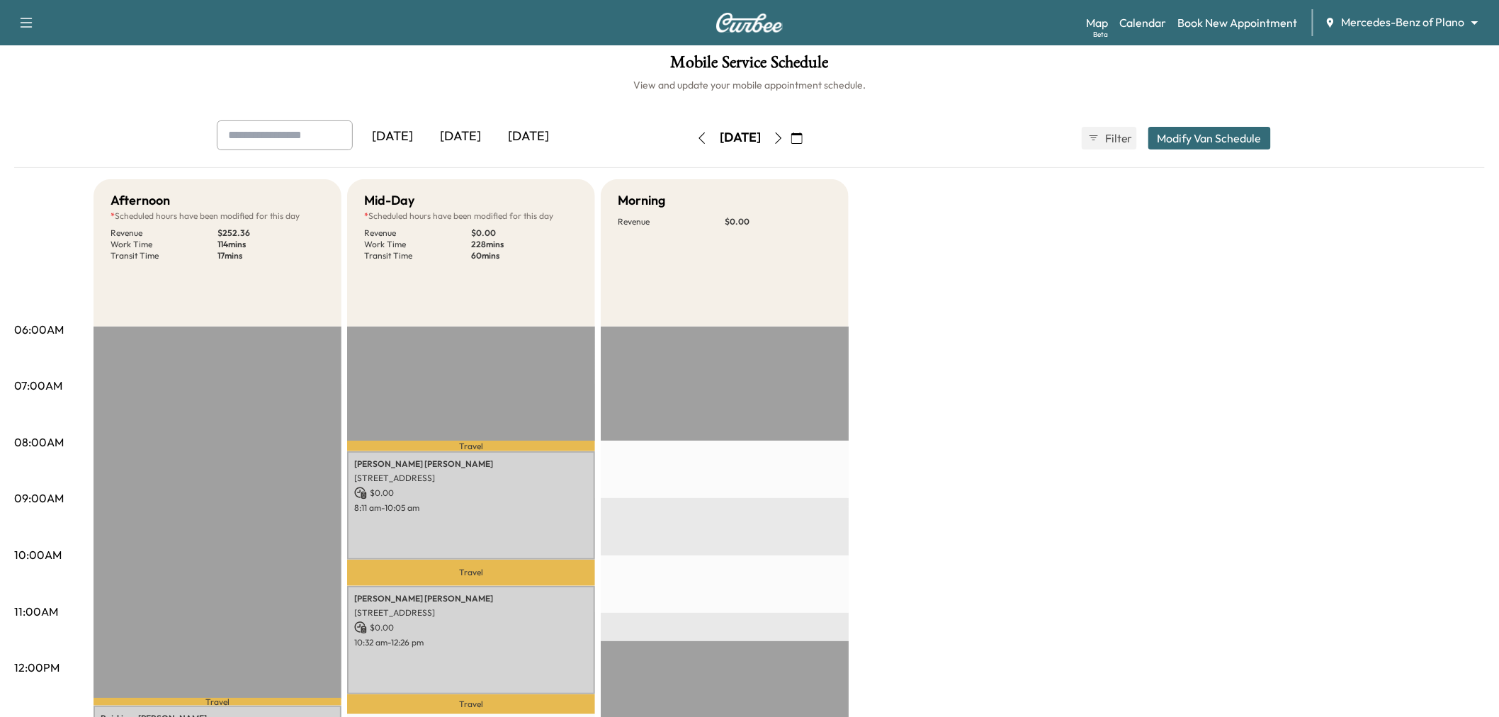
scroll to position [0, 0]
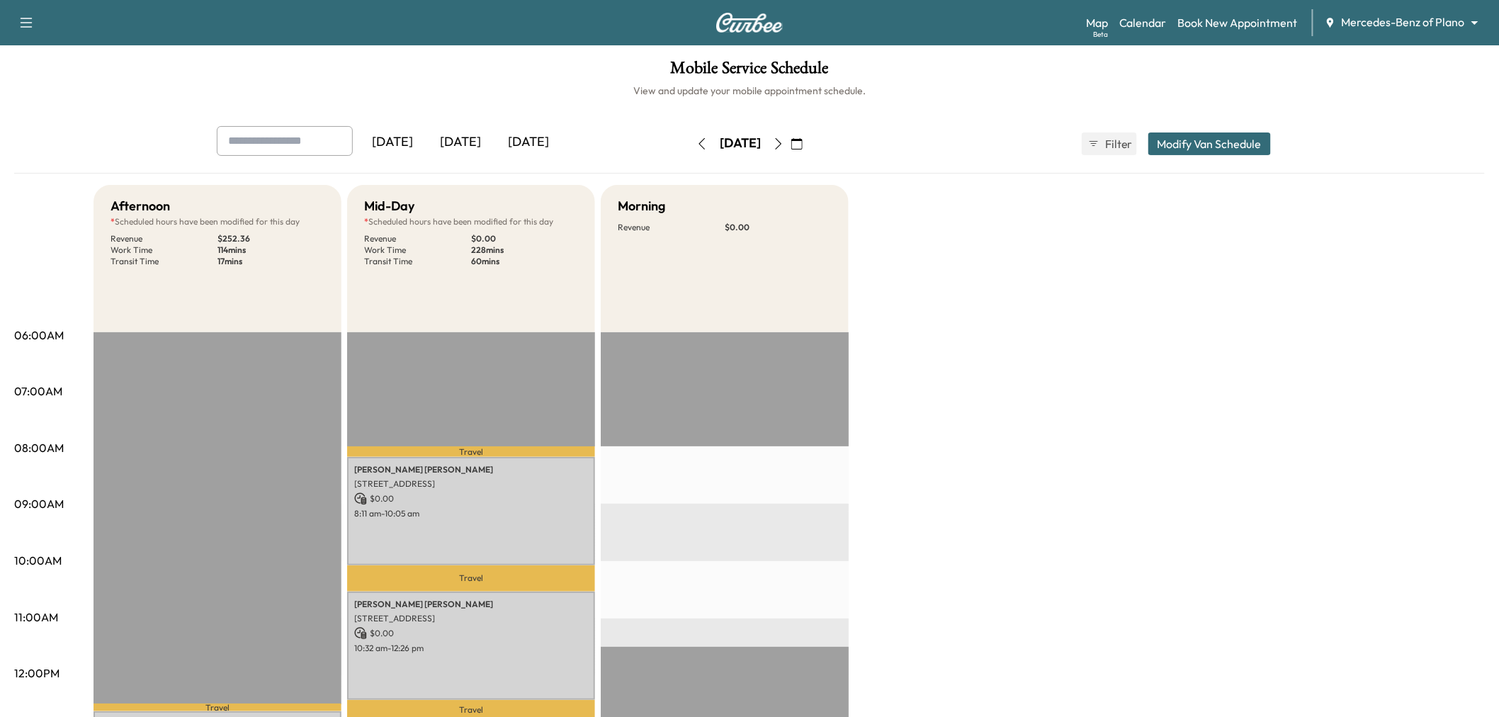
click at [696, 144] on icon "button" at bounding box center [701, 143] width 11 height 11
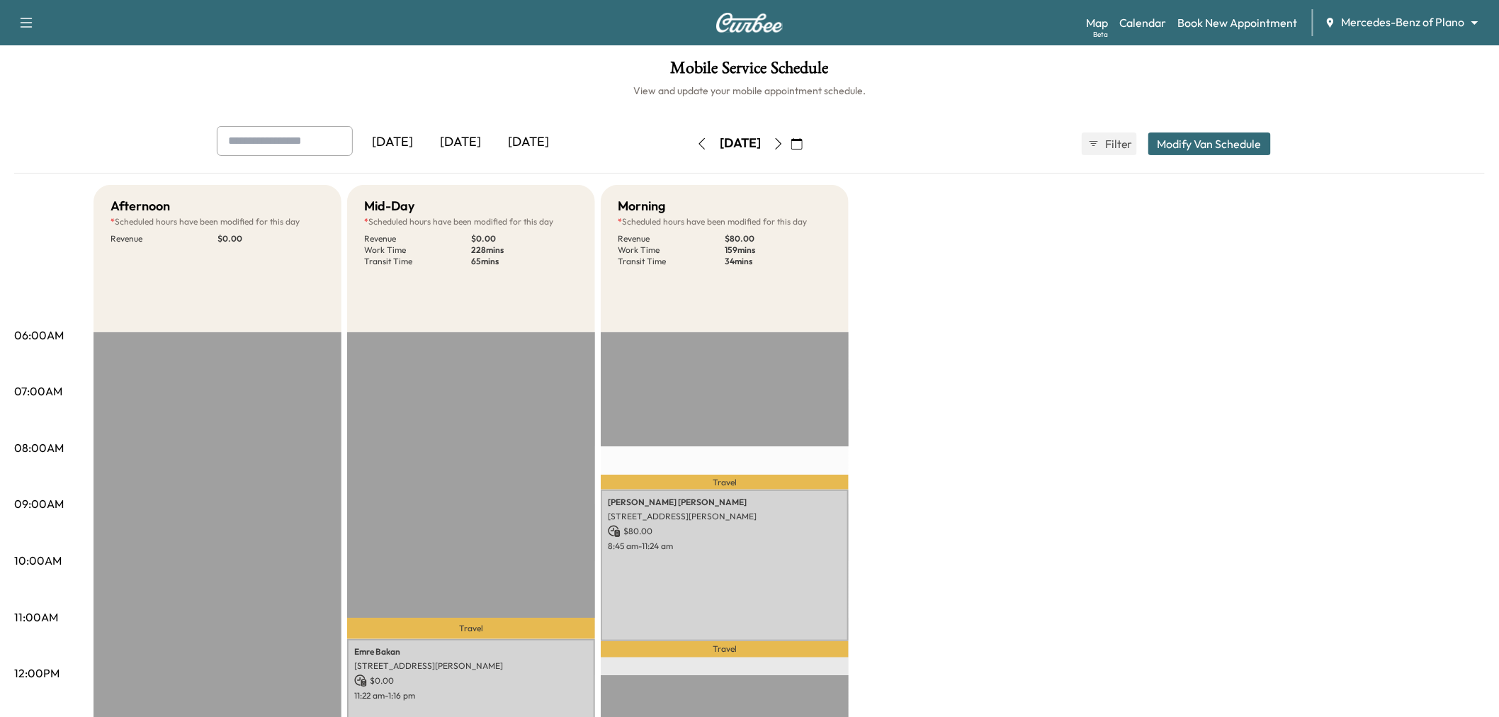
click at [696, 143] on icon "button" at bounding box center [701, 143] width 11 height 11
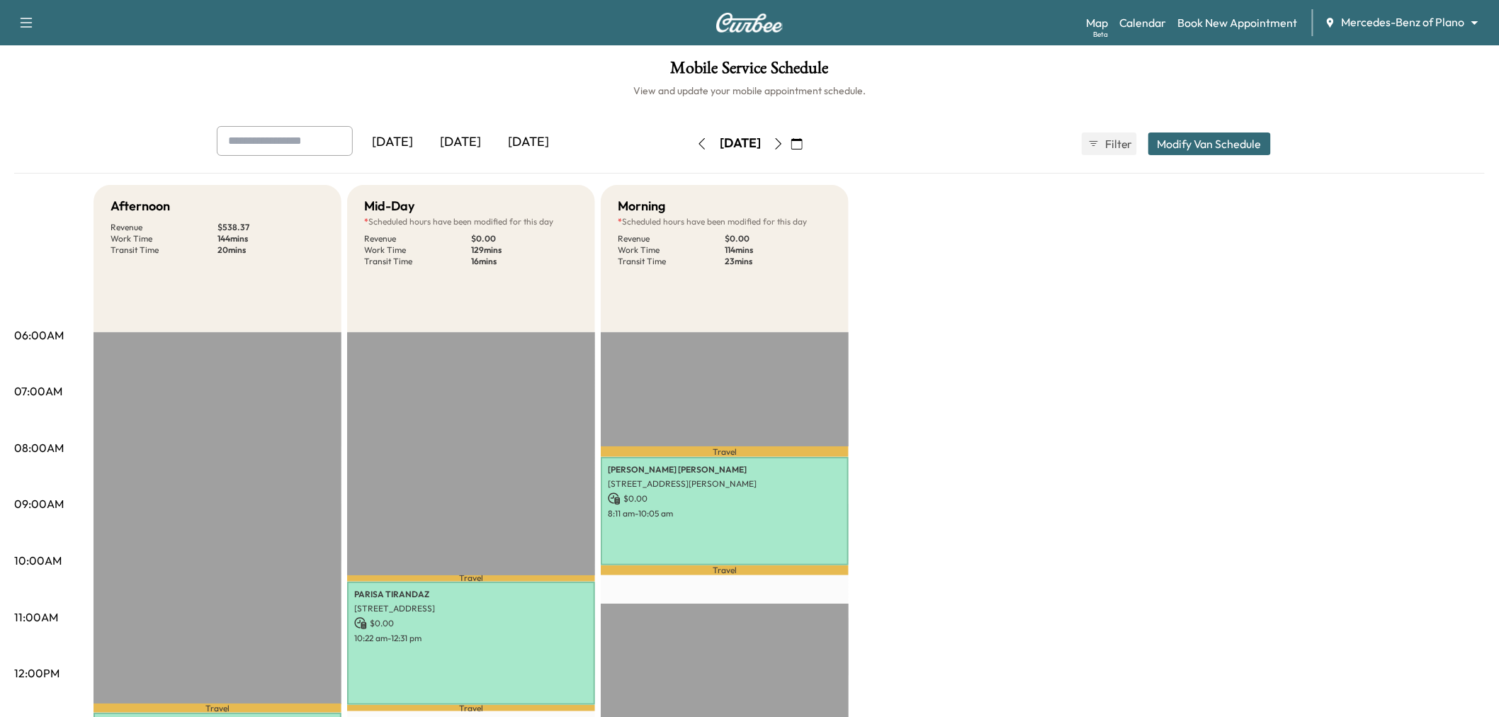
click at [784, 142] on icon "button" at bounding box center [778, 143] width 11 height 11
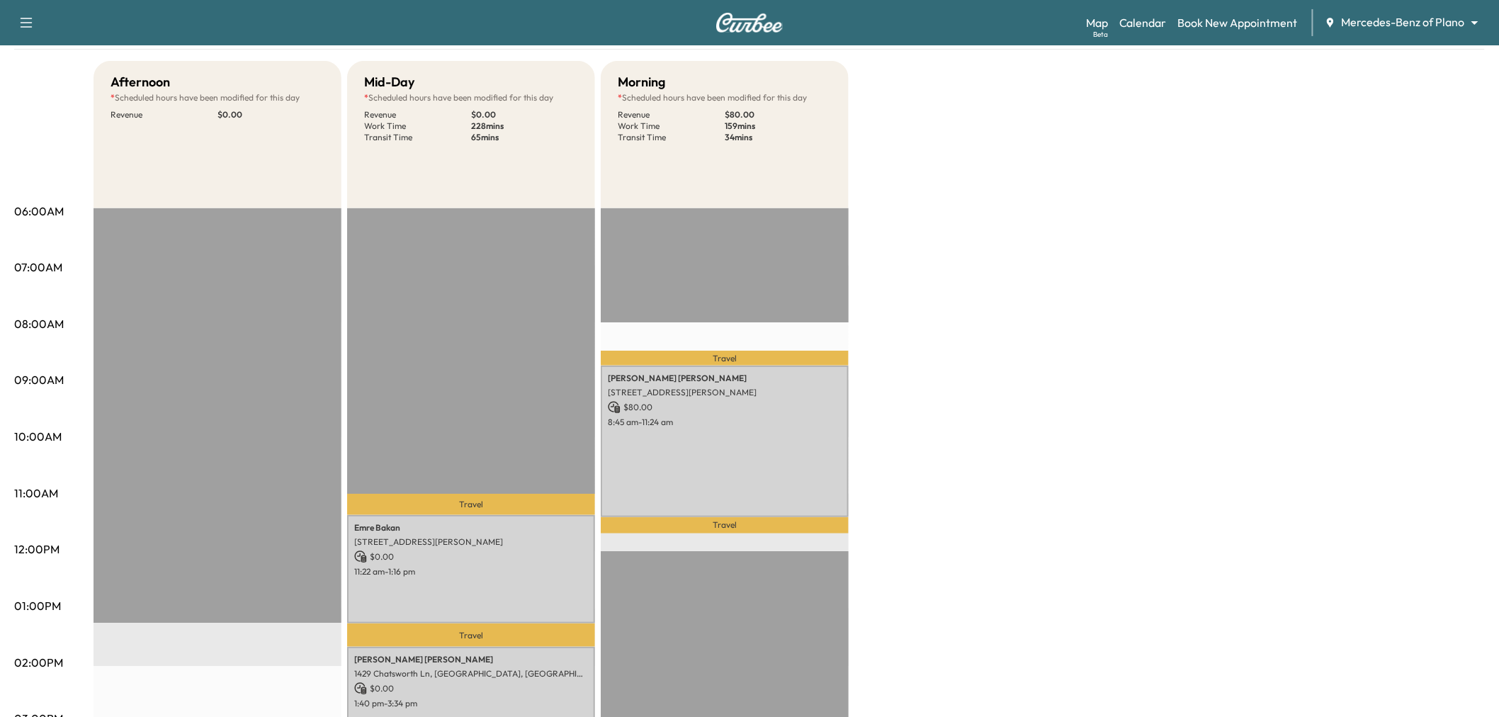
scroll to position [46, 0]
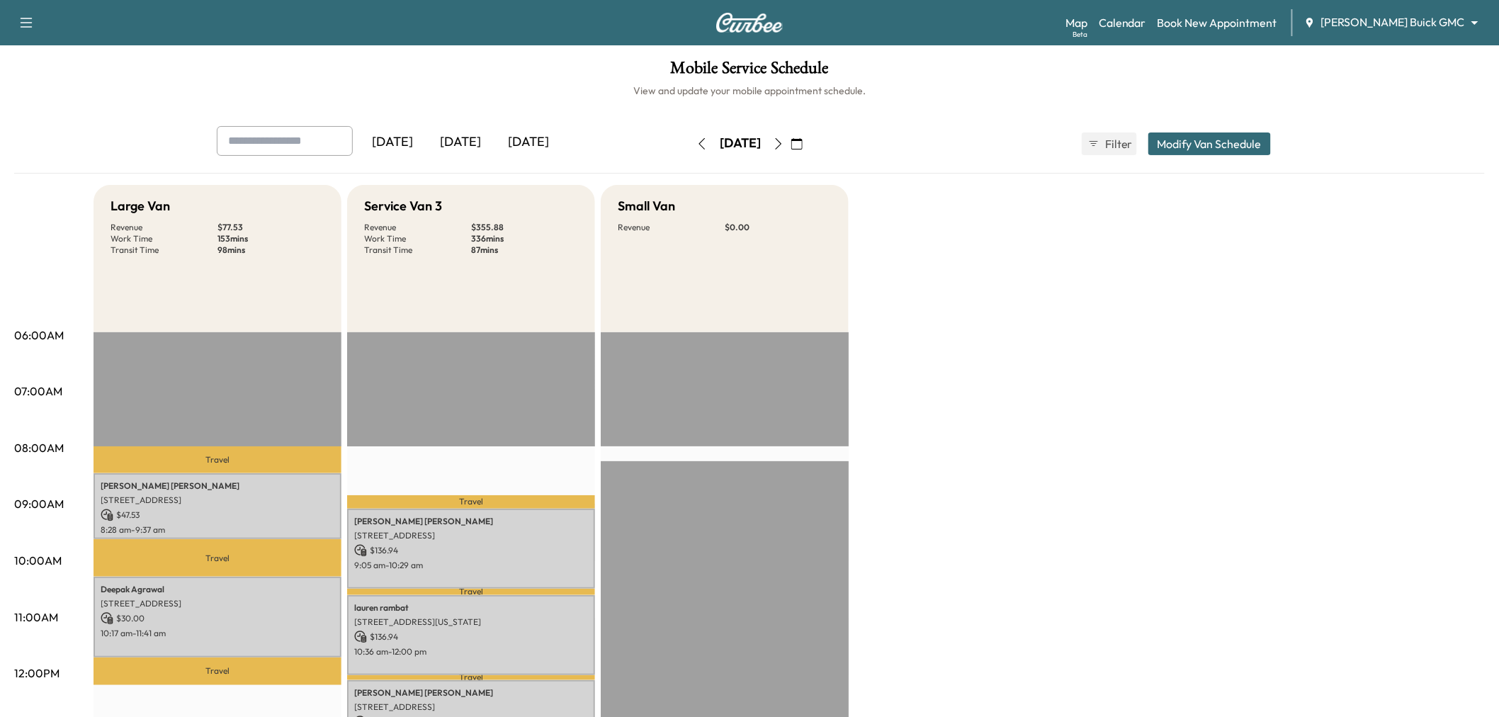
click at [696, 140] on icon "button" at bounding box center [701, 143] width 11 height 11
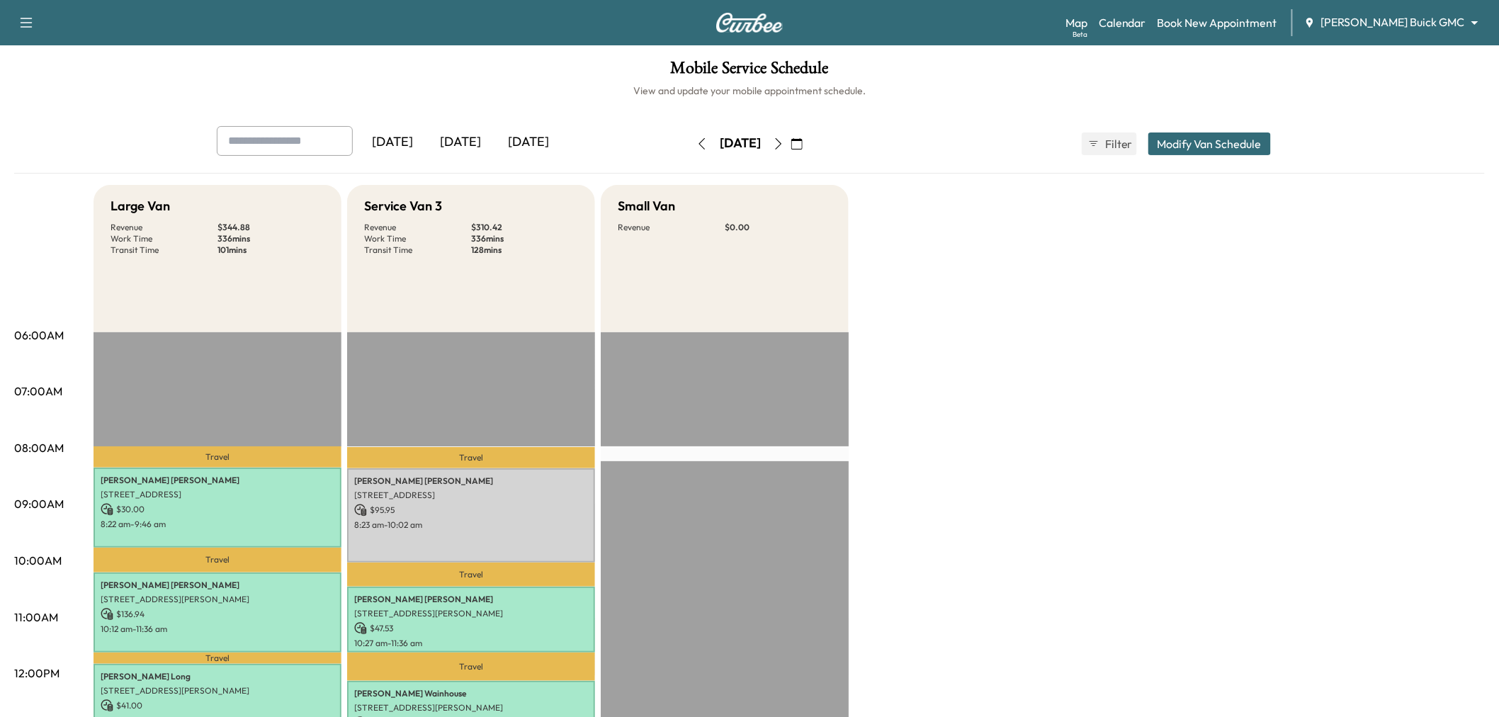
click at [791, 142] on button "button" at bounding box center [779, 143] width 24 height 23
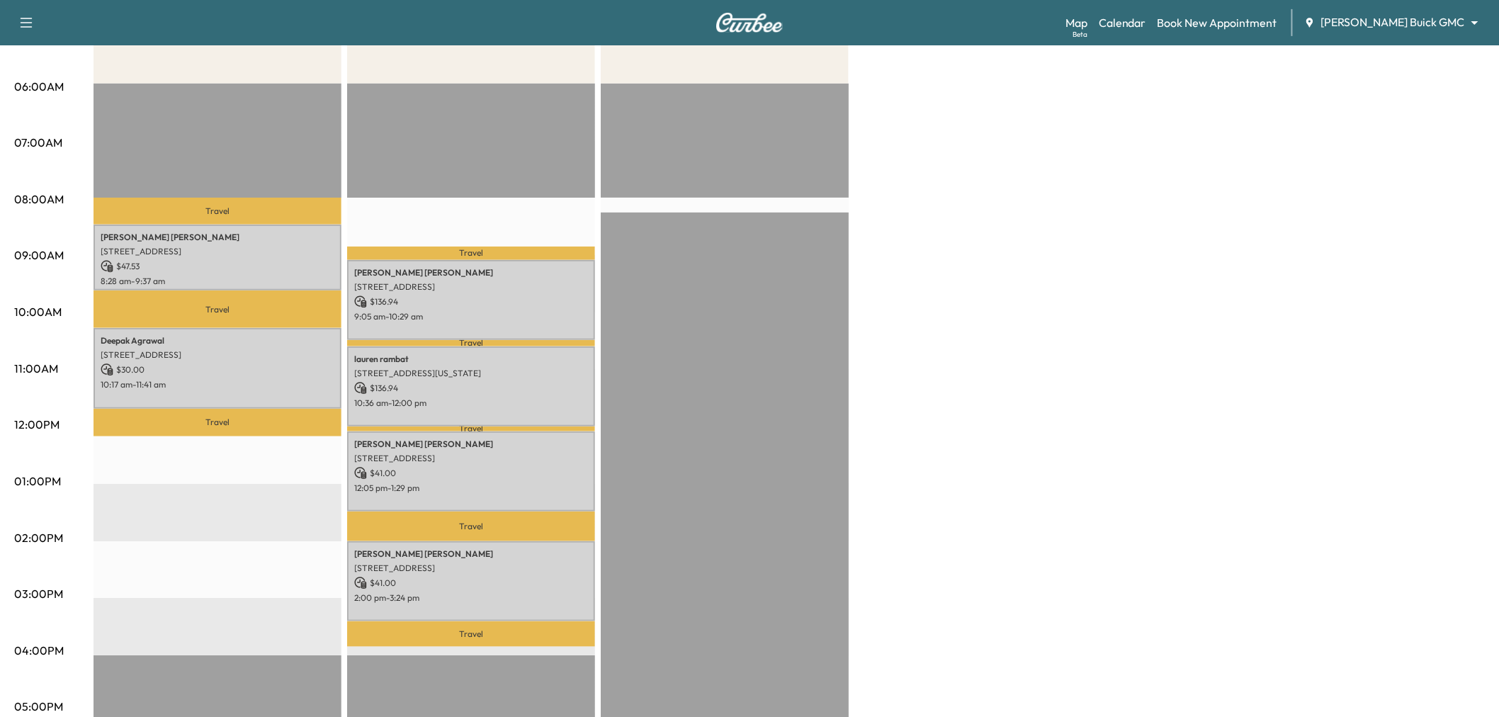
scroll to position [249, 0]
click at [258, 232] on p "peggy hukill" at bounding box center [218, 236] width 234 height 11
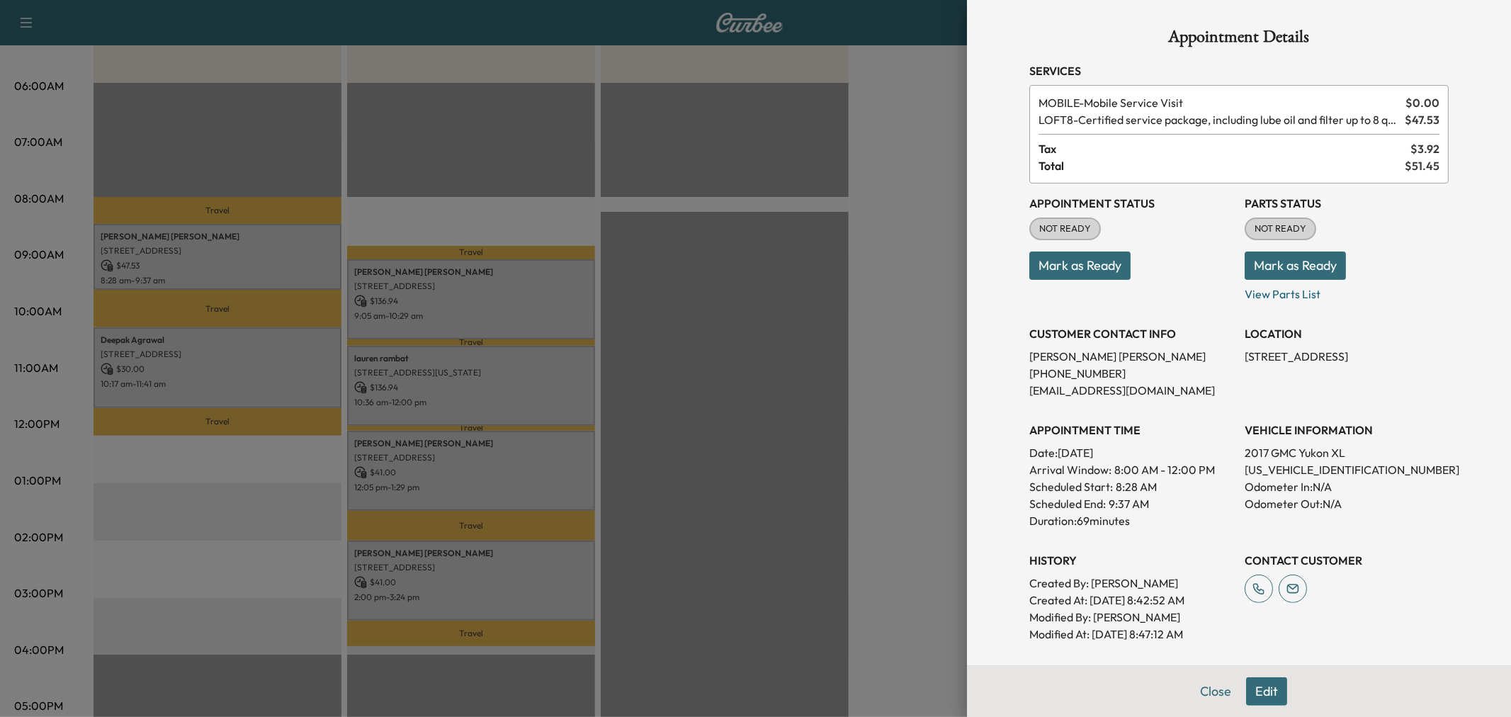
click at [230, 351] on div at bounding box center [755, 358] width 1511 height 717
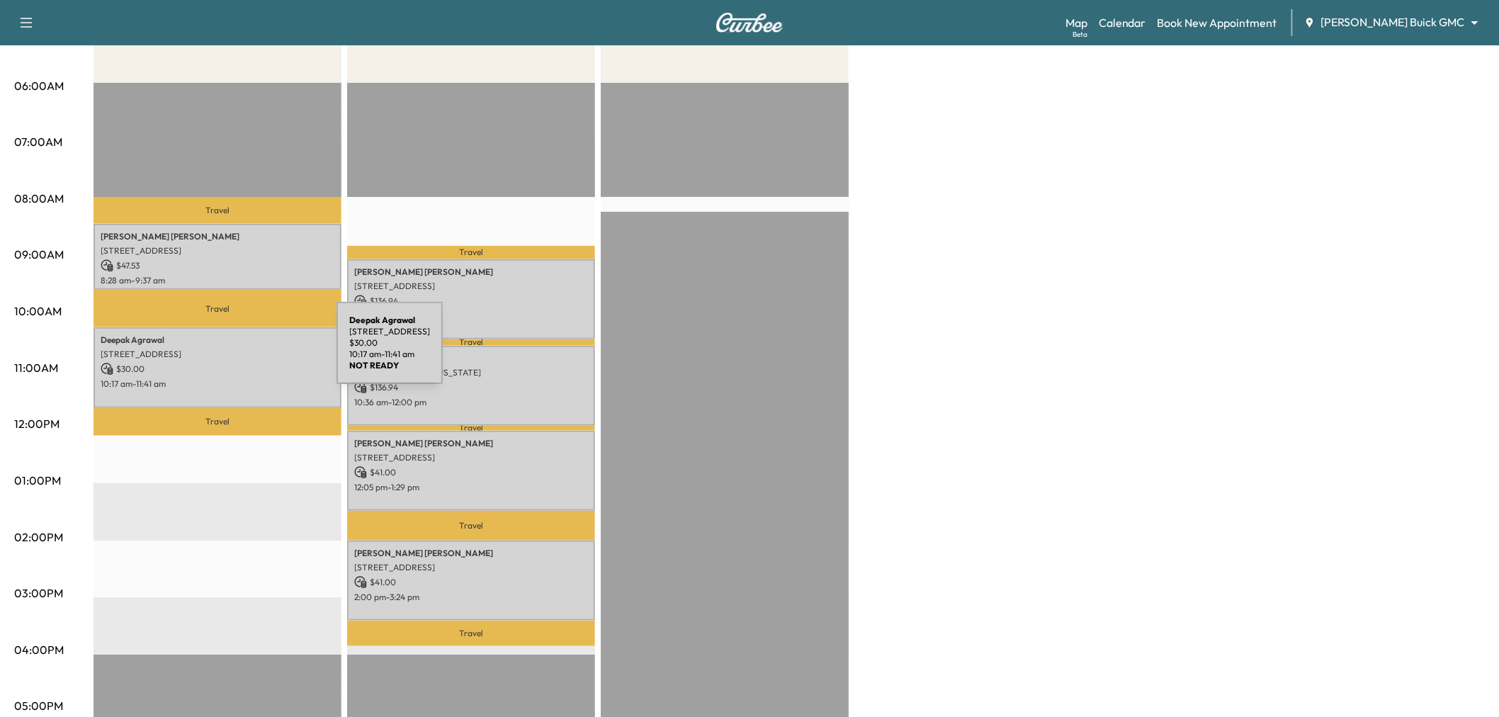
click at [230, 351] on p "2101 Perth Dr, Celina, TX 75009, USA" at bounding box center [218, 354] width 234 height 11
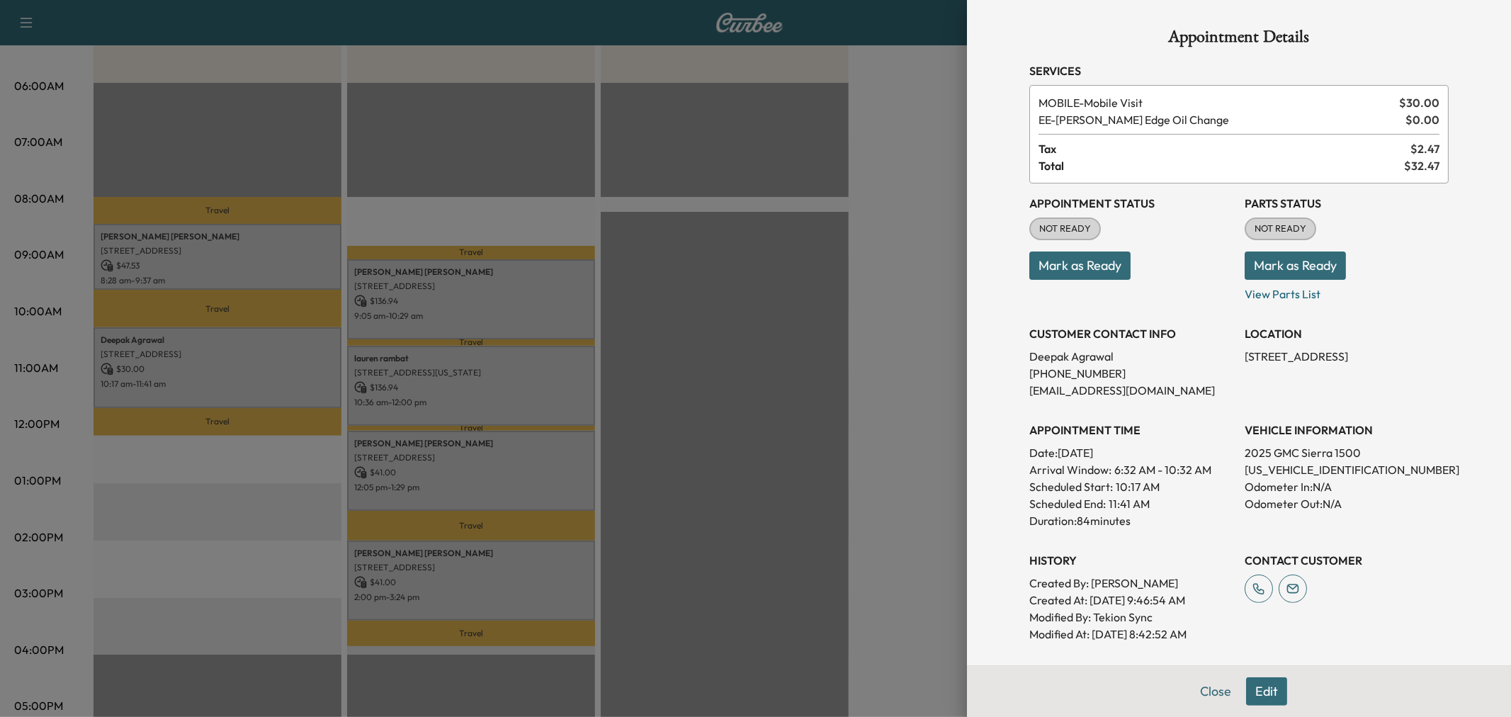
click at [435, 293] on div at bounding box center [755, 358] width 1511 height 717
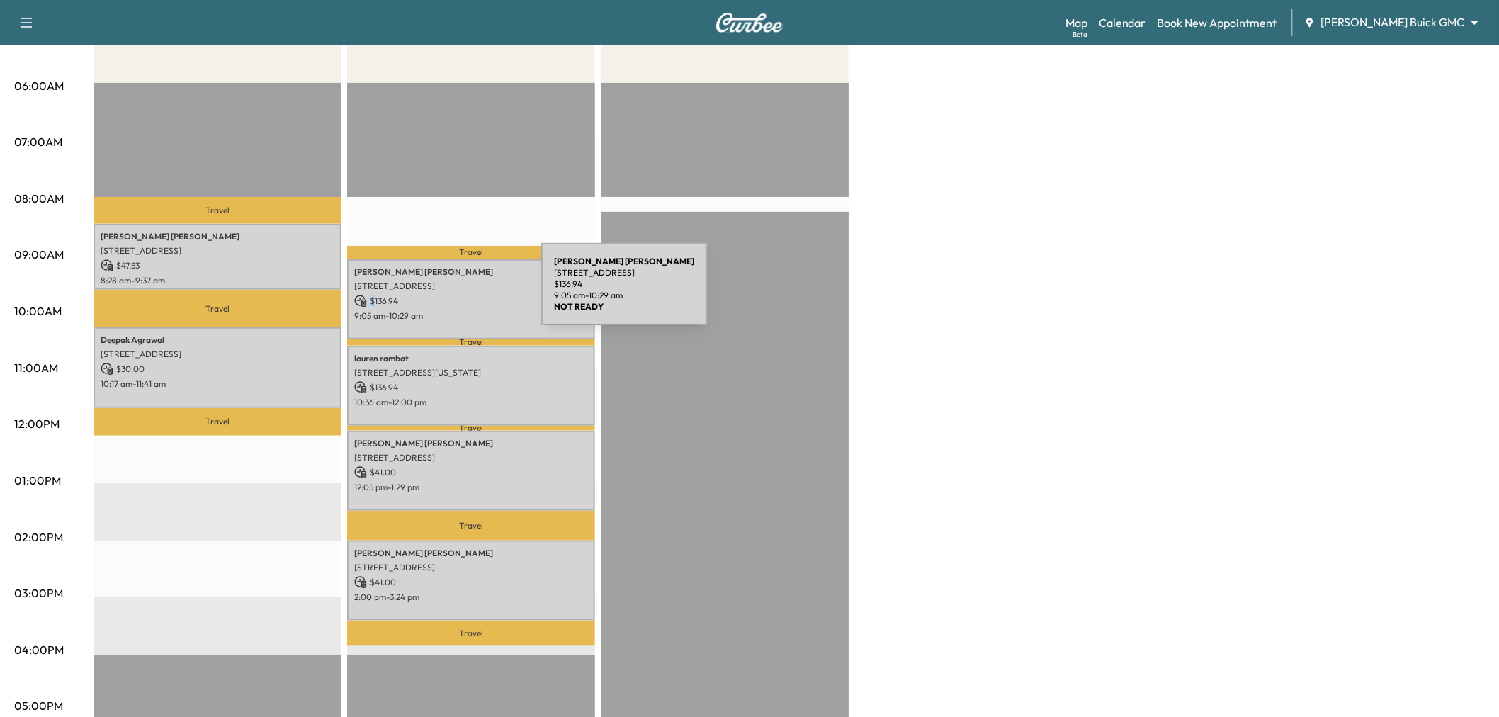
click at [435, 295] on p "$ 136.94" at bounding box center [471, 301] width 234 height 13
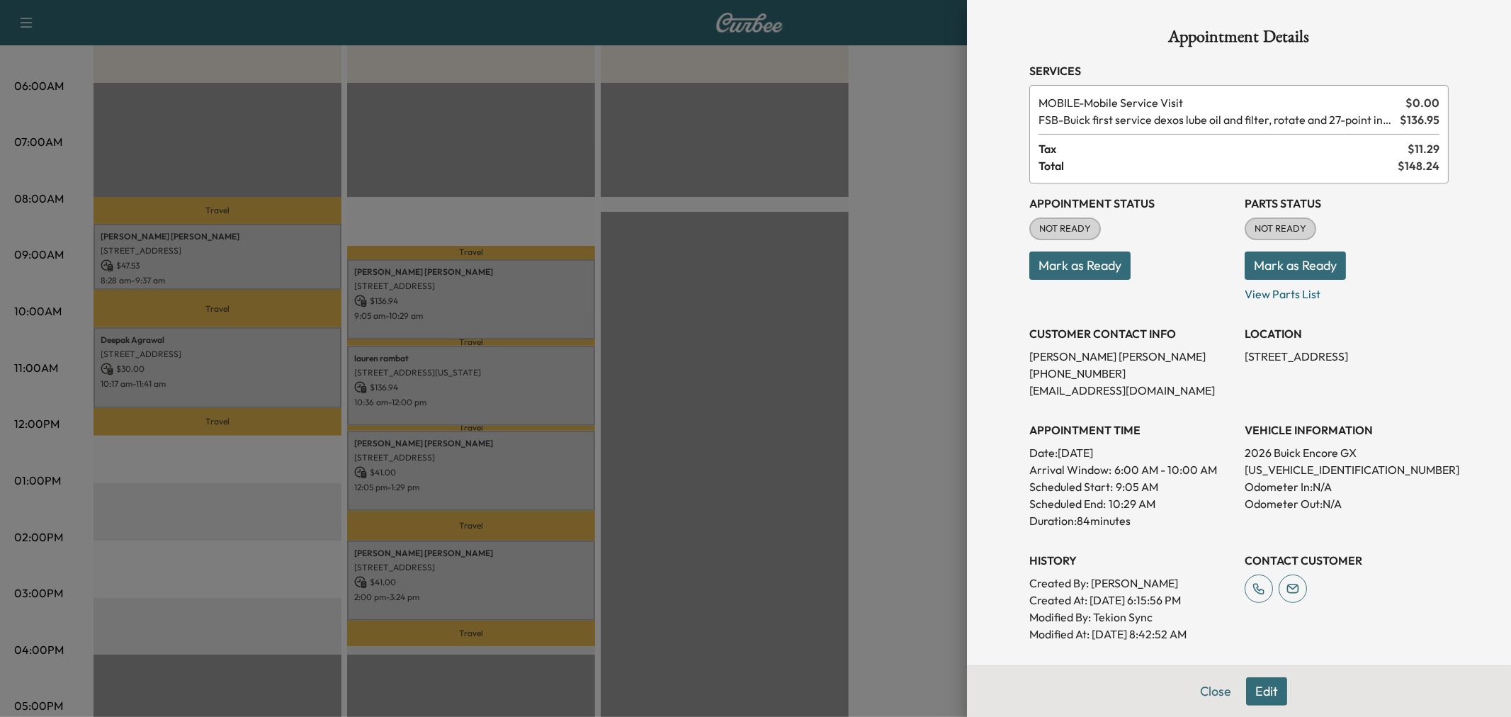
click at [435, 293] on div at bounding box center [755, 358] width 1511 height 717
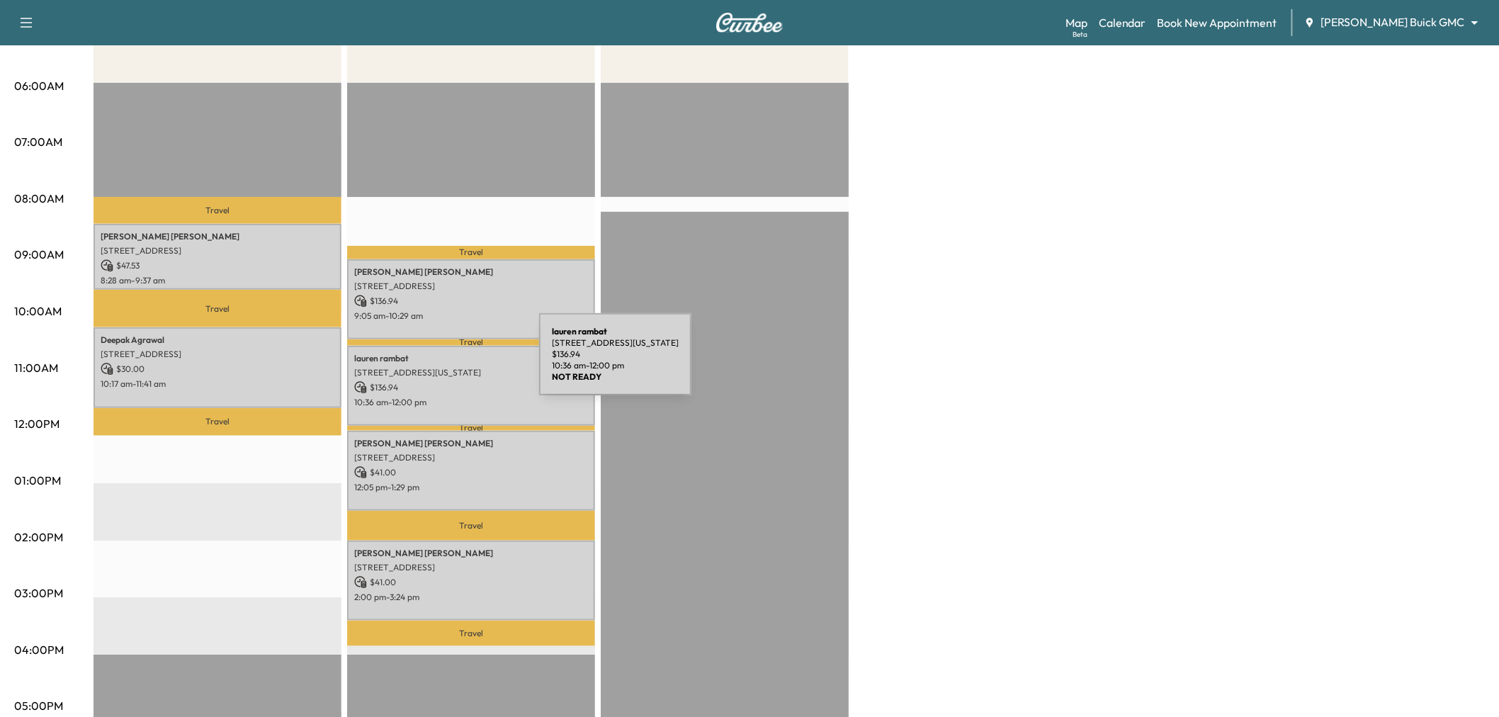
click at [433, 367] on p "2523 Ohio Dr, Plano, TX 75093, USA" at bounding box center [471, 372] width 234 height 11
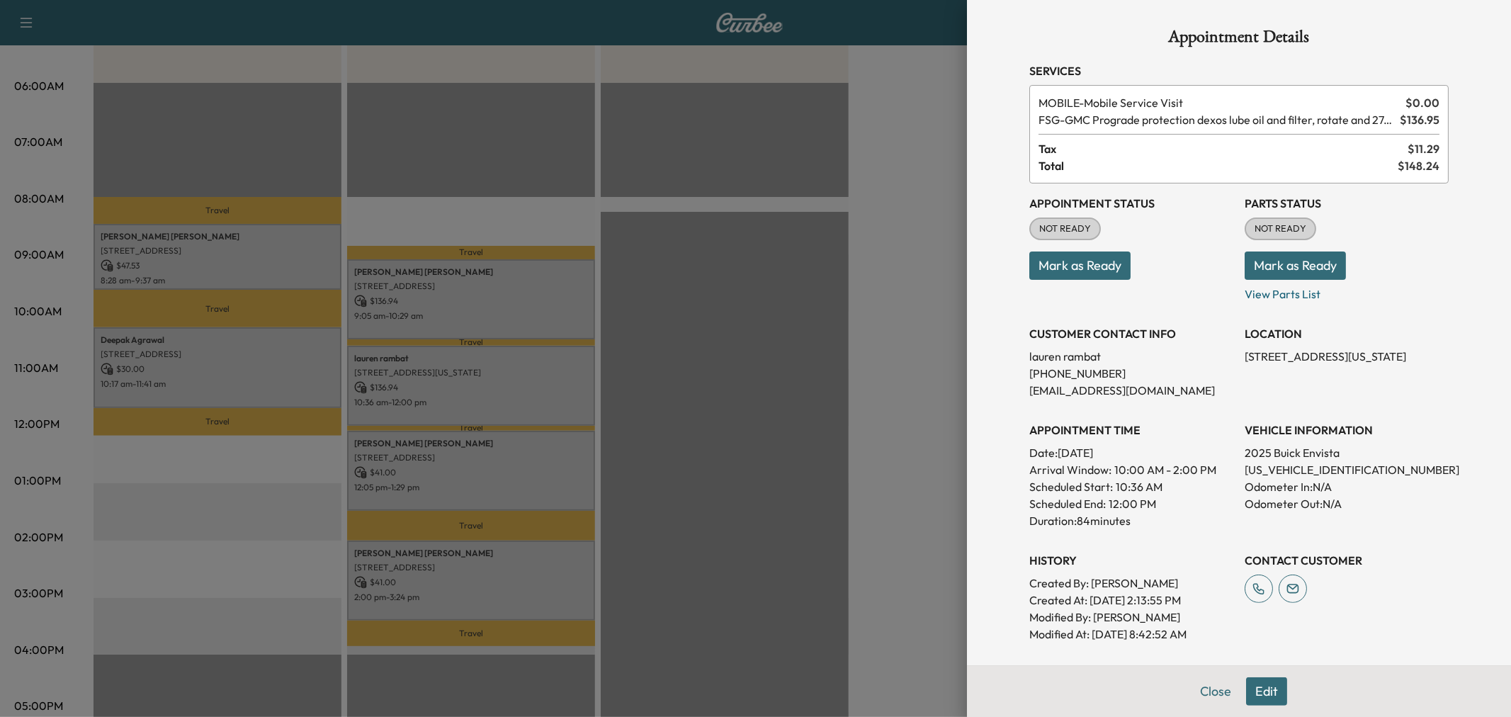
click at [433, 363] on div at bounding box center [755, 358] width 1511 height 717
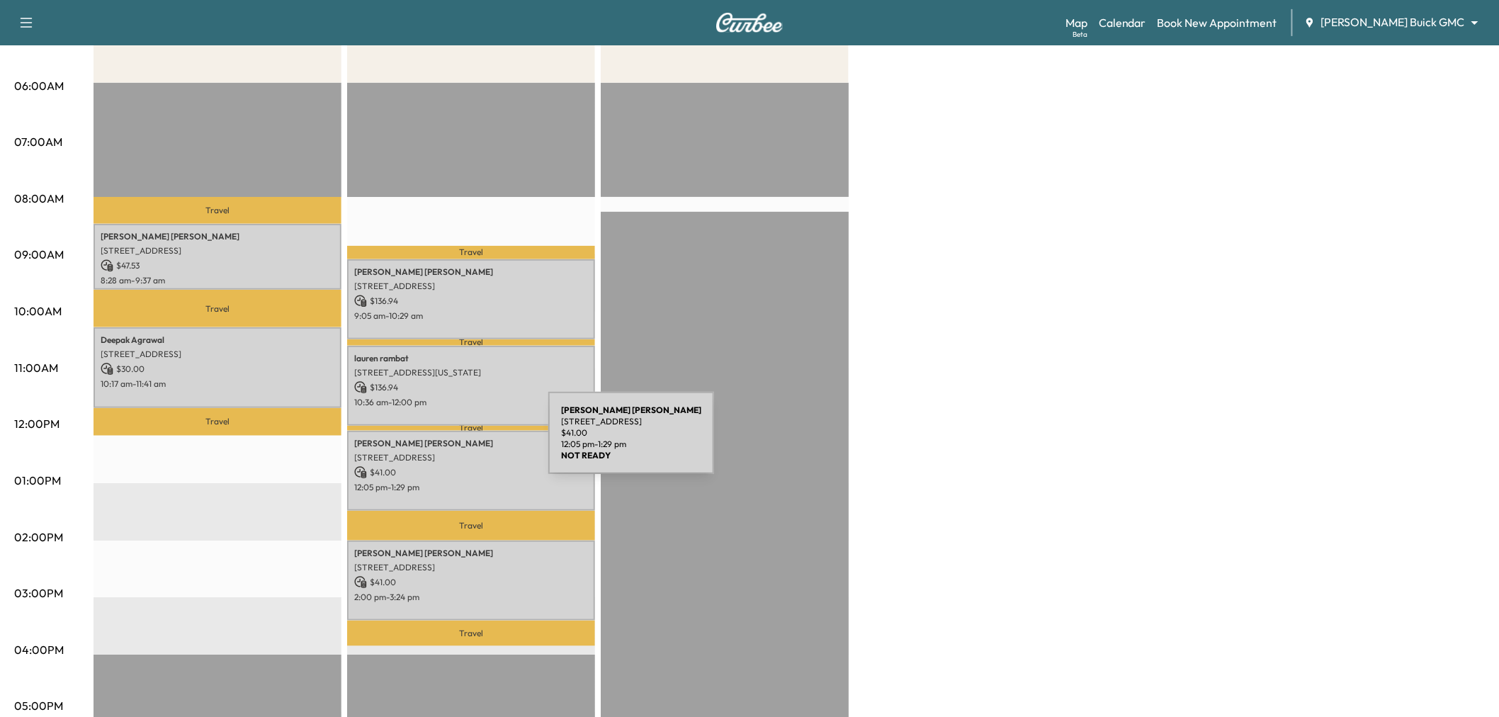
click at [442, 441] on p "Kenneth Russell" at bounding box center [471, 443] width 234 height 11
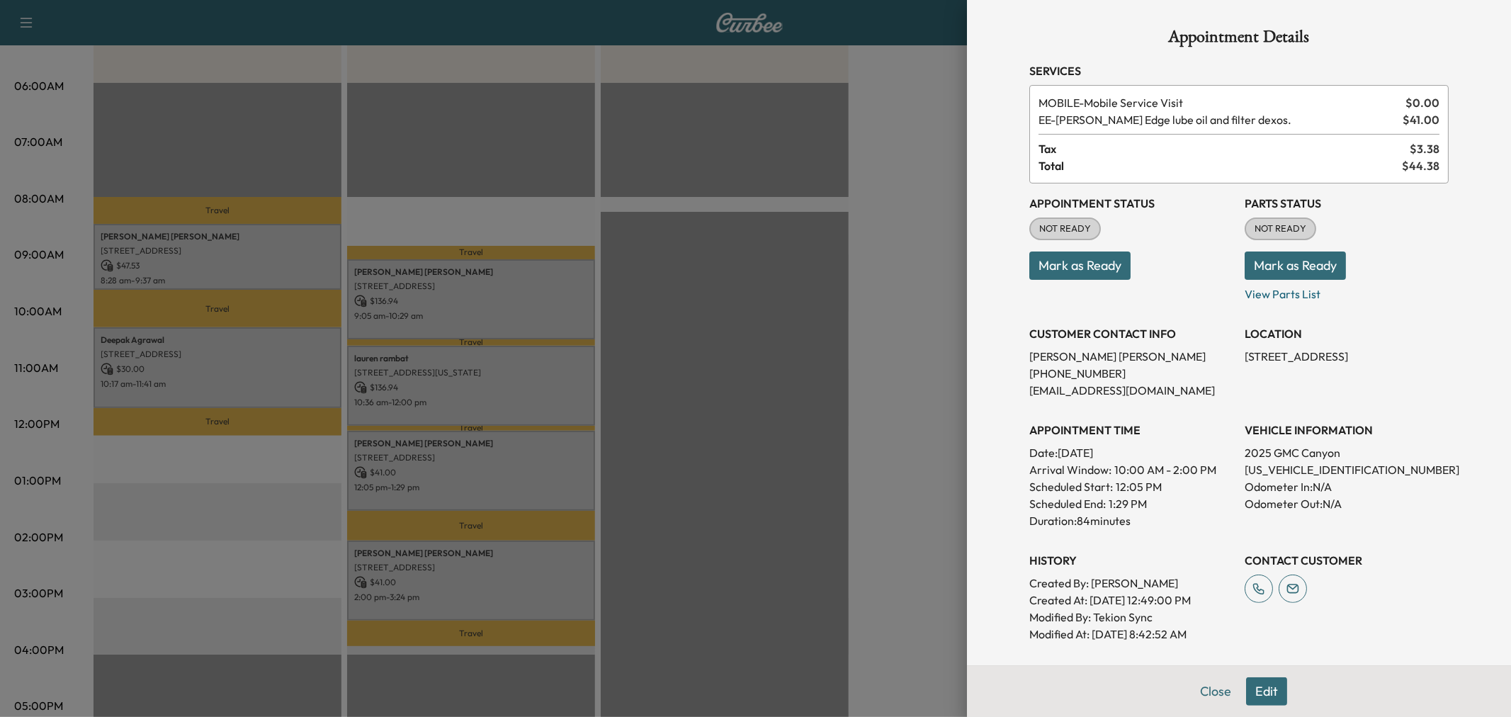
click at [442, 441] on div at bounding box center [755, 358] width 1511 height 717
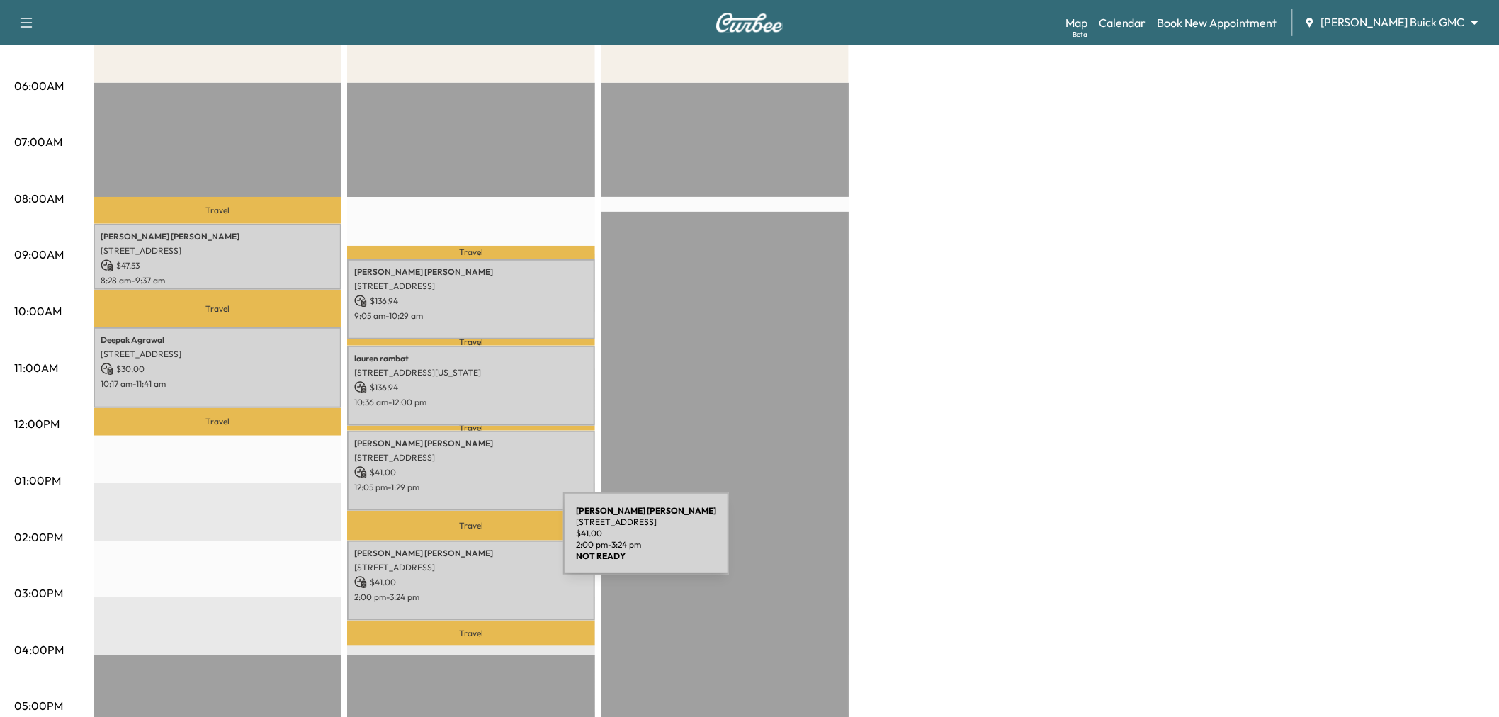
click at [457, 548] on p "Vanessa Robles" at bounding box center [471, 553] width 234 height 11
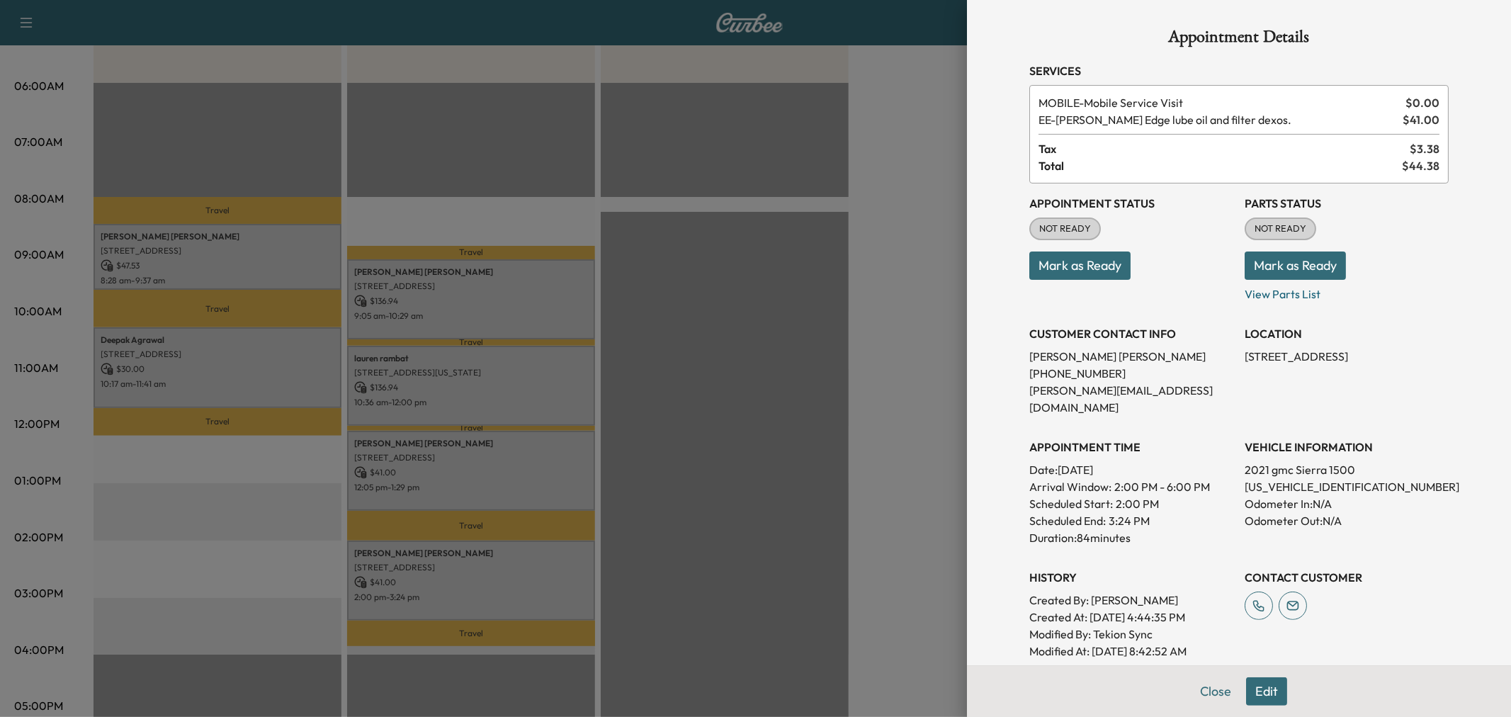
click at [457, 542] on div at bounding box center [755, 358] width 1511 height 717
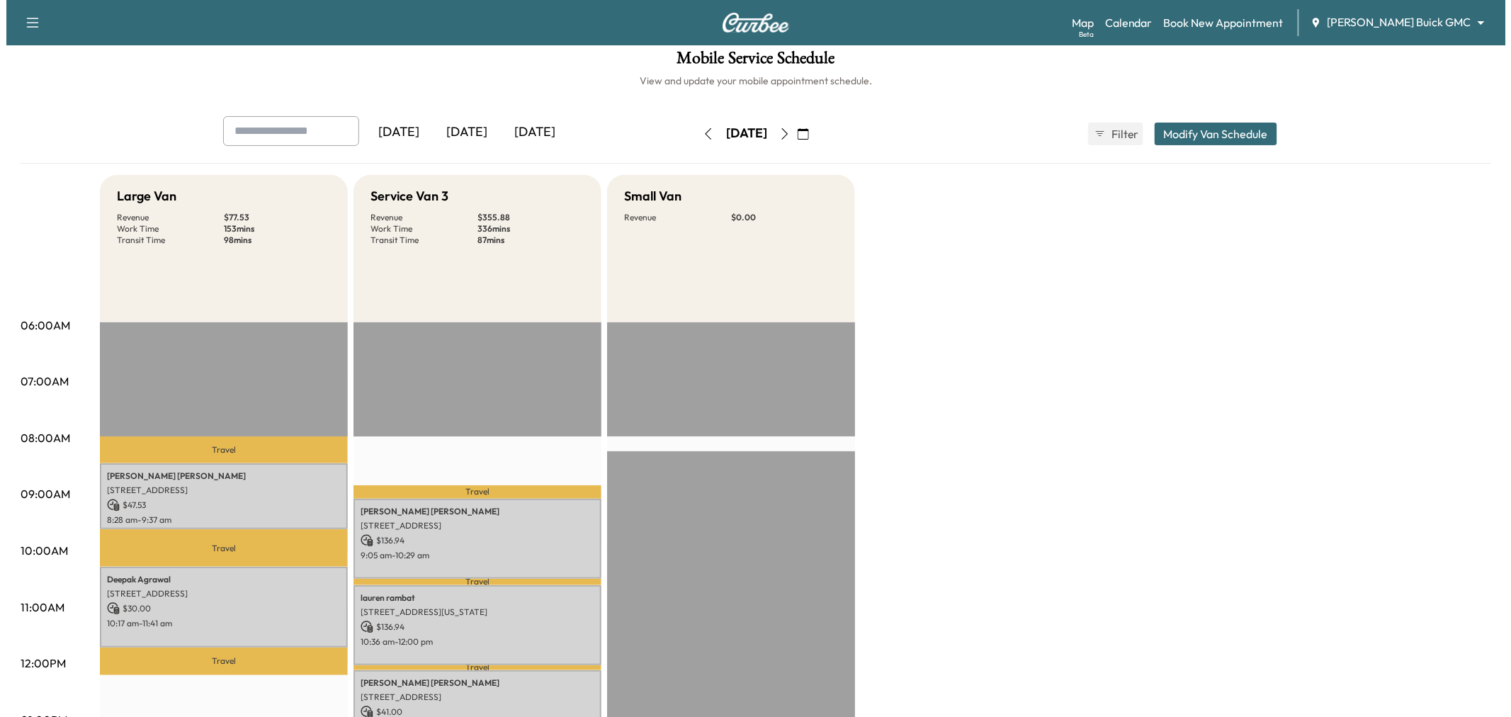
scroll to position [9, 0]
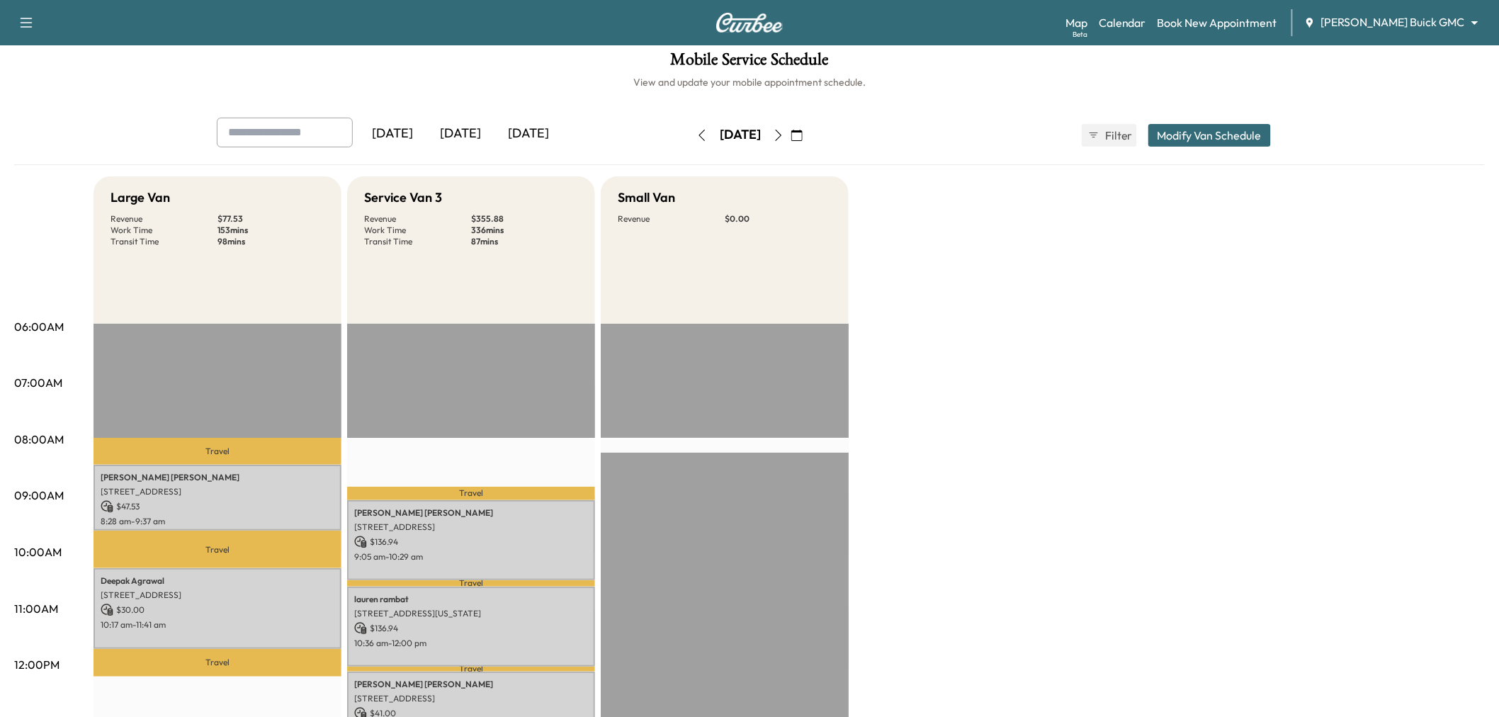
click at [1204, 149] on div "Yesterday Today Tomorrow Tuesday, September 23 September 2025 S M T W T F S 31 …" at bounding box center [749, 135] width 1088 height 35
click at [1209, 135] on button "Modify Van Schedule" at bounding box center [1210, 135] width 123 height 23
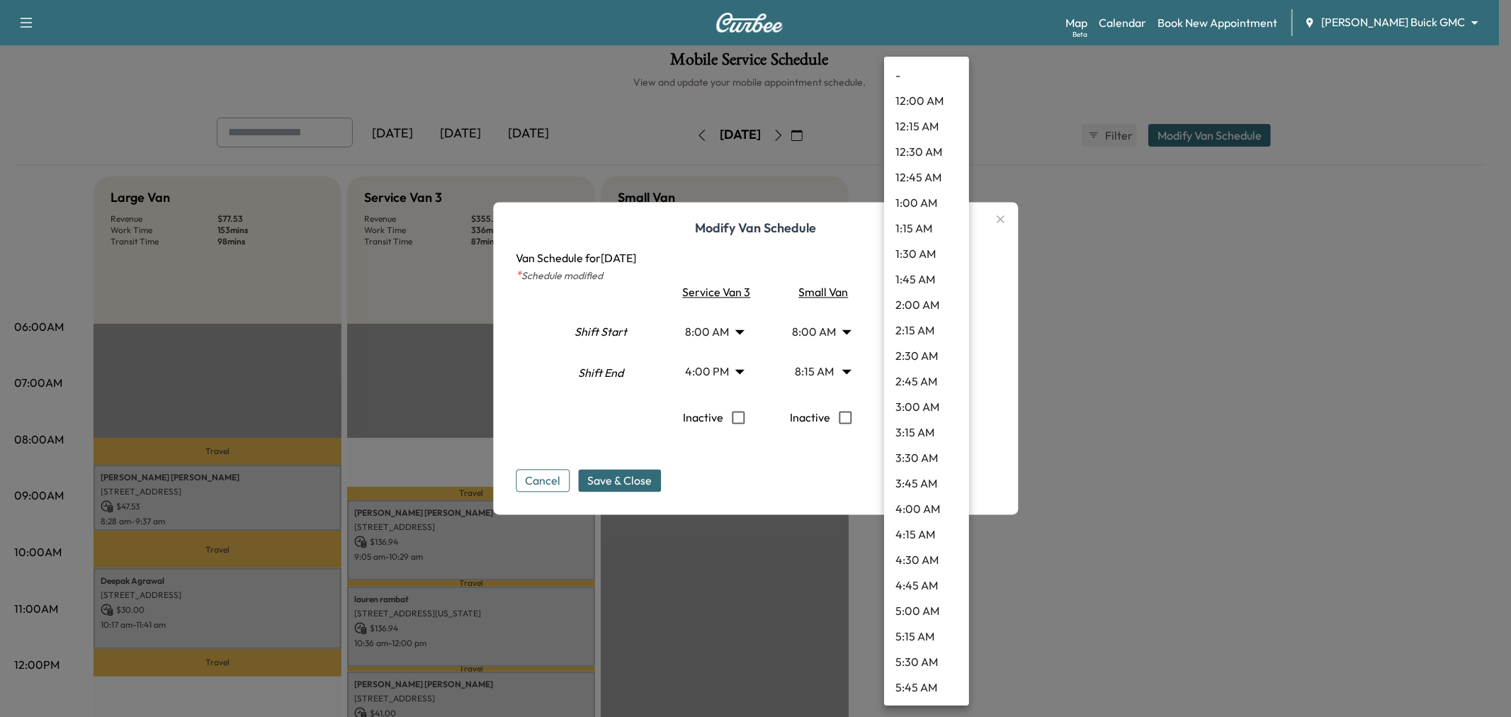
click at [915, 365] on body "Support Log Out Map Beta Calendar Book New Appointment Ewing Buick GMC ********…" at bounding box center [755, 349] width 1511 height 717
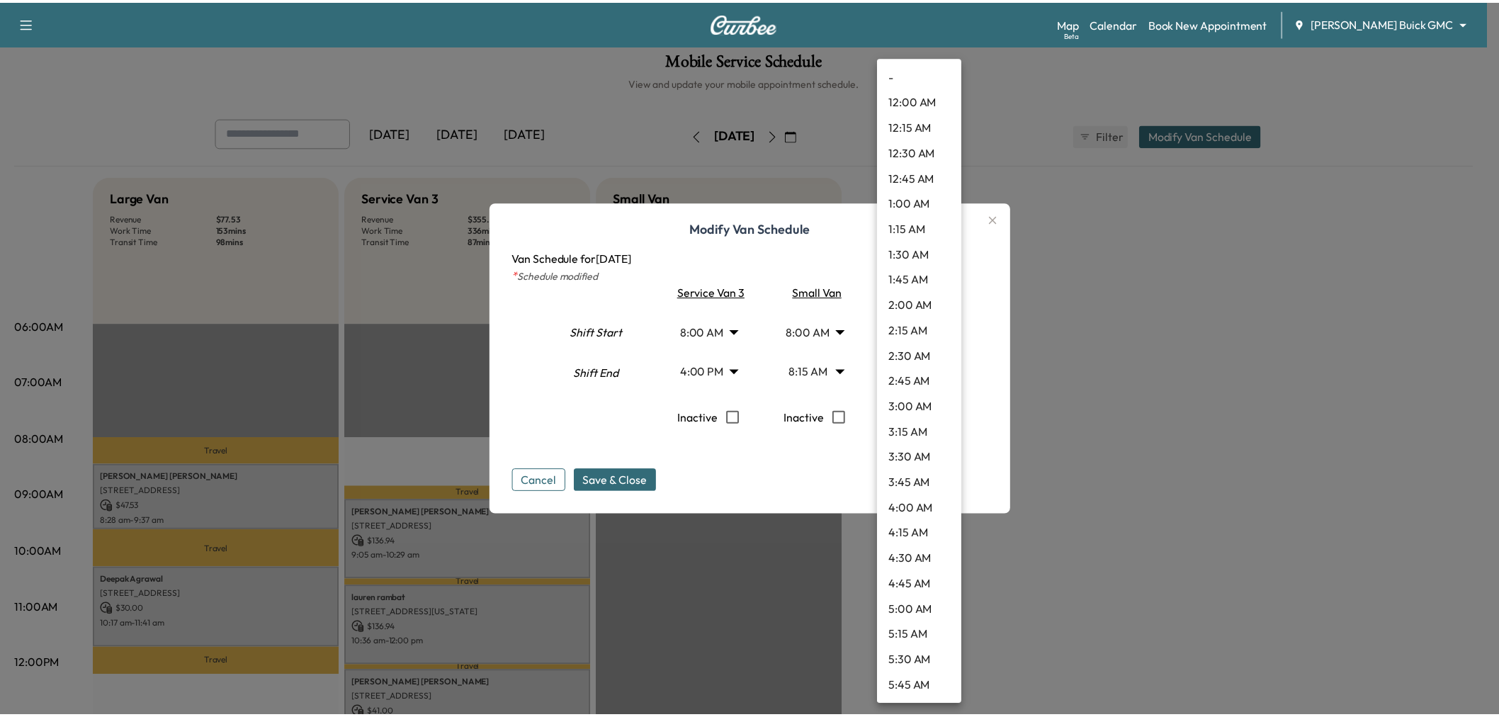
scroll to position [1350, 0]
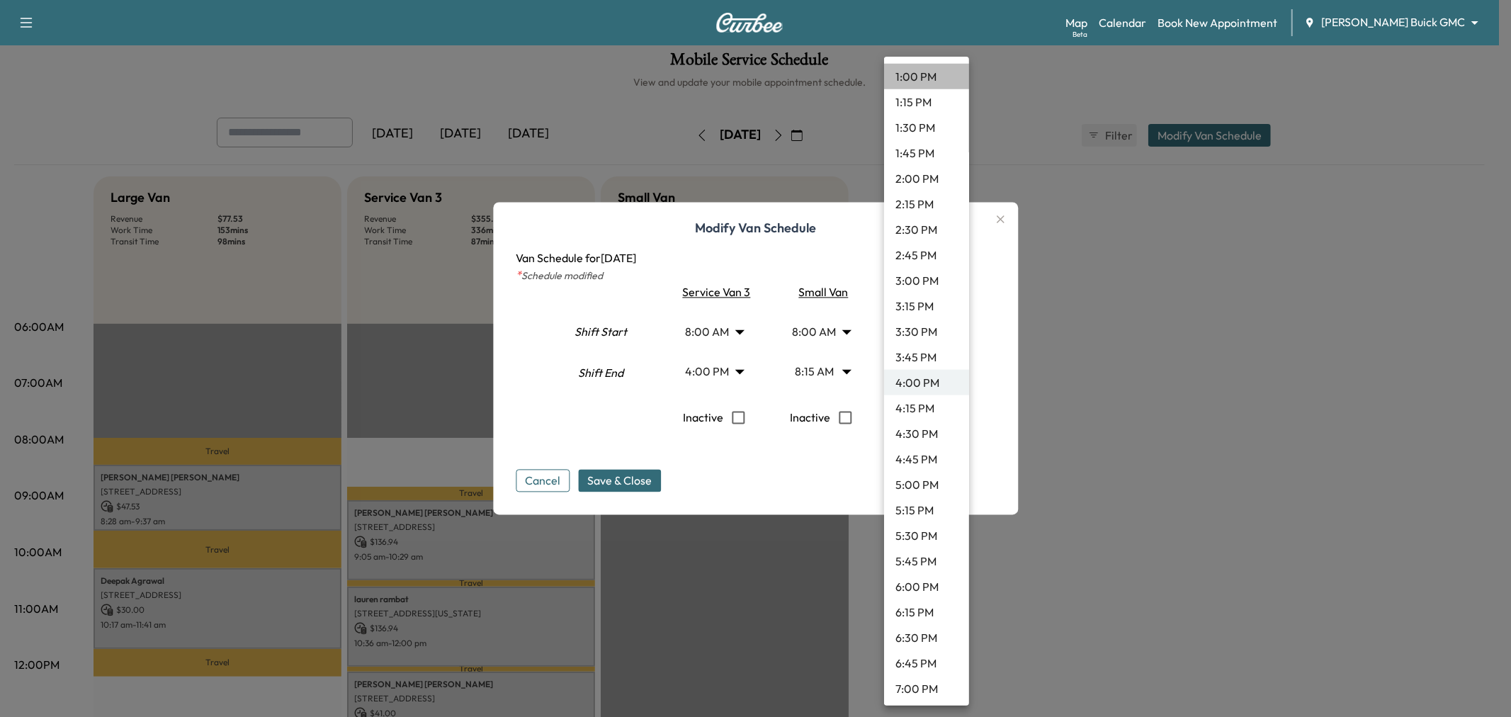
click at [930, 86] on li "1:00 PM" at bounding box center [926, 77] width 85 height 26
type input "**"
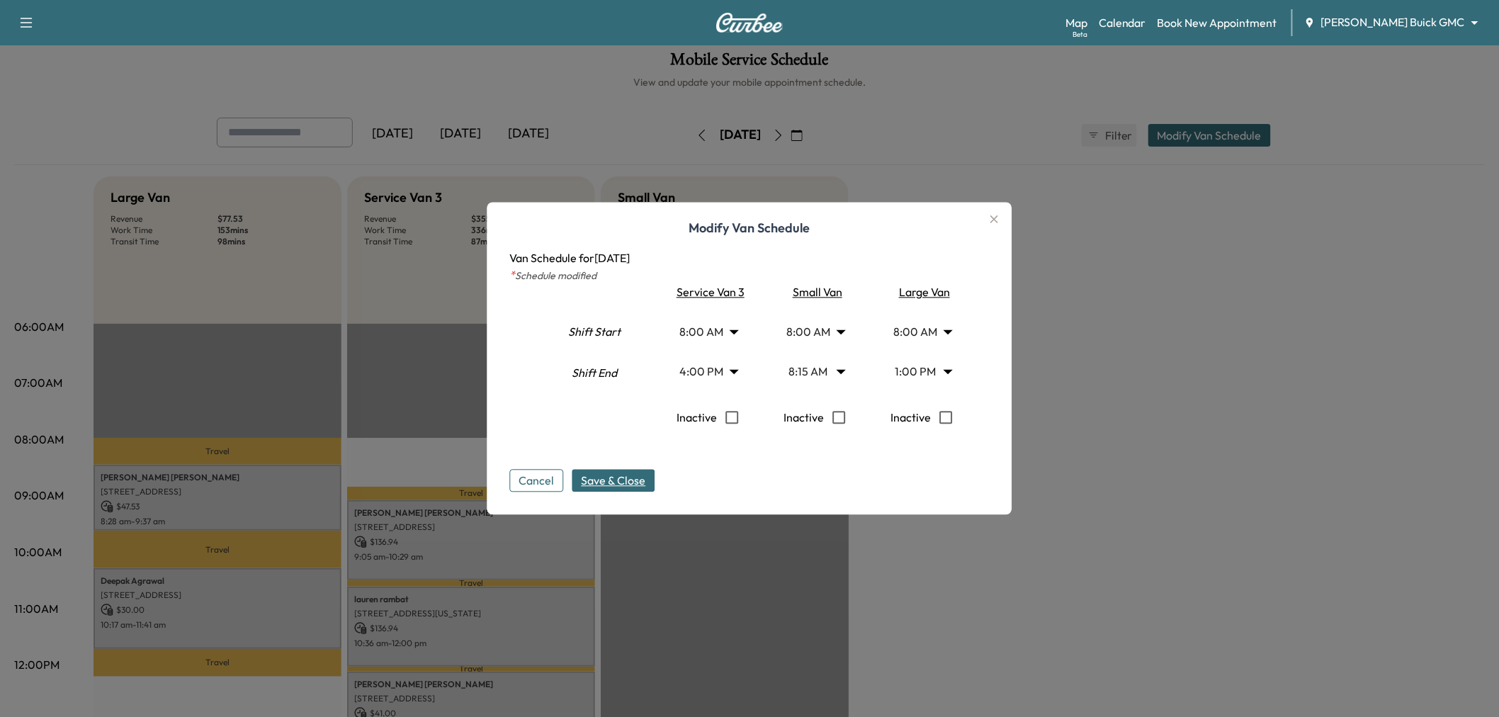
click at [636, 483] on span "Save & Close" at bounding box center [614, 481] width 64 height 17
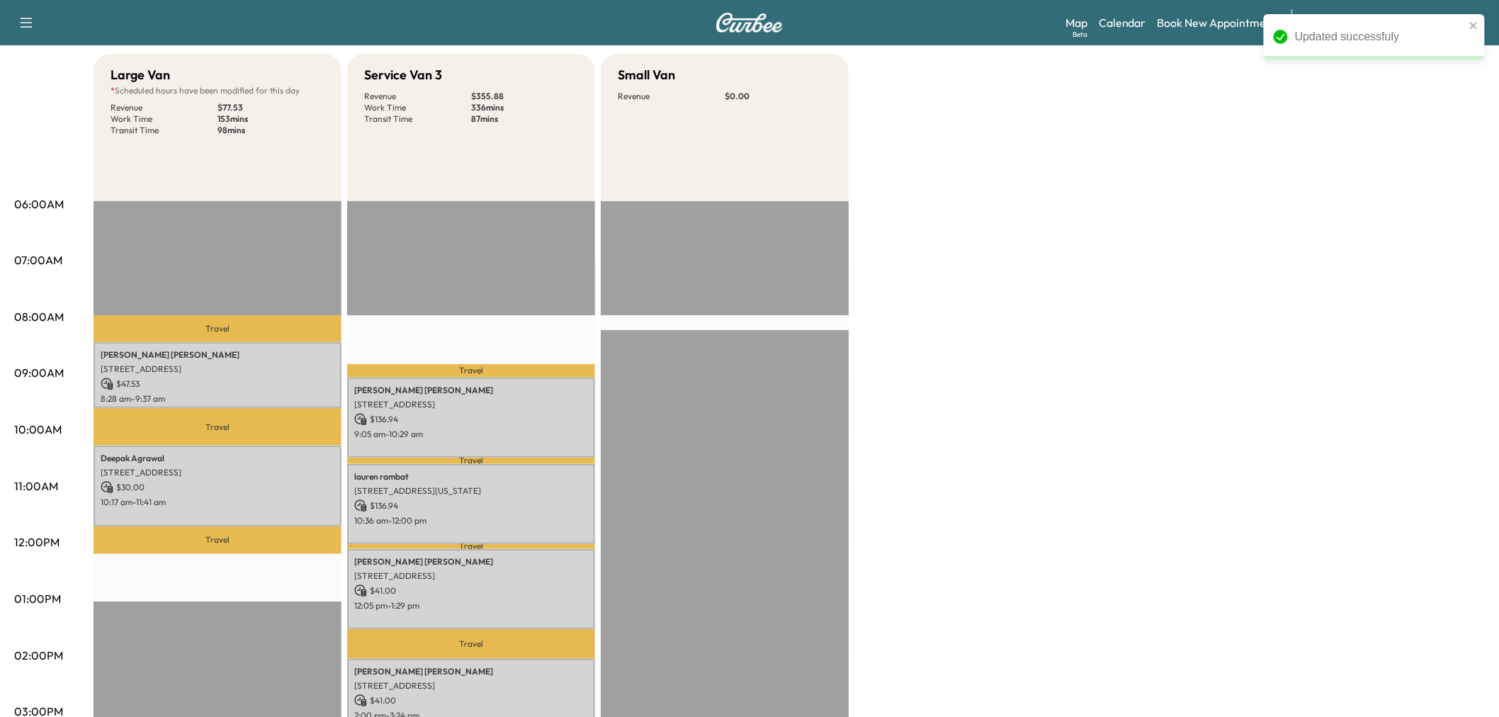
scroll to position [125, 0]
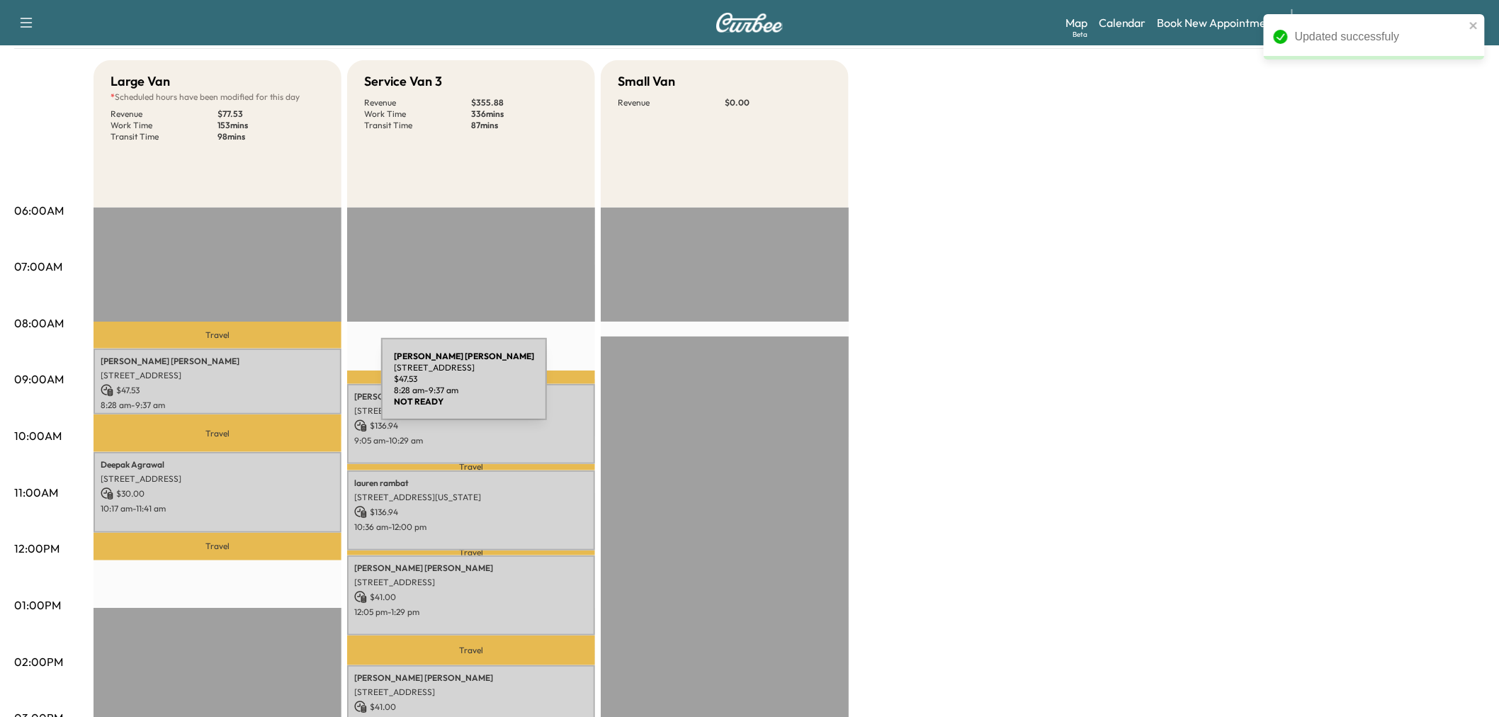
click at [275, 388] on p "$ 47.53" at bounding box center [218, 390] width 234 height 13
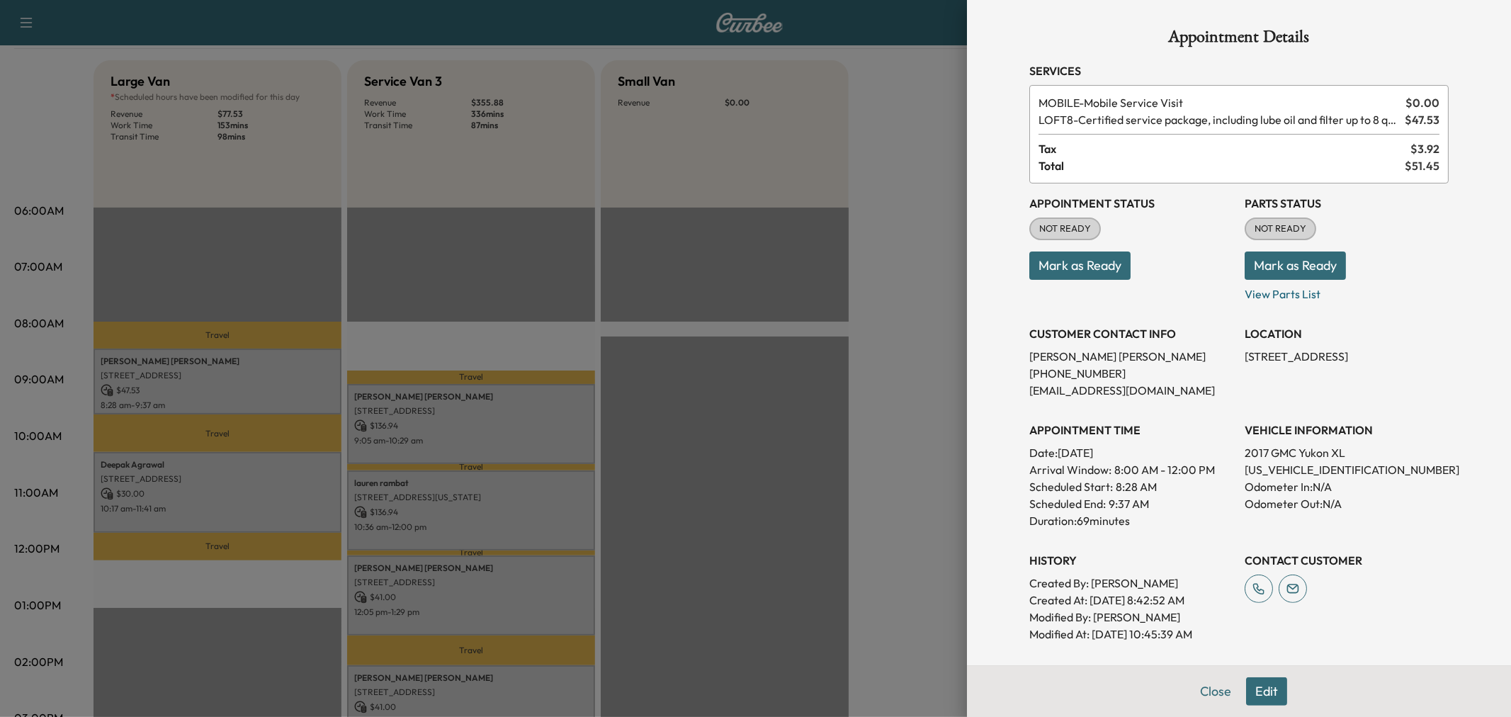
click at [275, 388] on div at bounding box center [755, 358] width 1511 height 717
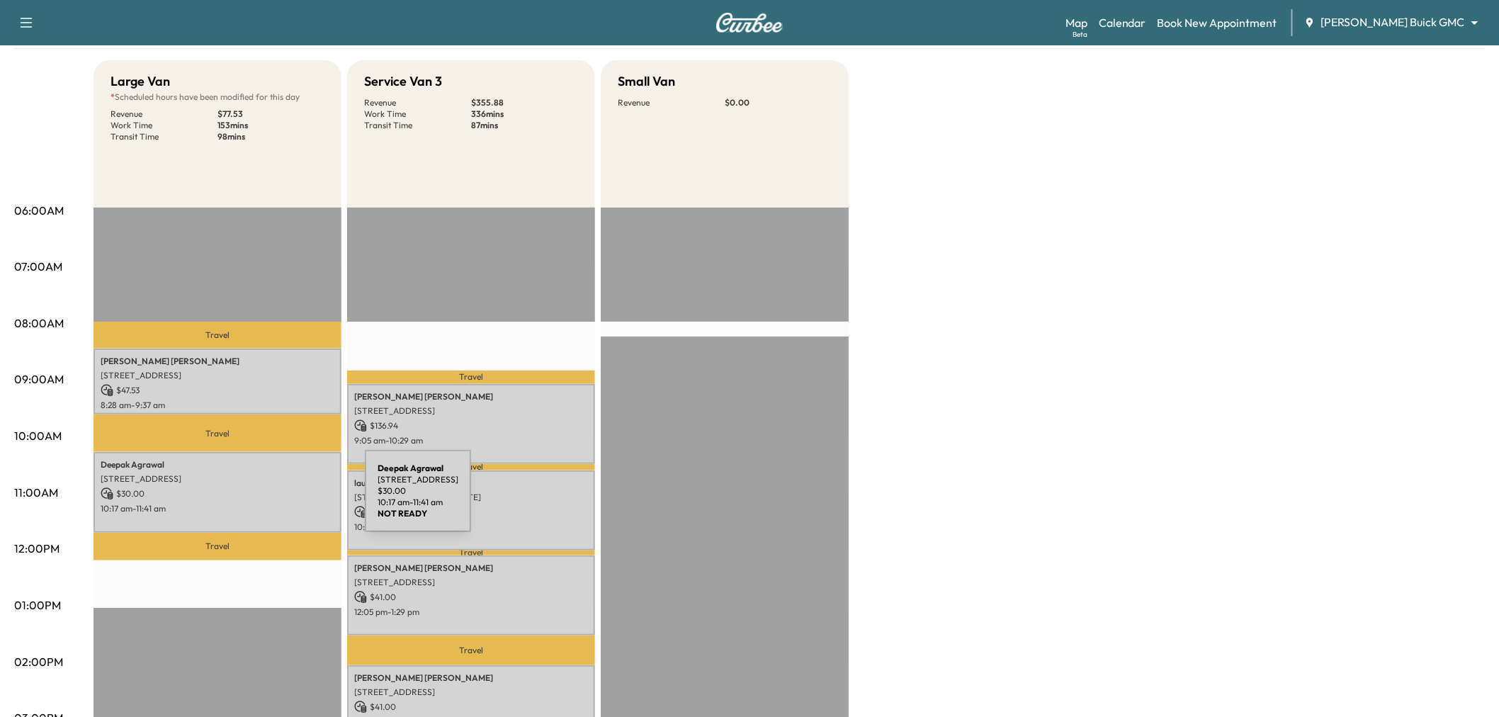
click at [259, 503] on p "10:17 am - 11:41 am" at bounding box center [218, 508] width 234 height 11
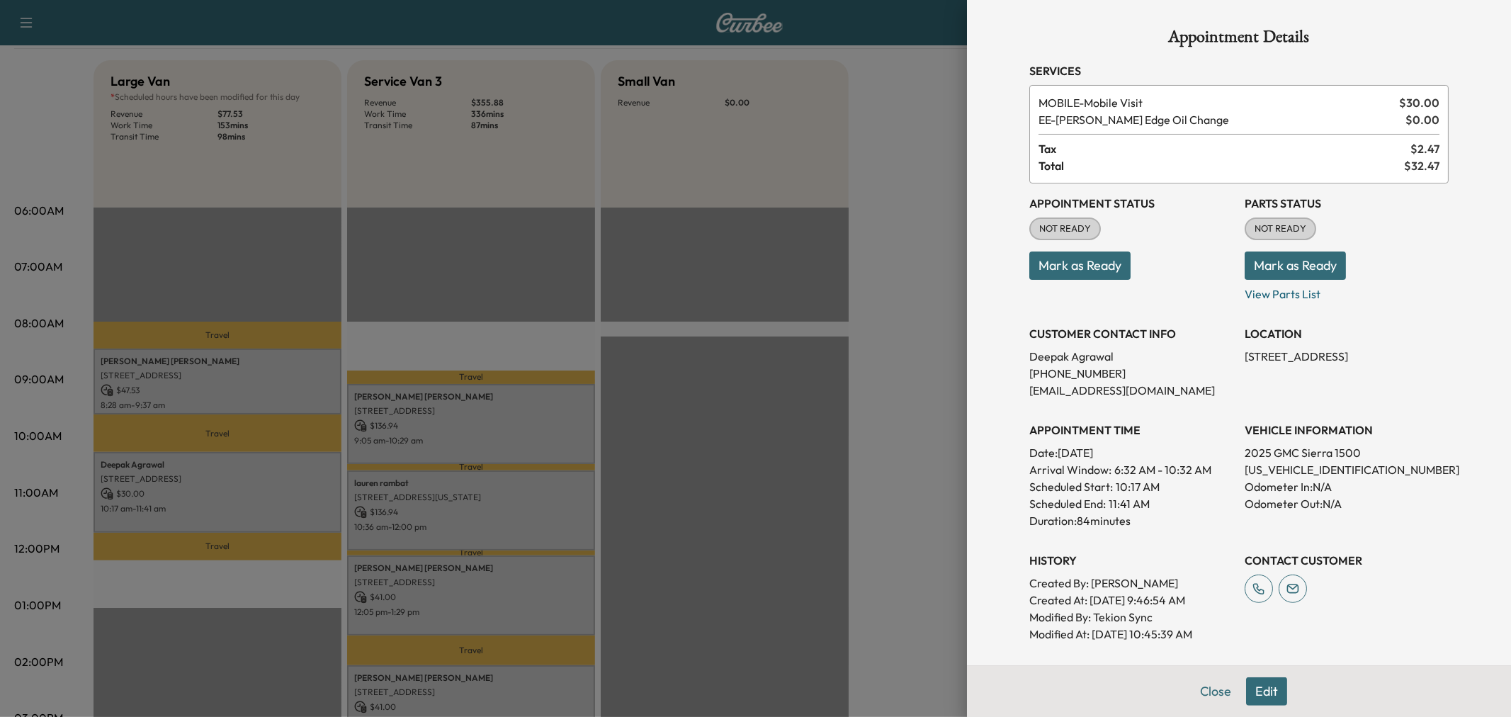
click at [259, 500] on div at bounding box center [755, 358] width 1511 height 717
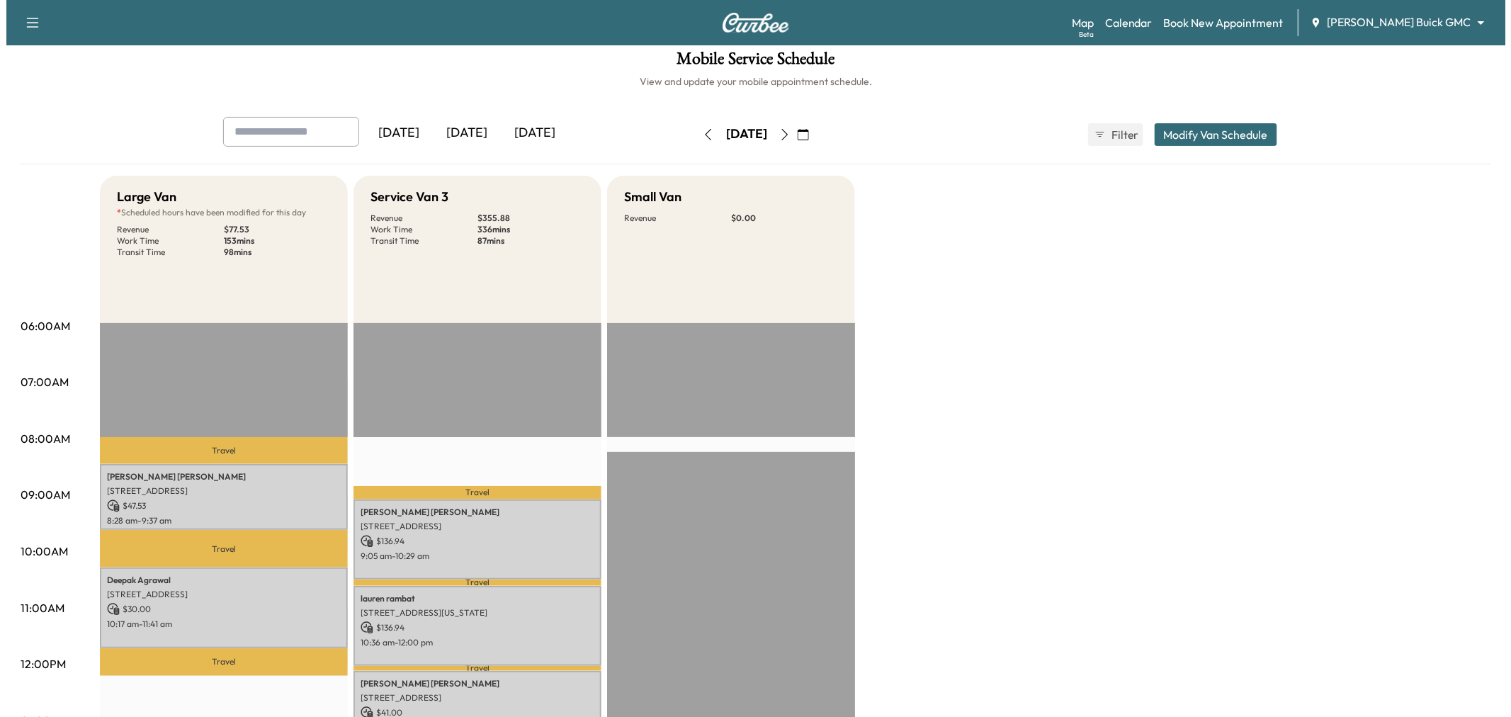
scroll to position [3, 0]
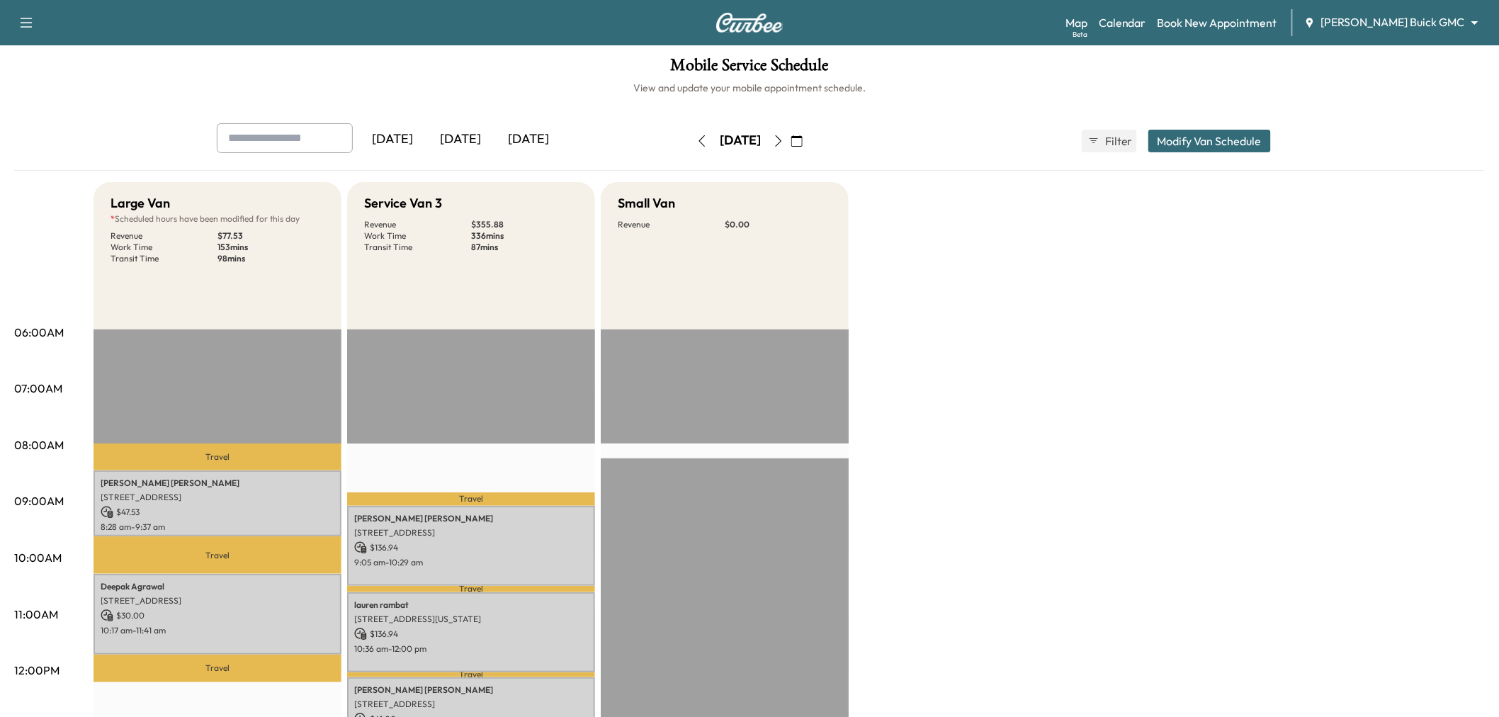
click at [1203, 139] on button "Modify Van Schedule" at bounding box center [1210, 141] width 123 height 23
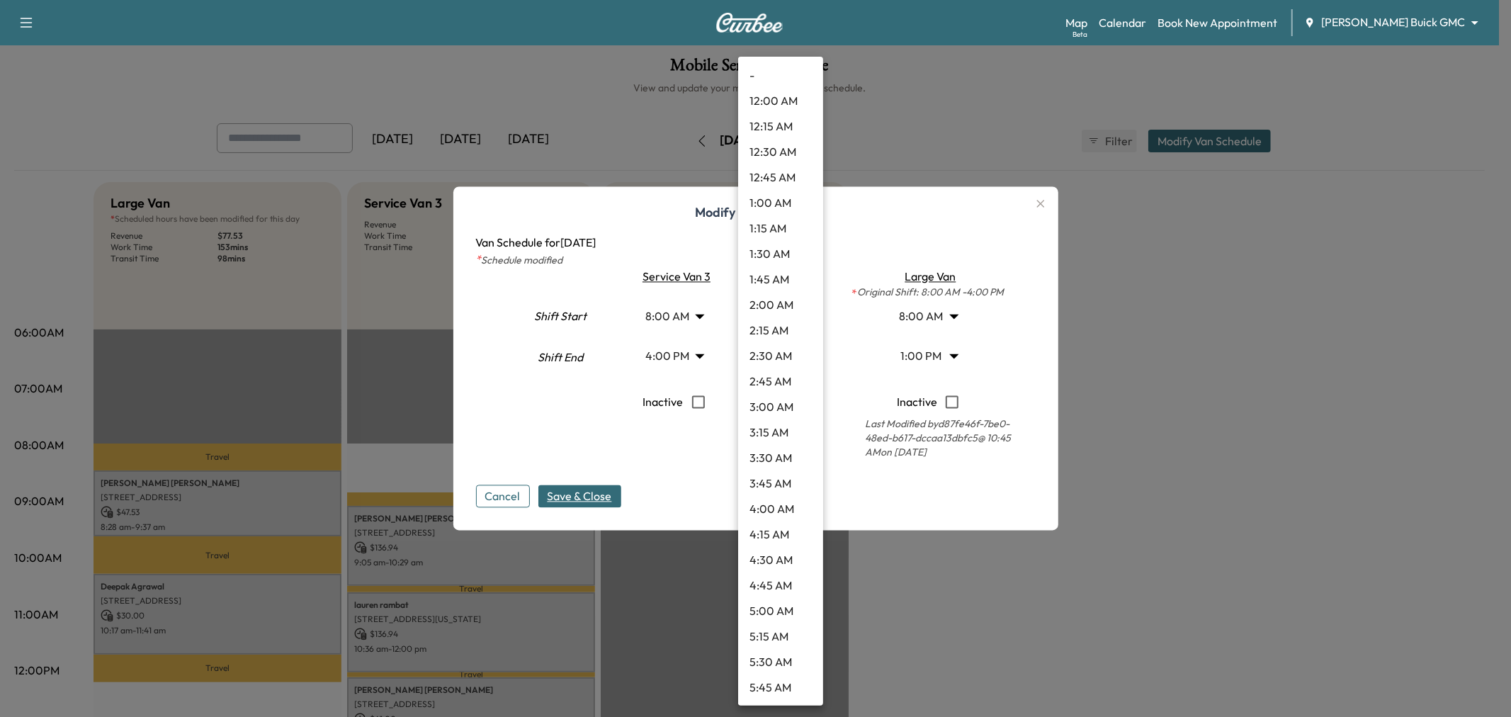
click at [777, 355] on body "Support Log Out Map Beta Calendar Book New Appointment Ewing Buick GMC ********…" at bounding box center [755, 355] width 1511 height 717
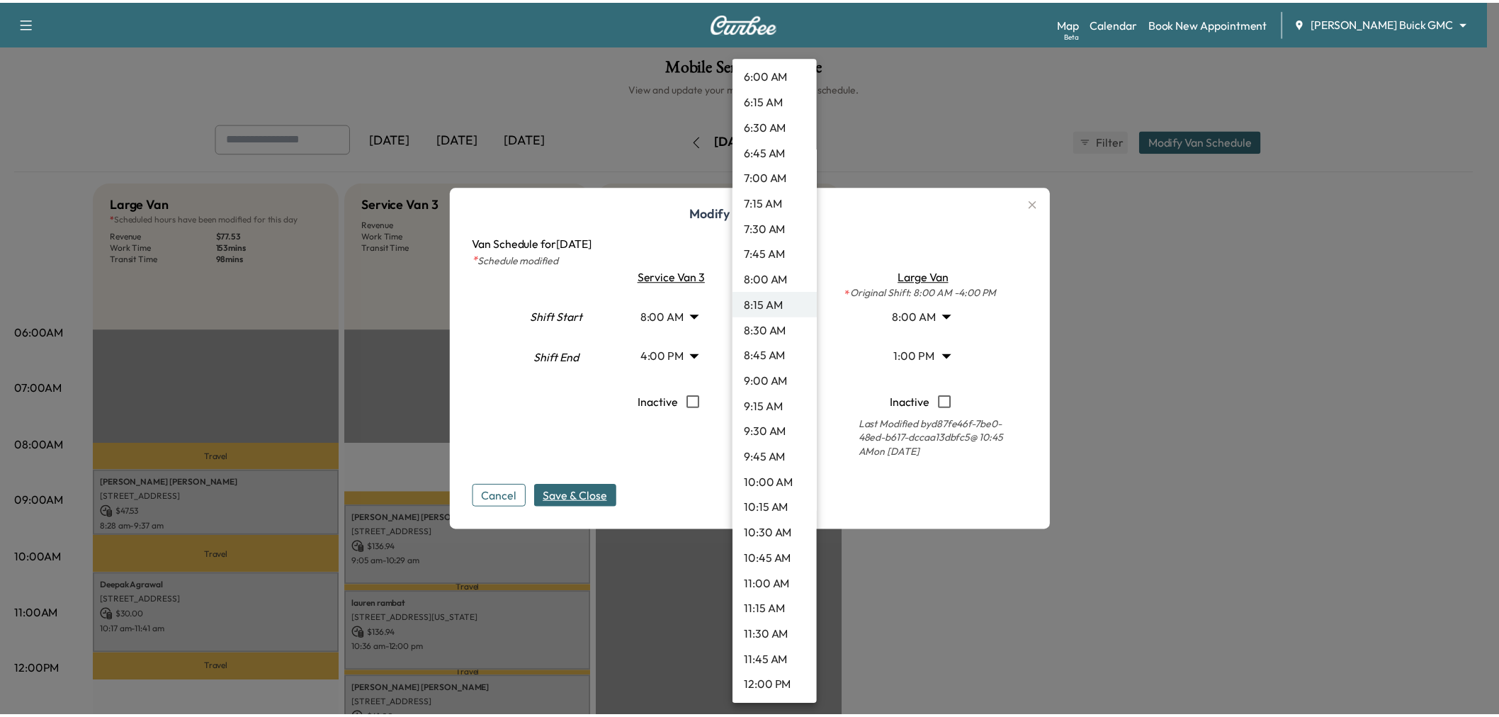
scroll to position [640, 0]
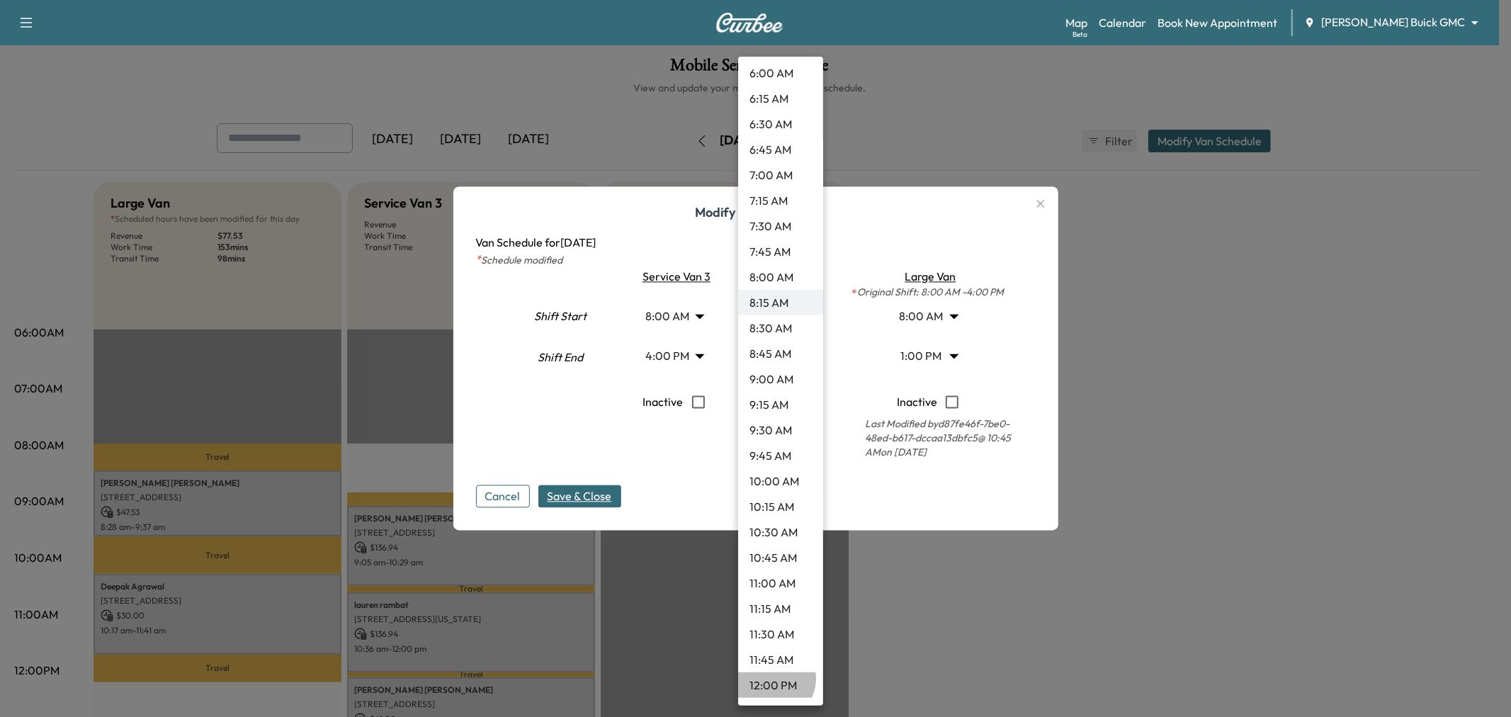
click at [771, 678] on li "12:00 PM" at bounding box center [780, 685] width 85 height 26
type input "**"
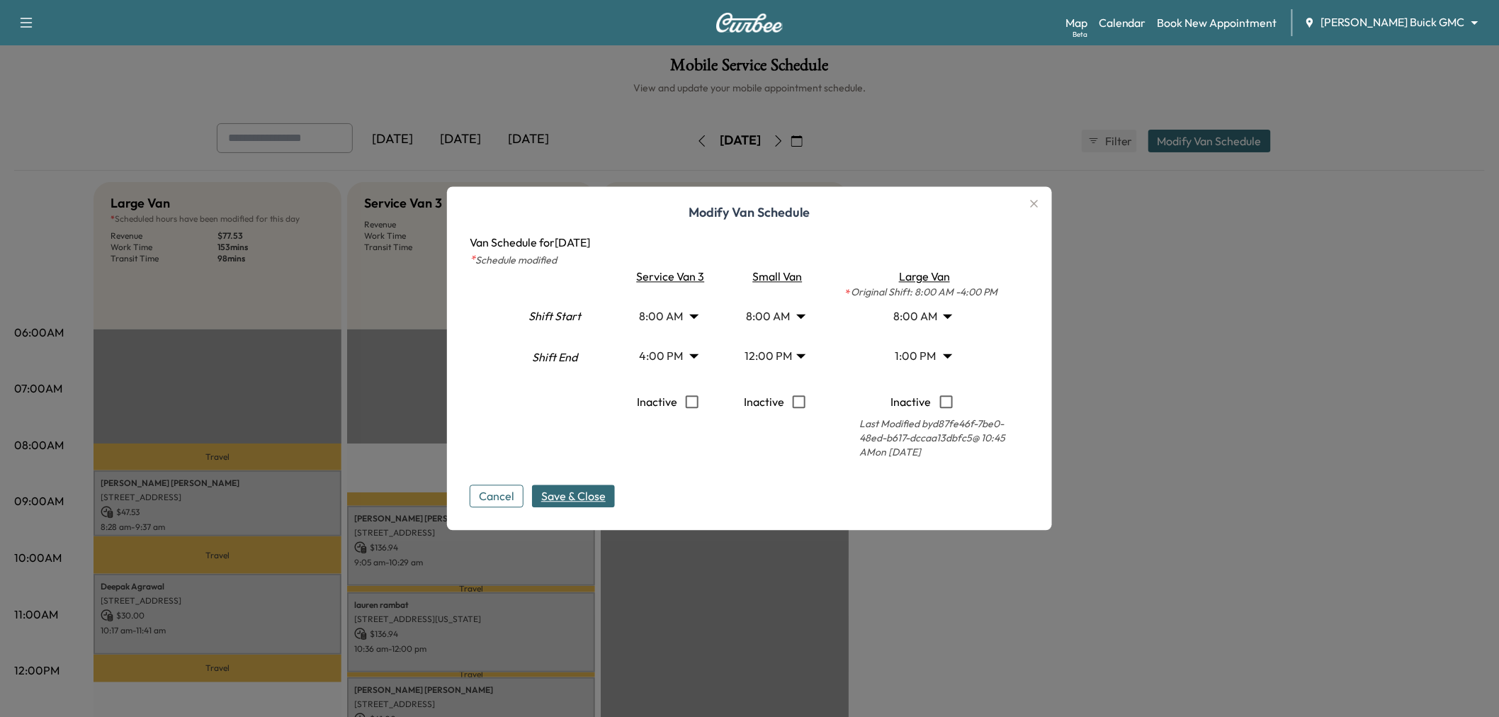
click at [592, 497] on span "Save & Close" at bounding box center [573, 496] width 64 height 17
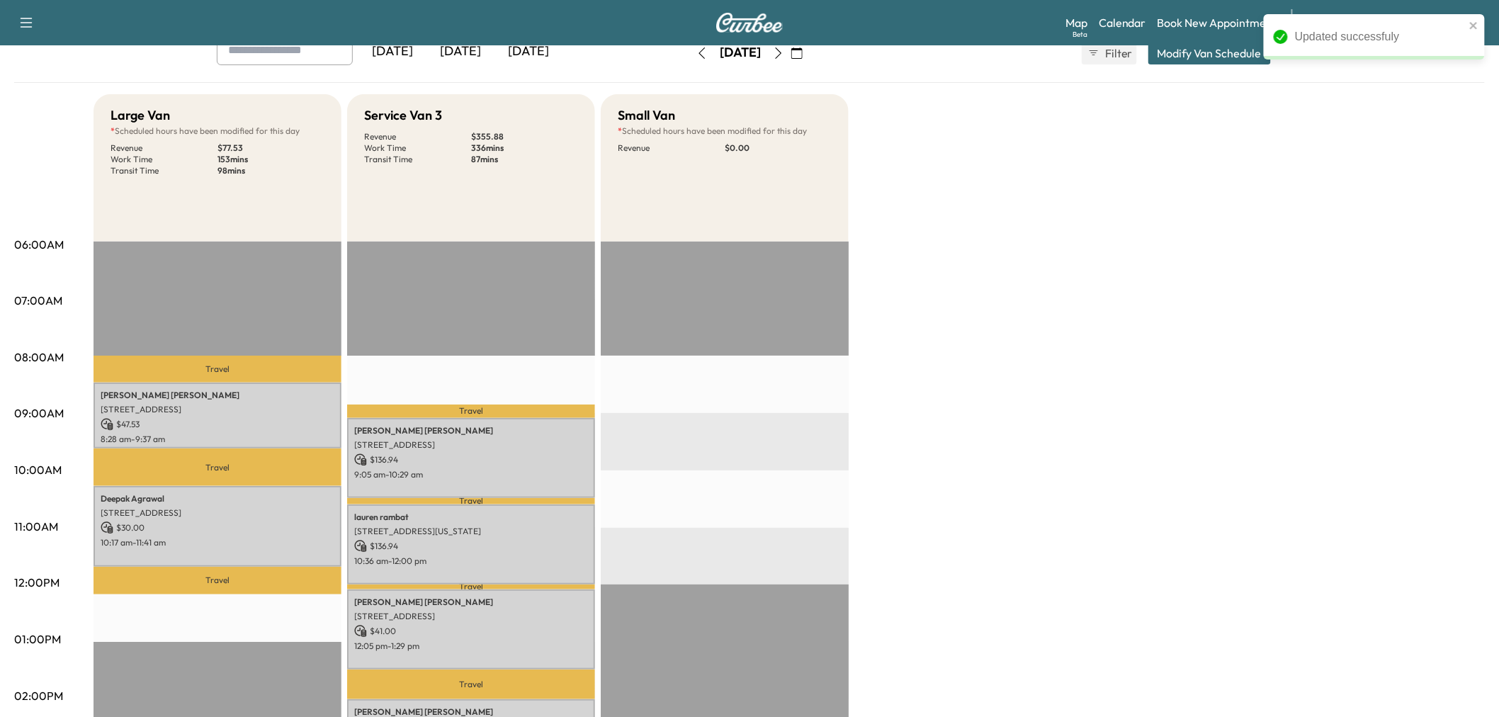
scroll to position [0, 0]
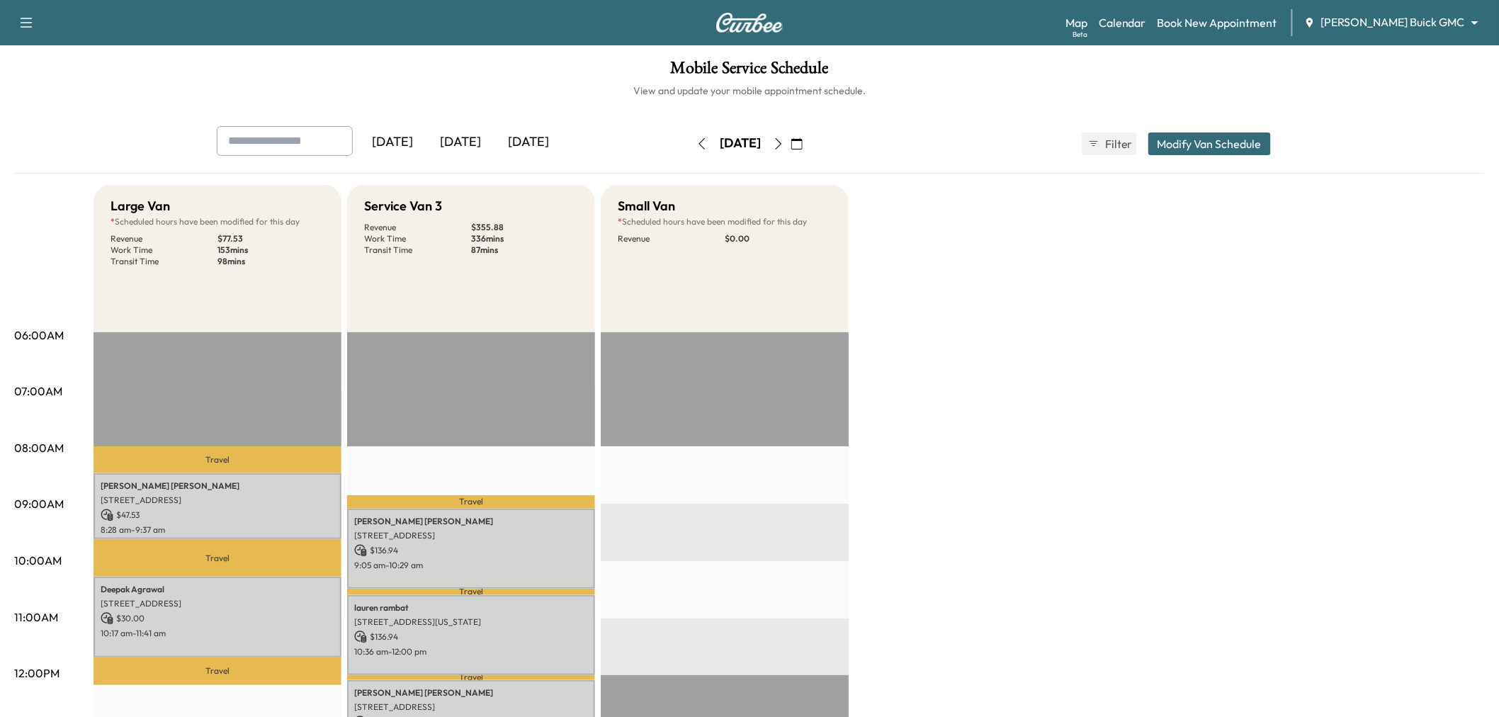
click at [784, 143] on icon "button" at bounding box center [778, 143] width 11 height 11
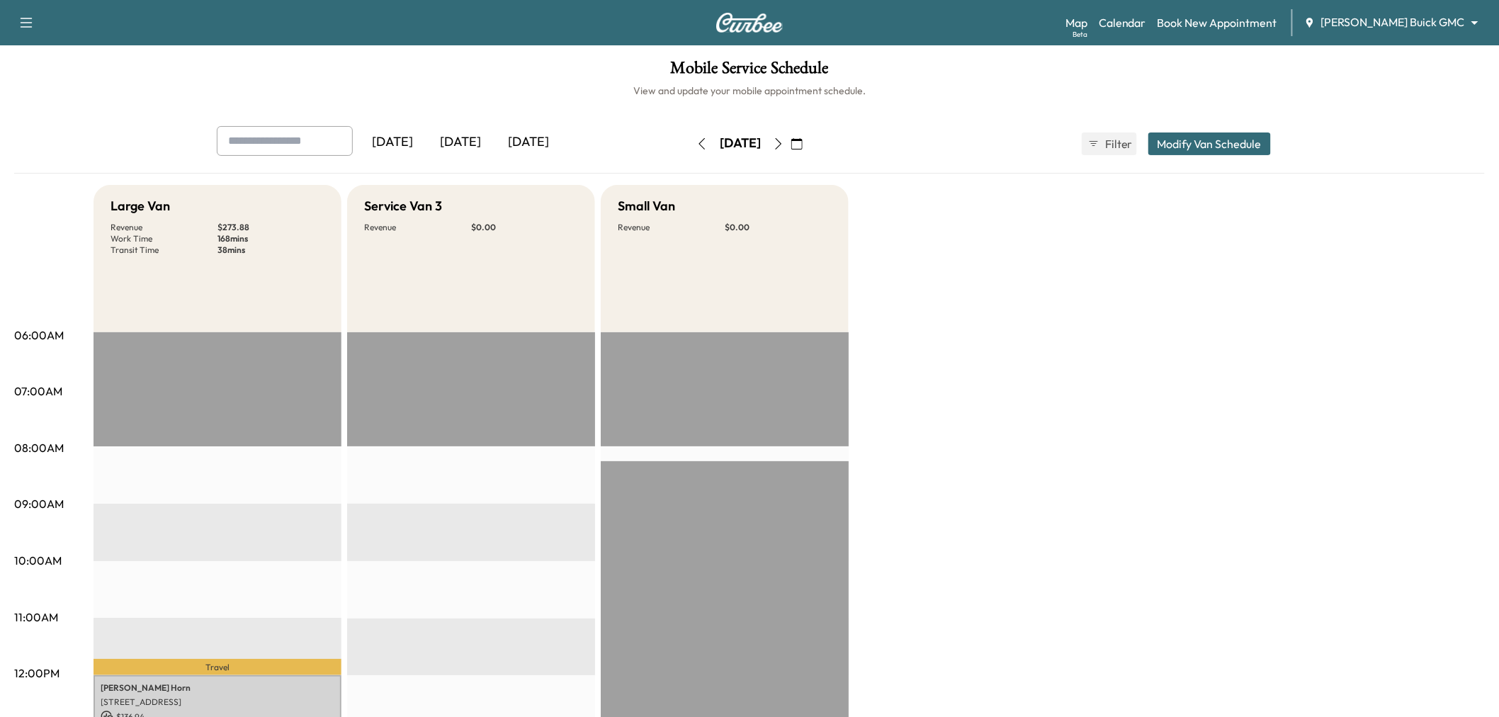
click at [1174, 144] on button "Modify Van Schedule" at bounding box center [1210, 143] width 123 height 23
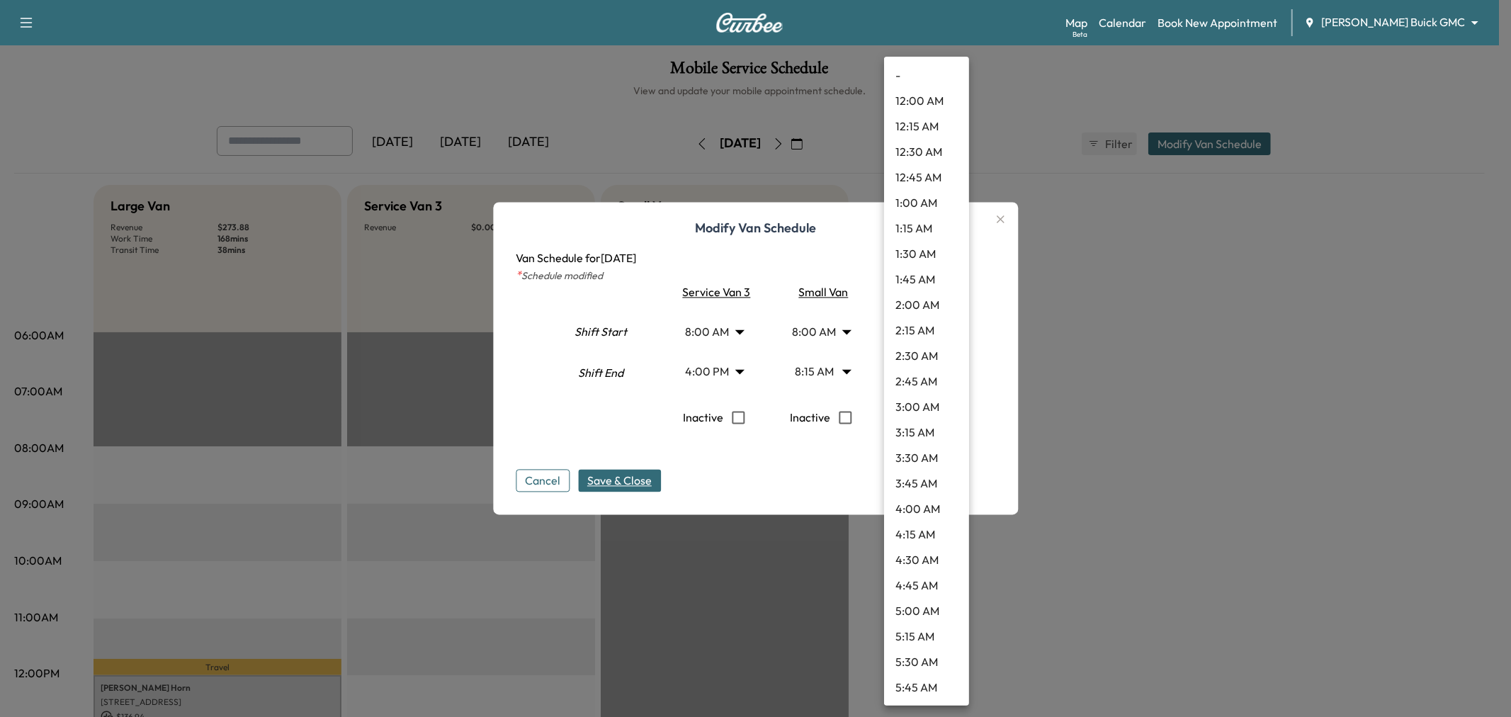
click at [915, 329] on body "Support Log Out Map Beta Calendar Book New Appointment Ewing Buick GMC ********…" at bounding box center [755, 358] width 1511 height 717
click at [716, 470] on div at bounding box center [755, 358] width 1511 height 717
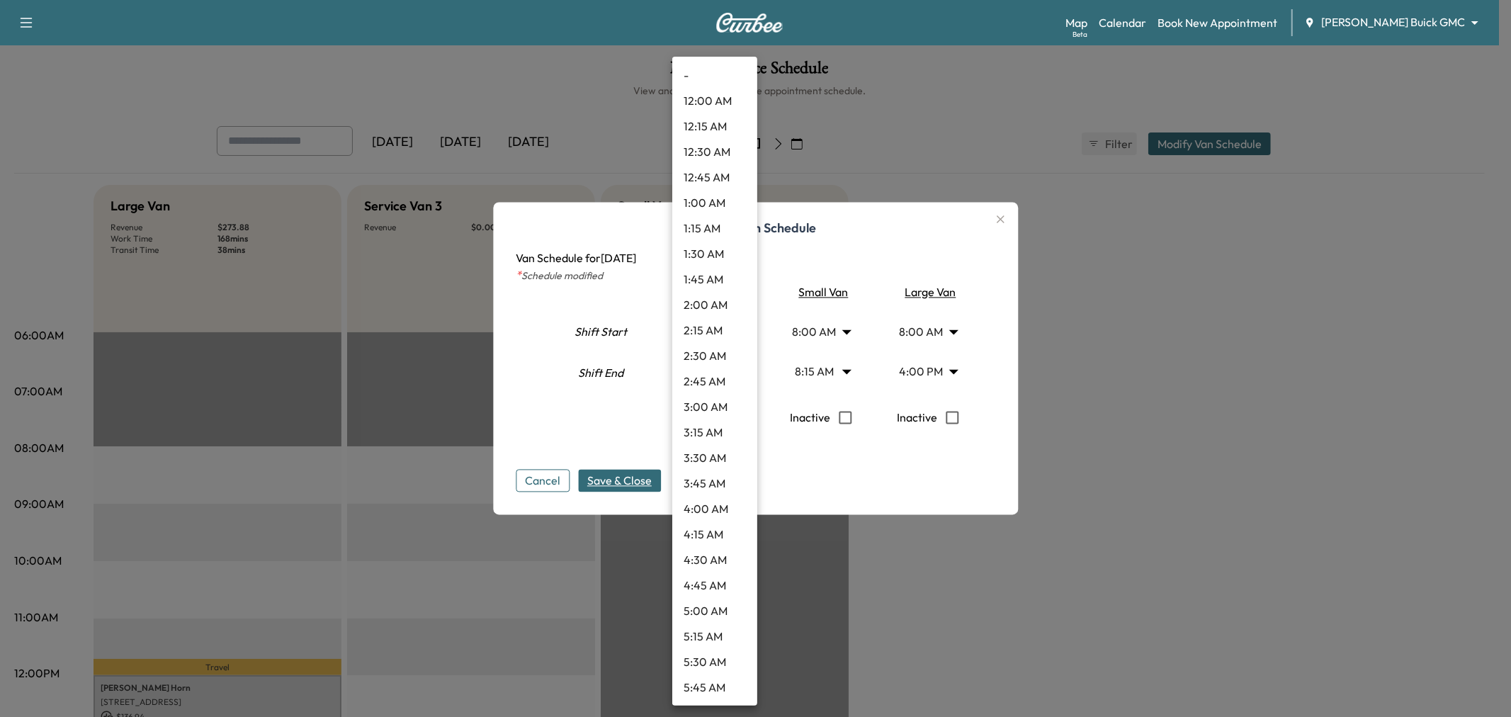
click at [726, 336] on body "Support Log Out Map Beta Calendar Book New Appointment Ewing Buick GMC ********…" at bounding box center [755, 358] width 1511 height 717
click at [713, 636] on li "10:30 AM" at bounding box center [714, 637] width 85 height 26
type input "****"
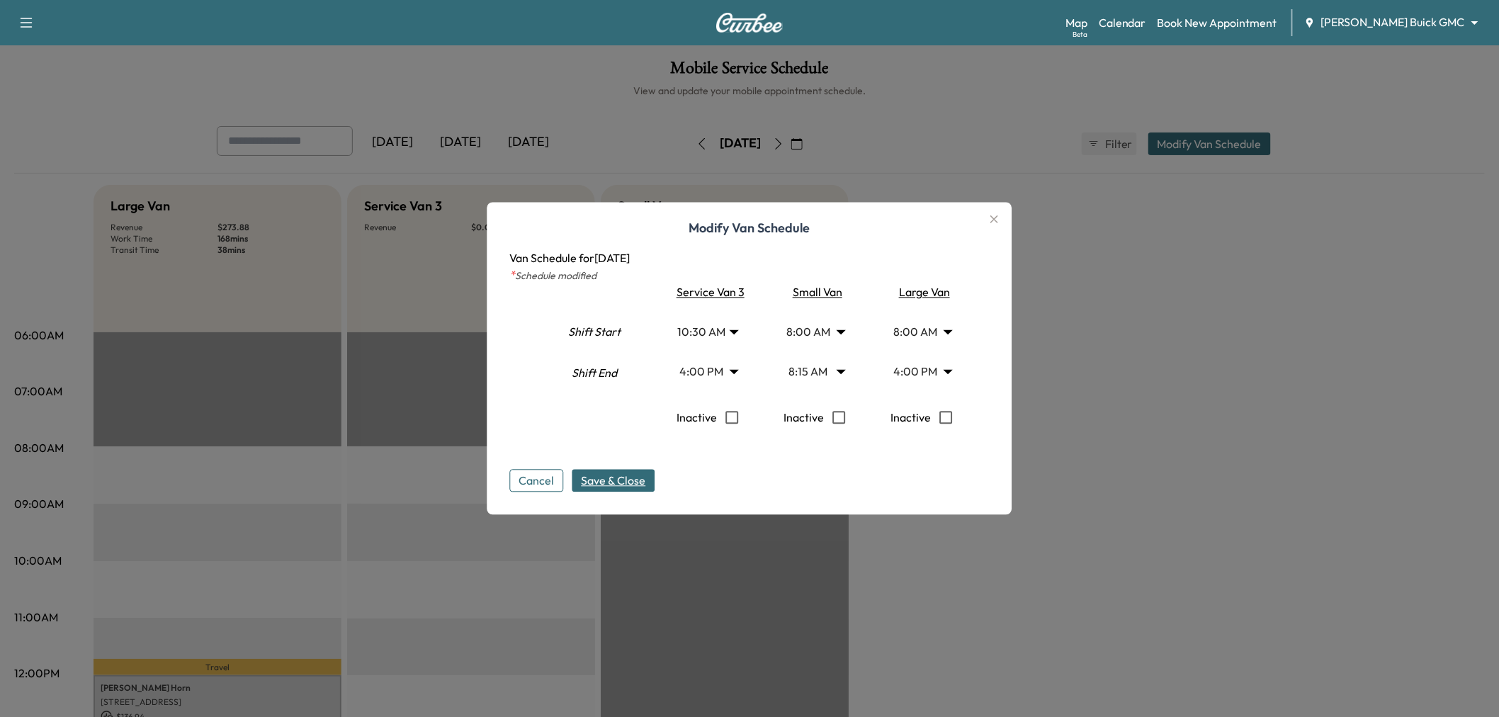
click at [623, 490] on button "Save & Close" at bounding box center [613, 481] width 83 height 23
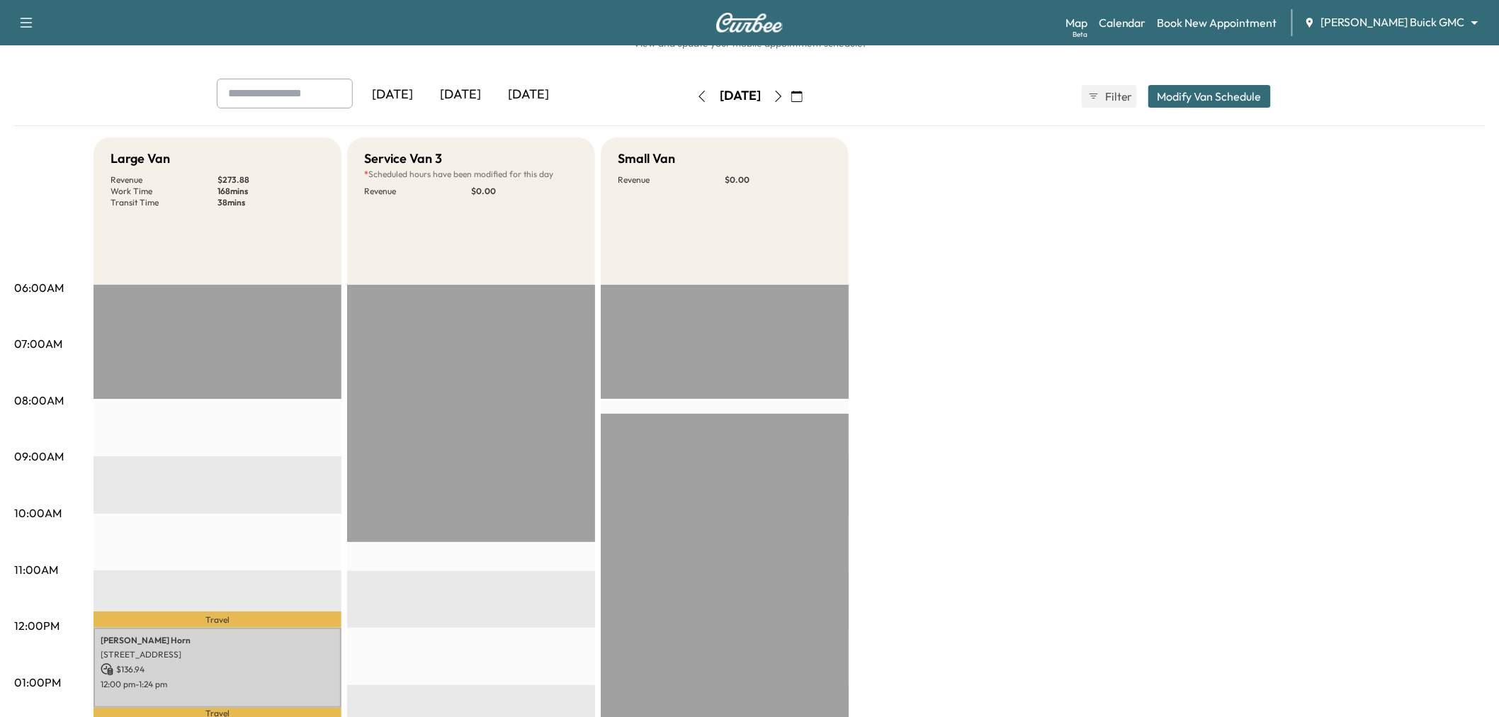
scroll to position [0, 0]
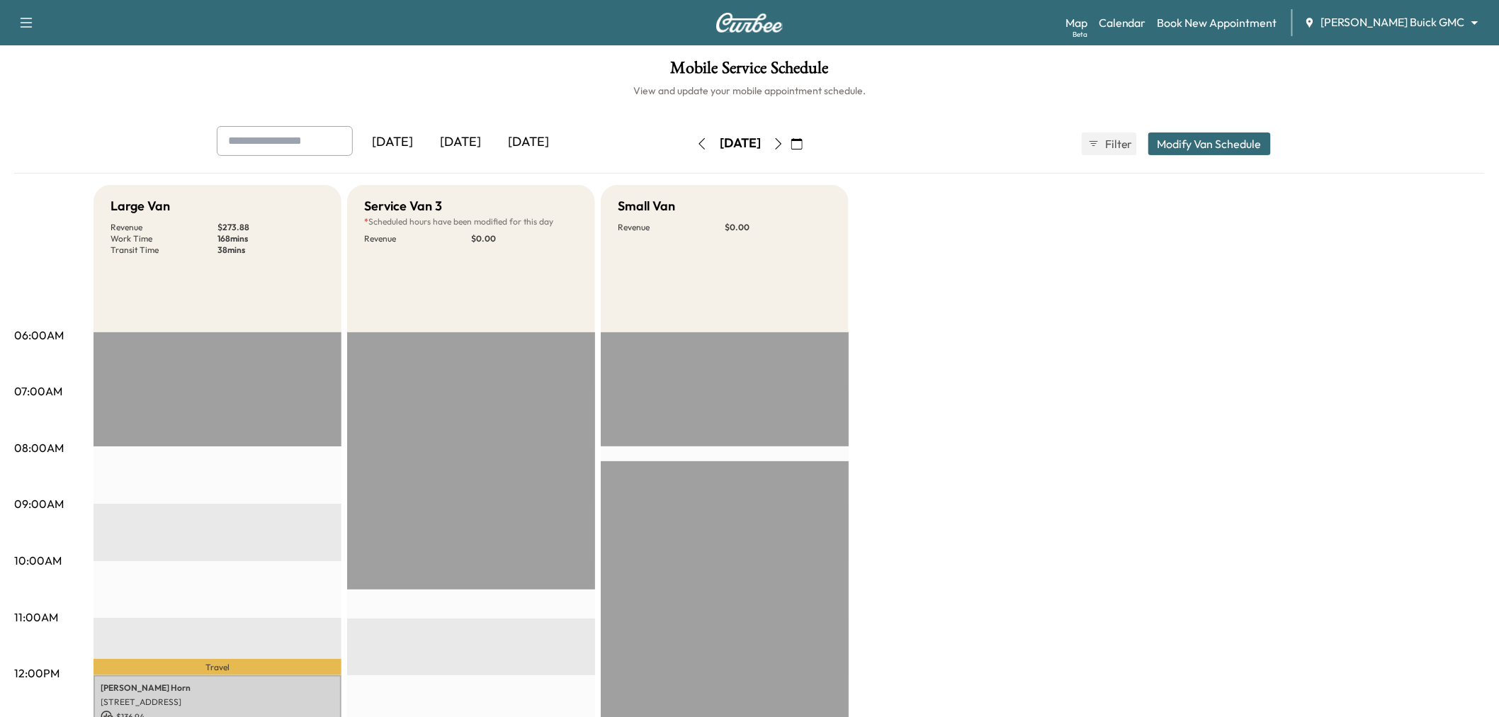
click at [696, 138] on icon "button" at bounding box center [701, 143] width 11 height 11
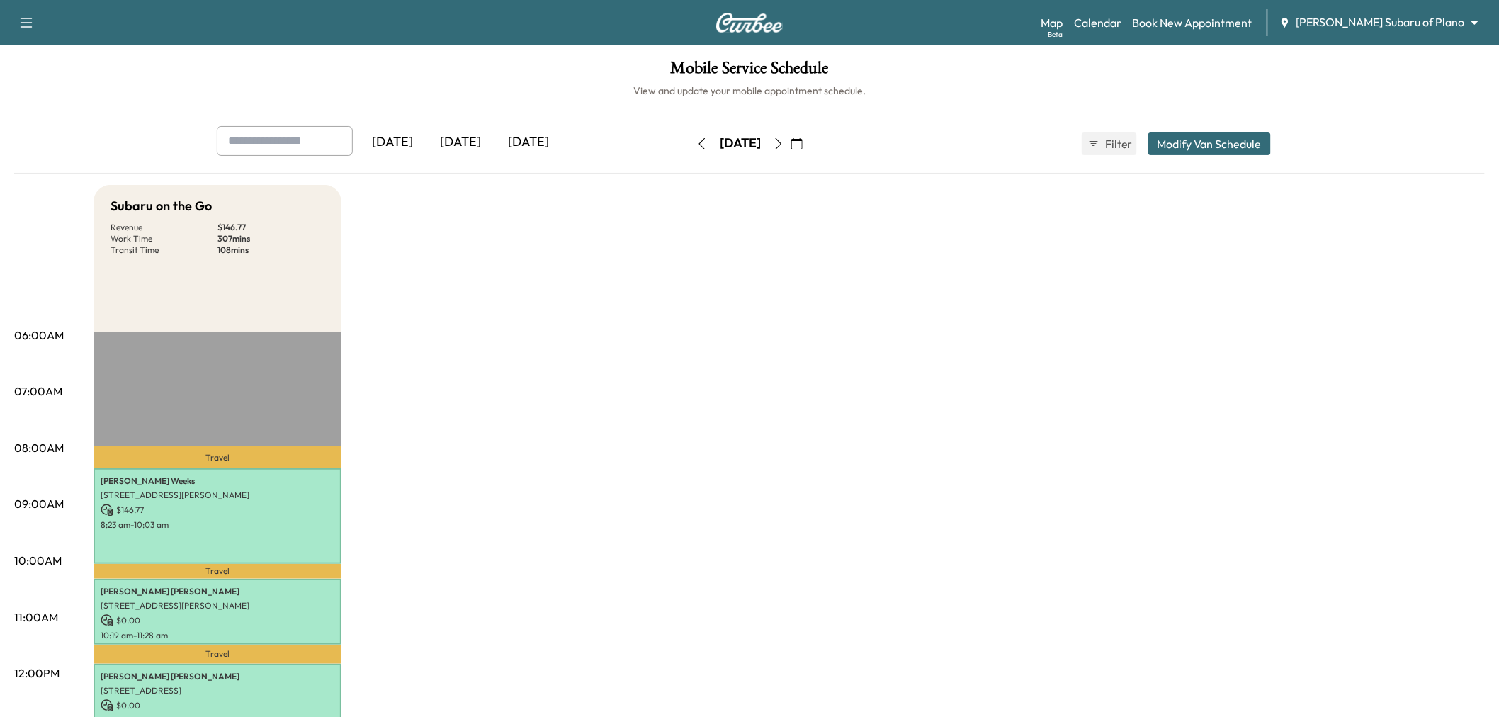
click at [784, 143] on icon "button" at bounding box center [778, 143] width 11 height 11
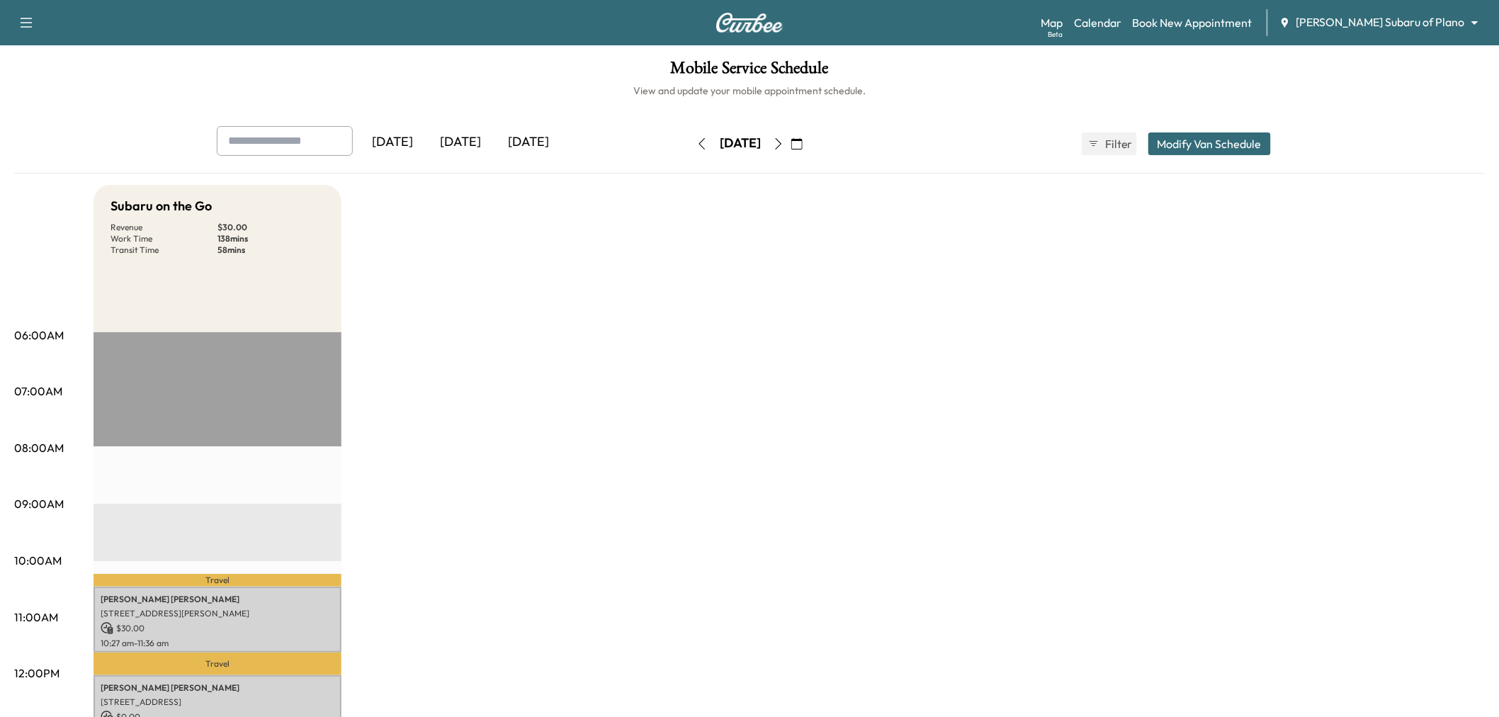
click at [784, 143] on icon "button" at bounding box center [778, 143] width 11 height 11
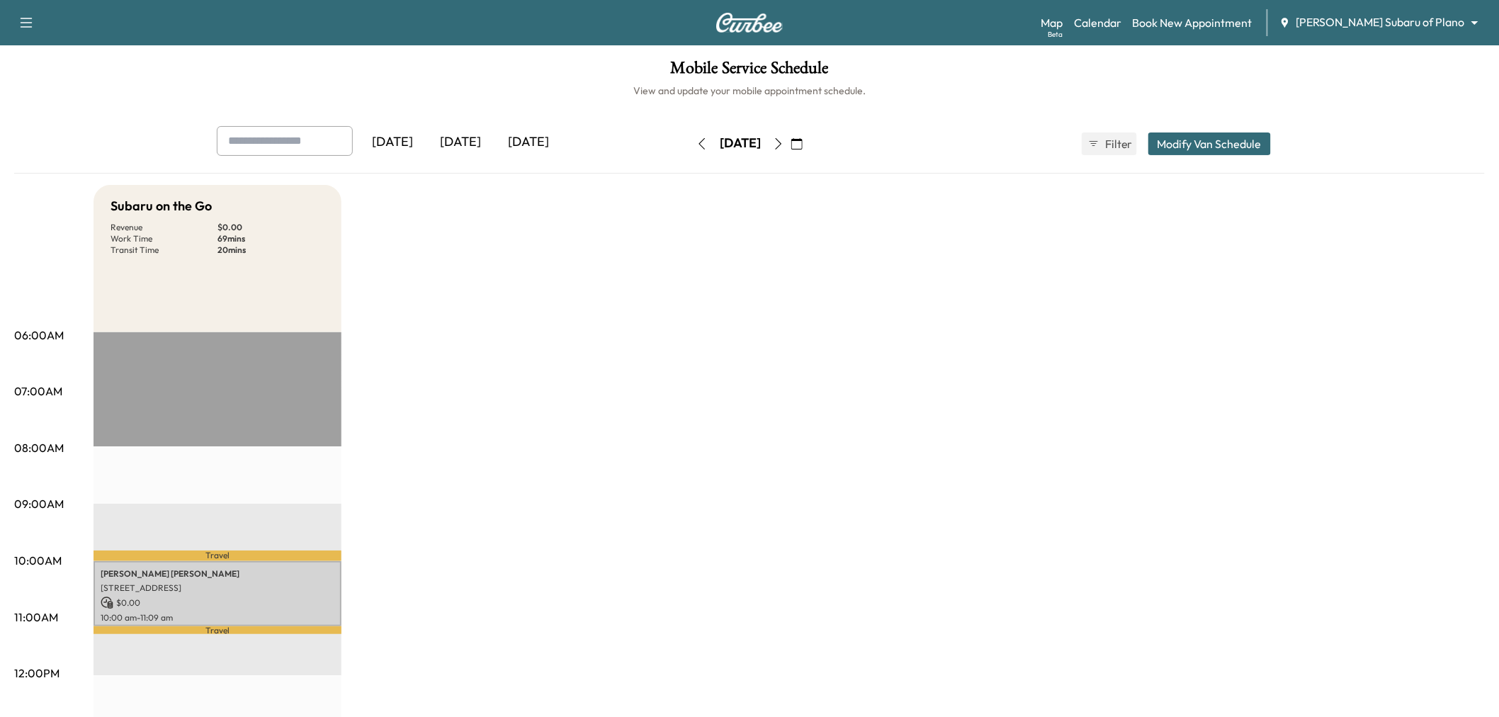
click at [791, 149] on button "button" at bounding box center [779, 143] width 24 height 23
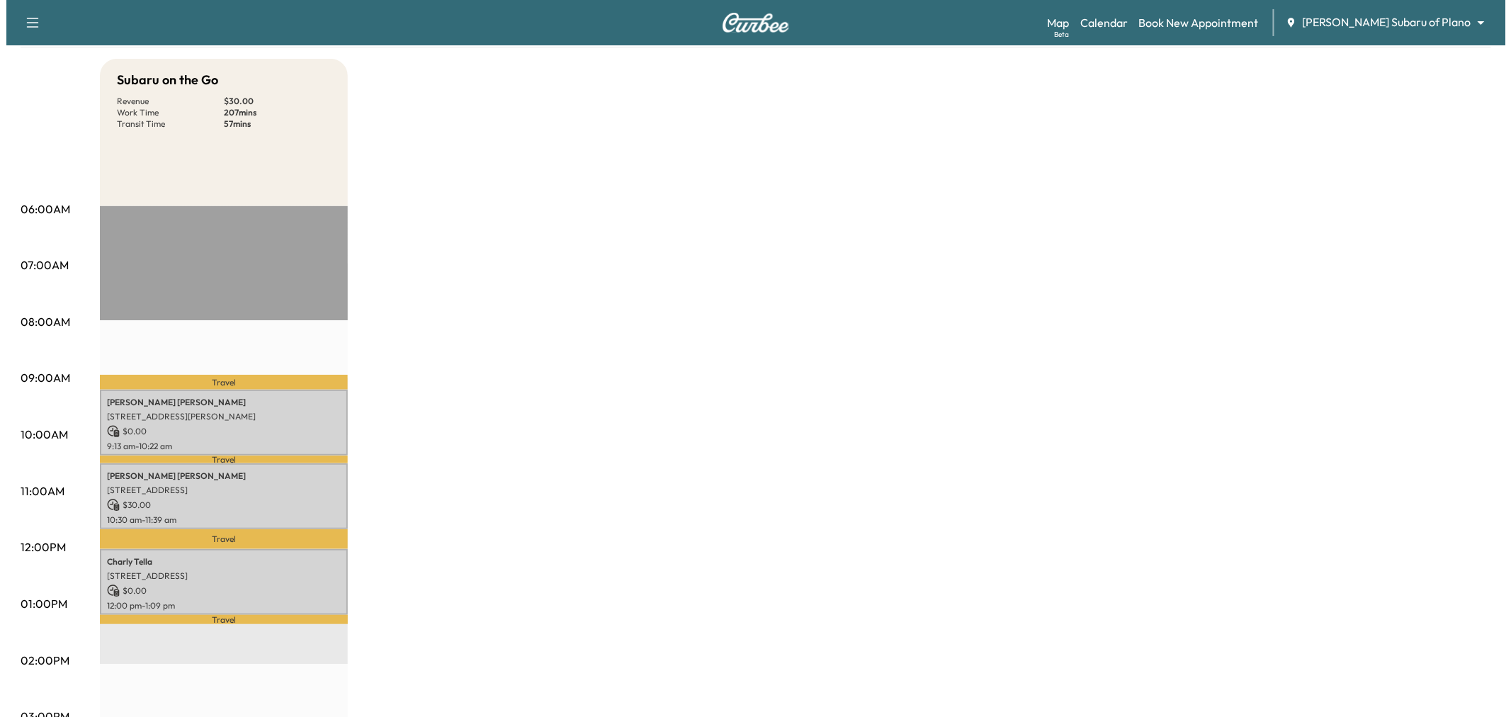
scroll to position [163, 0]
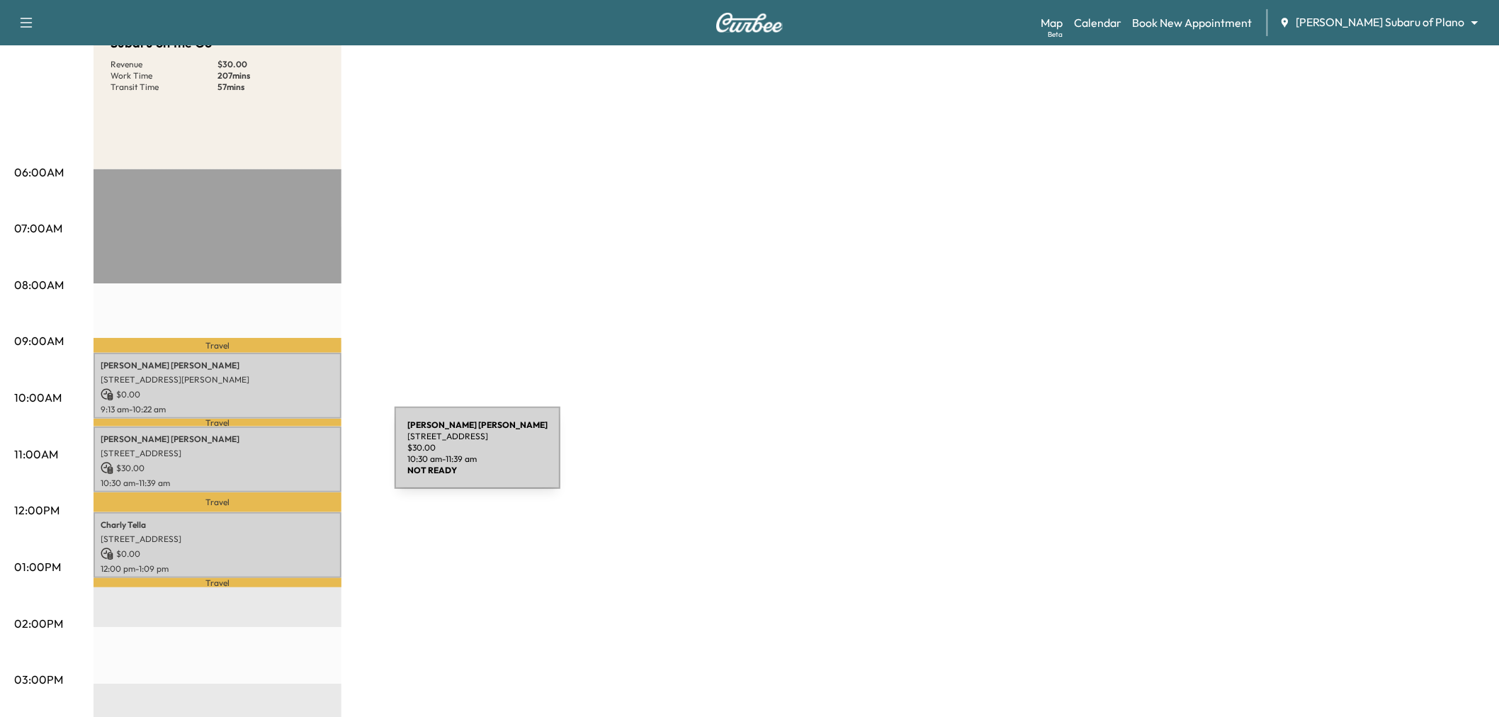
click at [288, 456] on div "[PERSON_NAME] [STREET_ADDRESS][PERSON_NAME] $ 30.00 10:30 am - 11:39 am" at bounding box center [218, 460] width 248 height 66
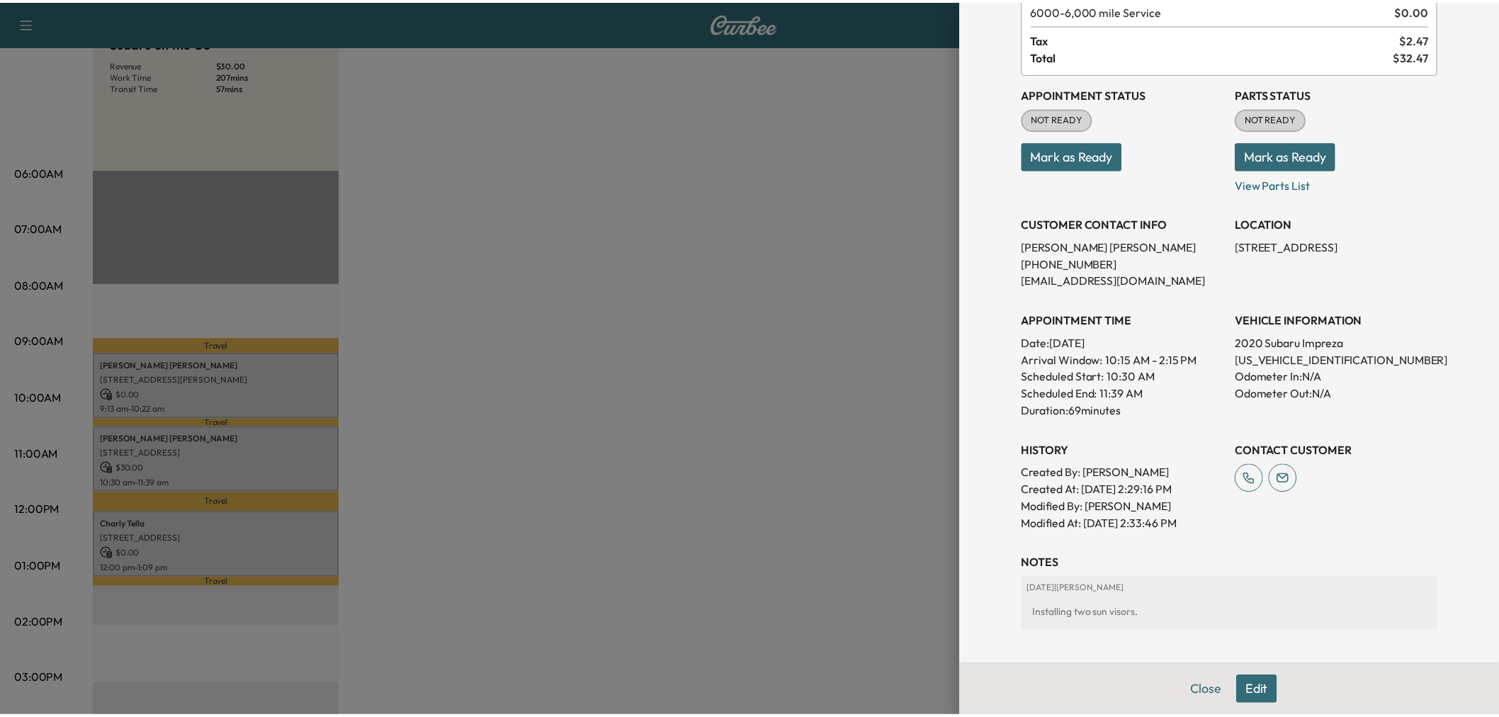
scroll to position [237, 0]
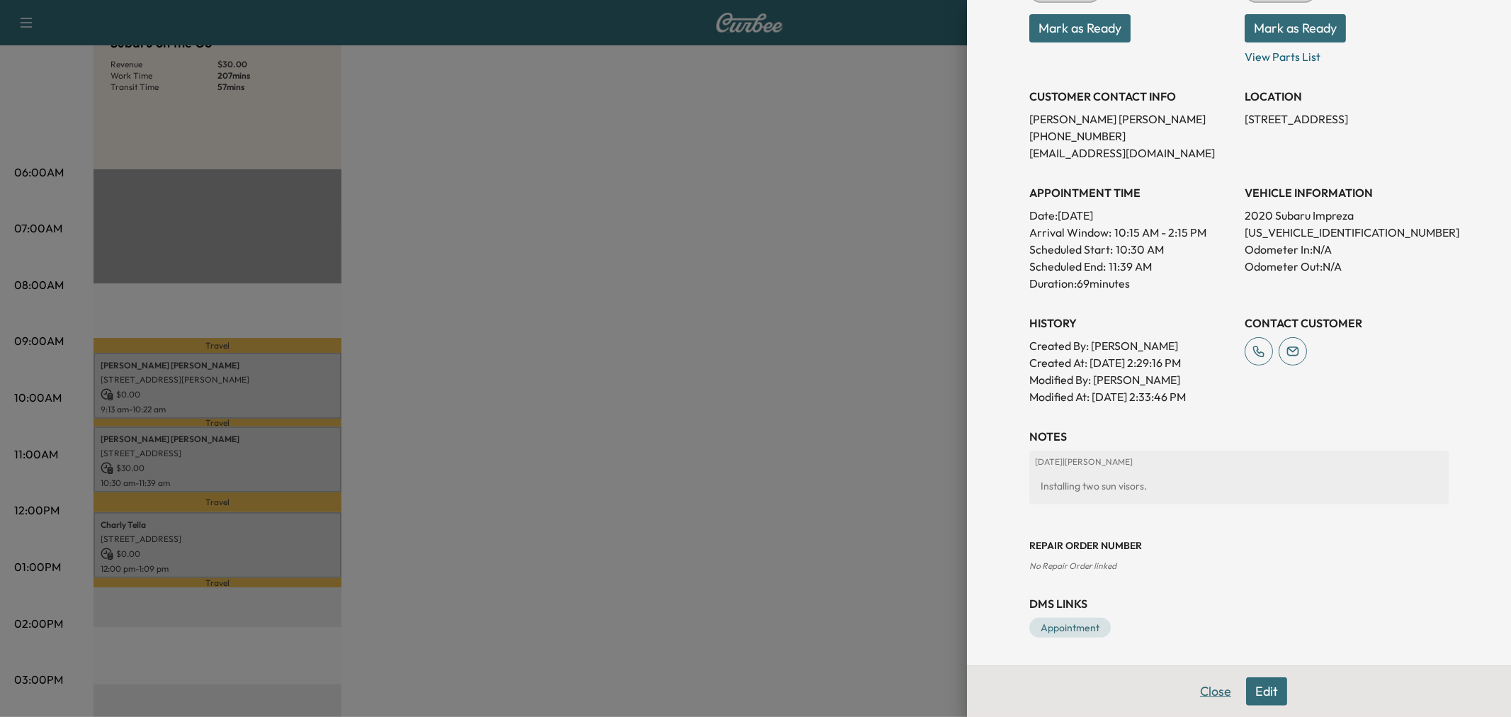
click at [1201, 690] on button "Close" at bounding box center [1216, 691] width 50 height 28
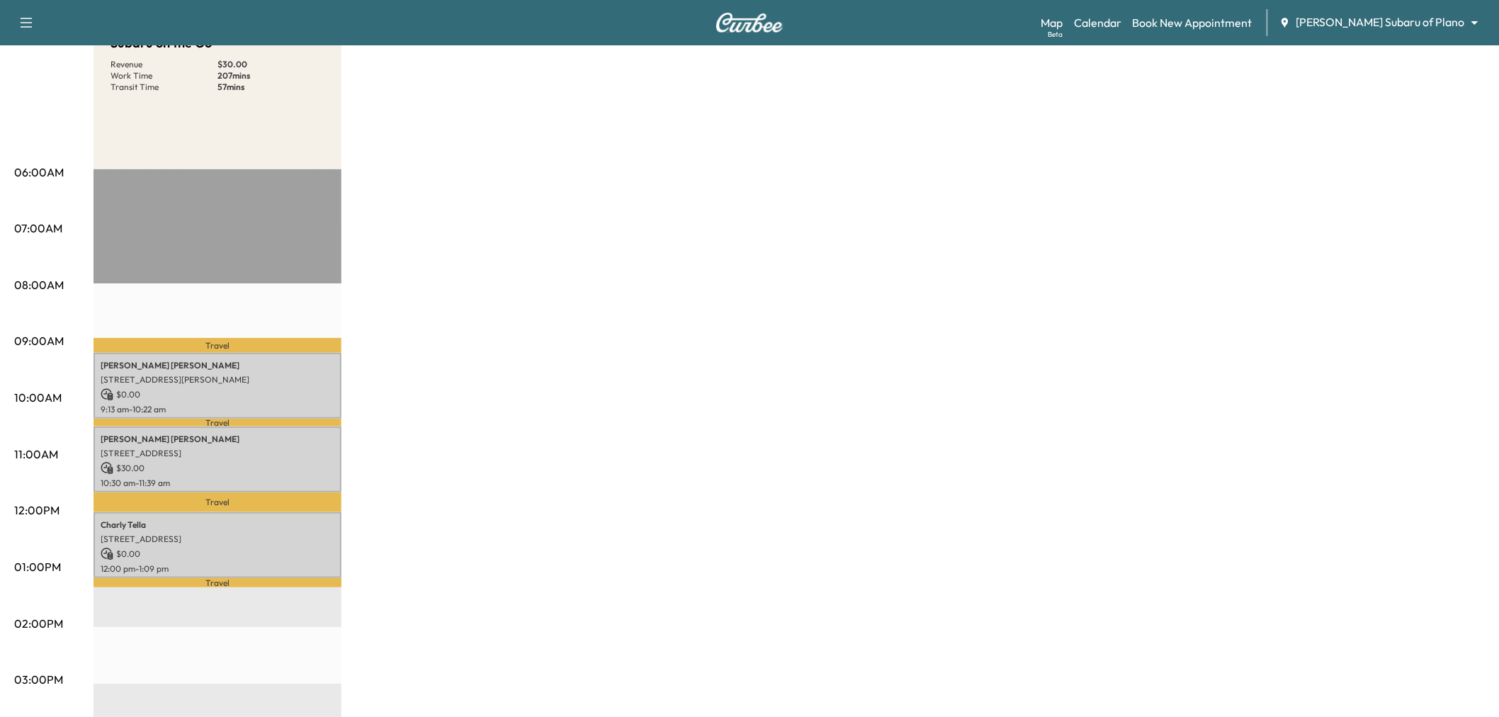
scroll to position [0, 0]
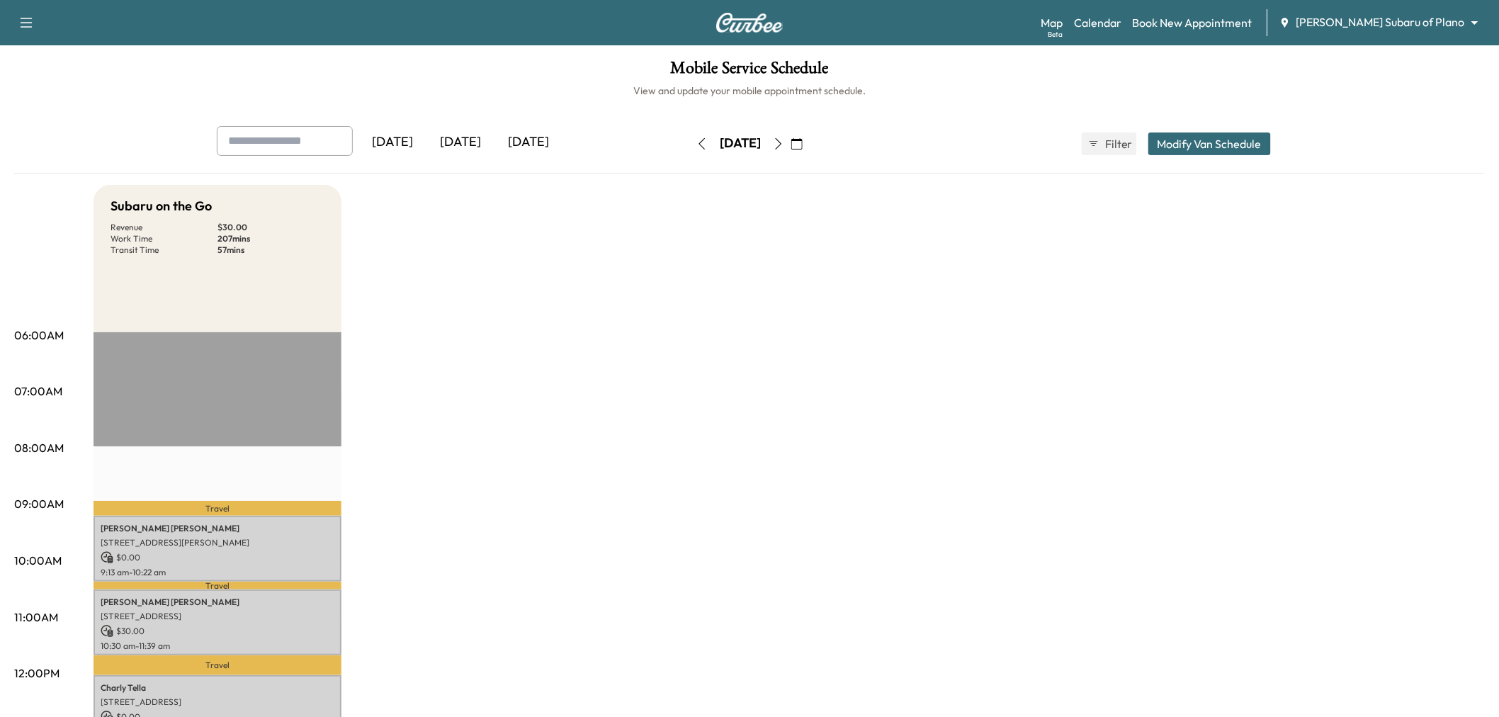
click at [803, 140] on icon "button" at bounding box center [796, 143] width 11 height 11
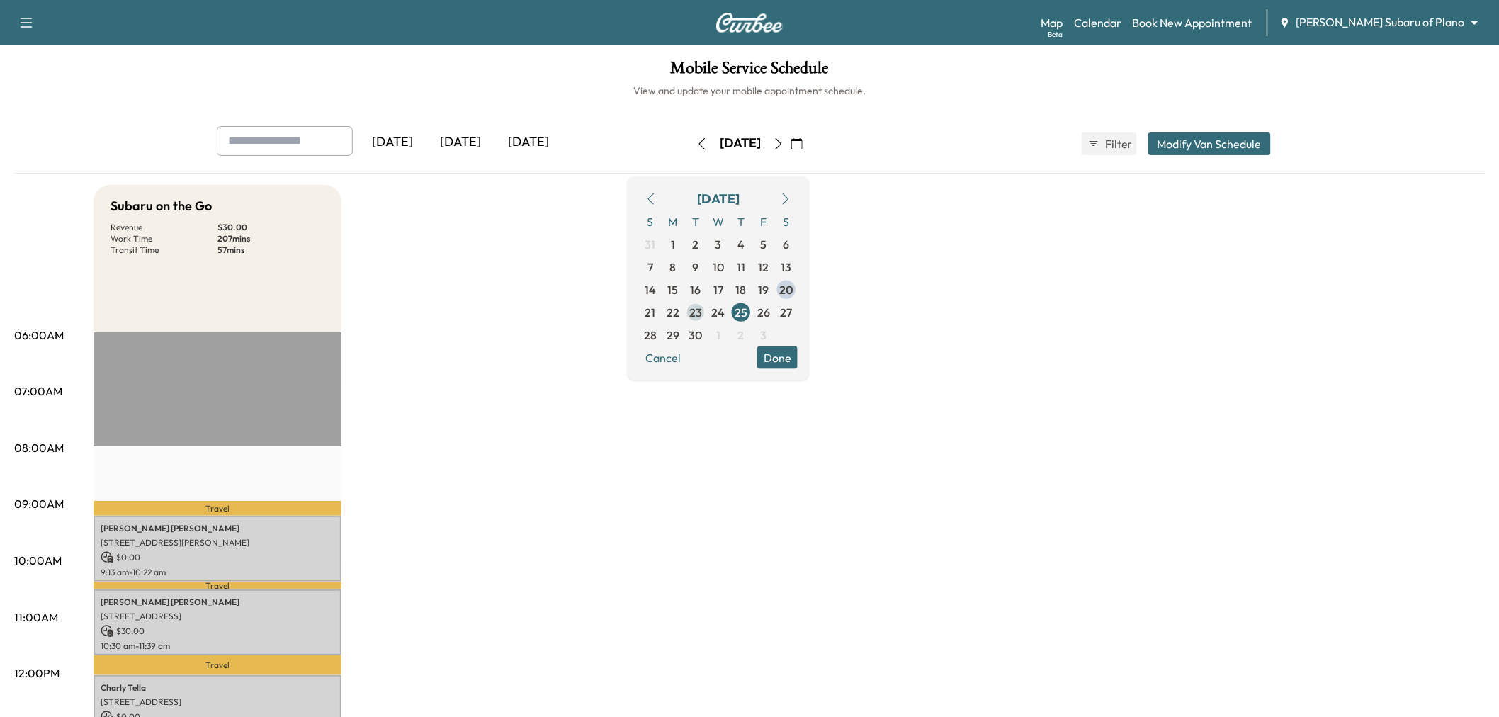
click at [702, 310] on span "23" at bounding box center [695, 311] width 13 height 17
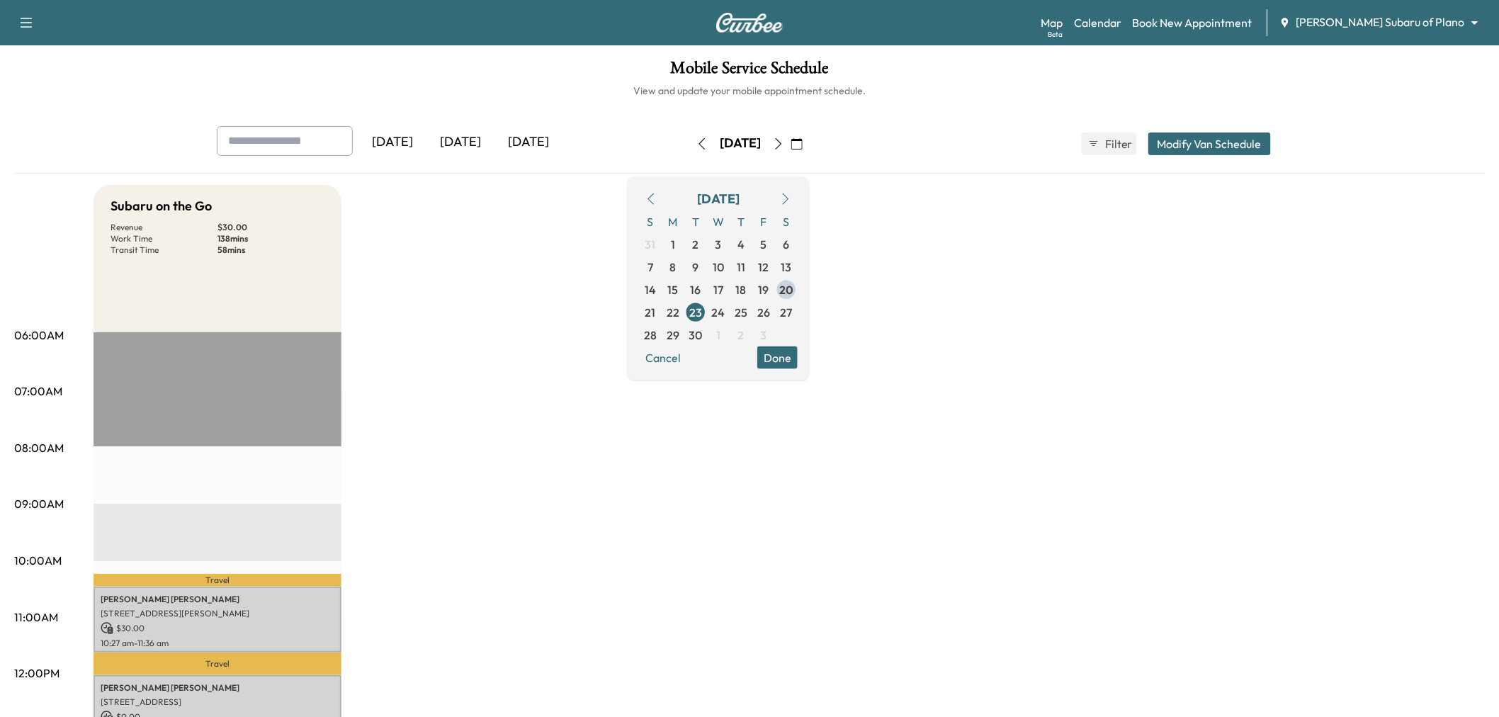
click at [562, 451] on div "Subaru on the Go Revenue $ 30.00 Work Time 138 mins Transit Time 58 mins Travel…" at bounding box center [790, 716] width 1392 height 1063
click at [551, 291] on div "Subaru on the Go Revenue $ 30.00 Work Time 138 mins Transit Time 58 mins Travel…" at bounding box center [790, 716] width 1392 height 1063
click at [1209, 147] on button "Modify Van Schedule" at bounding box center [1210, 143] width 123 height 23
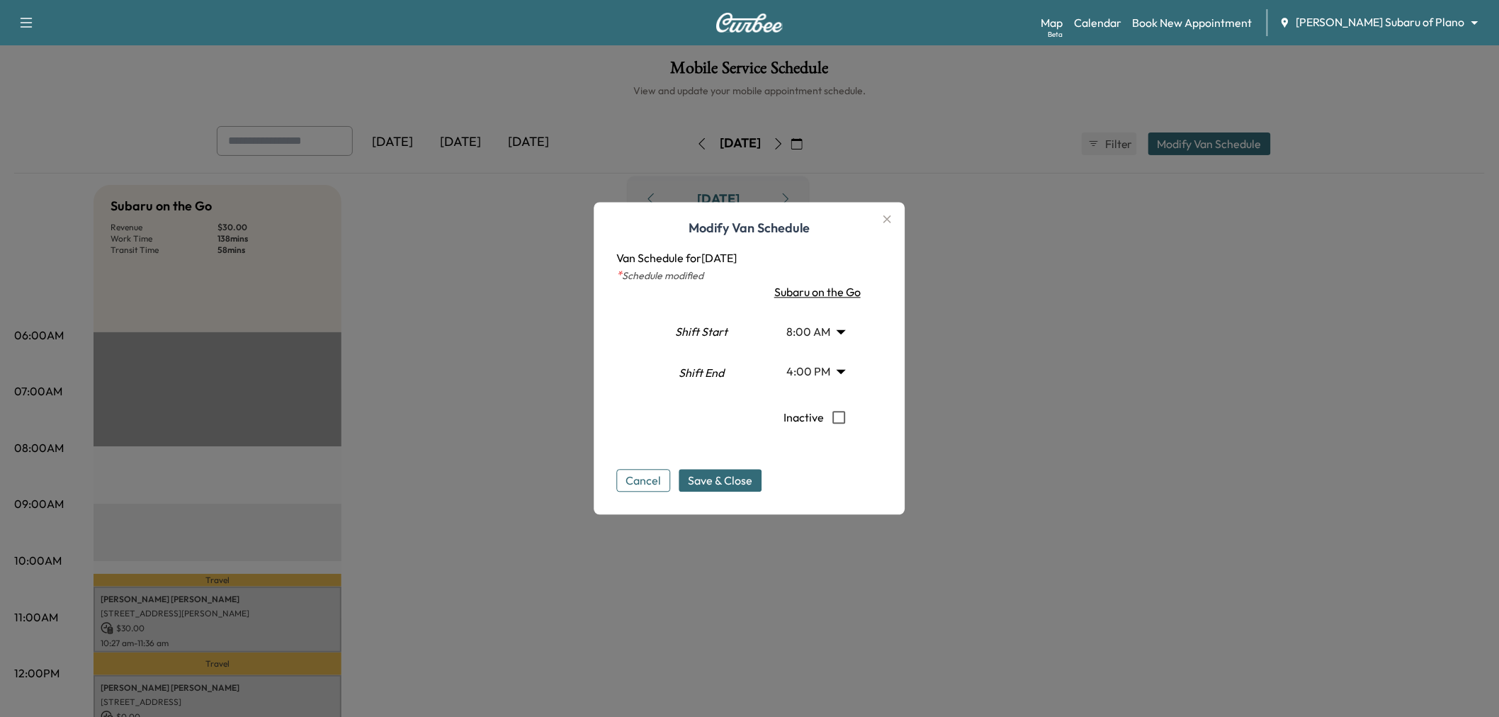
click at [1025, 290] on div at bounding box center [749, 358] width 1499 height 717
